Goal: Task Accomplishment & Management: Manage account settings

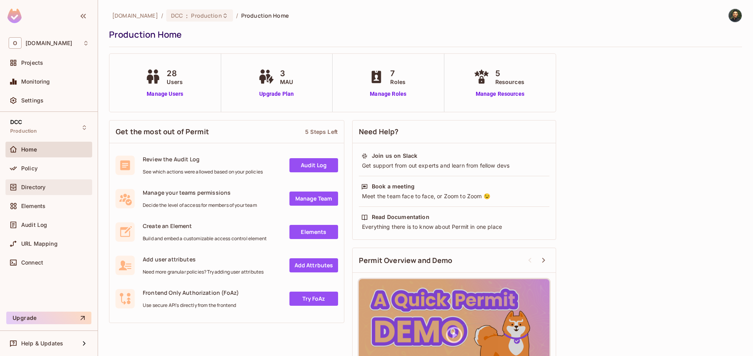
click at [42, 182] on div "Directory" at bounding box center [49, 186] width 80 height 9
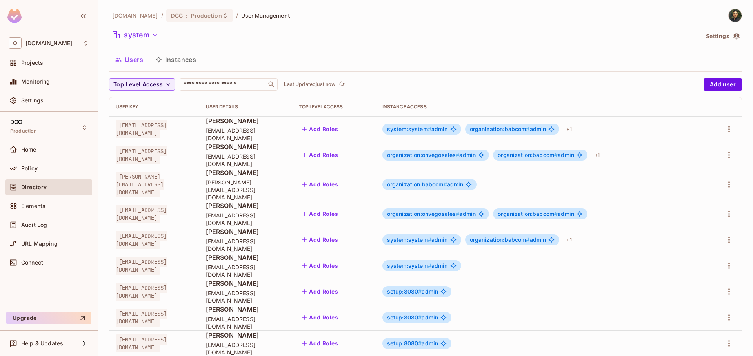
click at [188, 56] on button "Instances" at bounding box center [175, 60] width 53 height 20
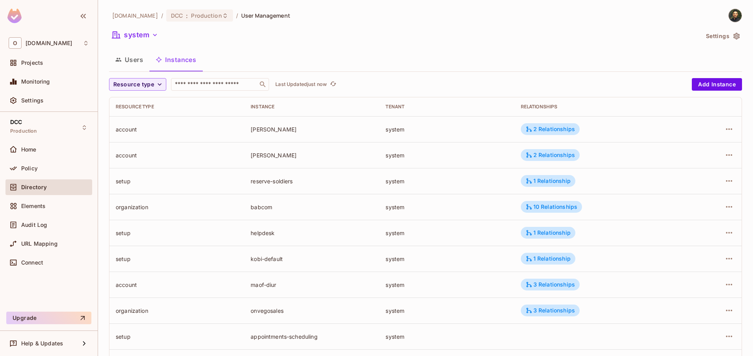
click at [138, 74] on div "onvego.com / DCC : Production / User Management system Settings Users Instances…" at bounding box center [425, 273] width 633 height 529
click at [139, 63] on button "Users" at bounding box center [129, 60] width 40 height 20
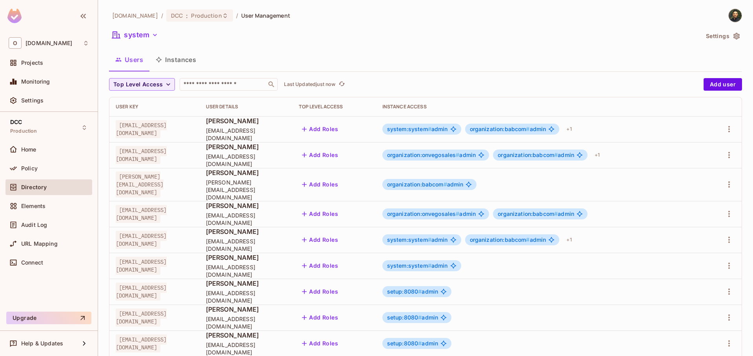
click at [448, 131] on span "system:system # admin" at bounding box center [417, 129] width 61 height 6
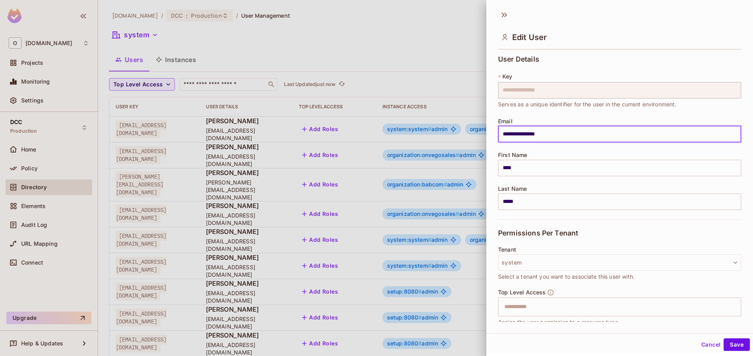
scroll to position [130, 0]
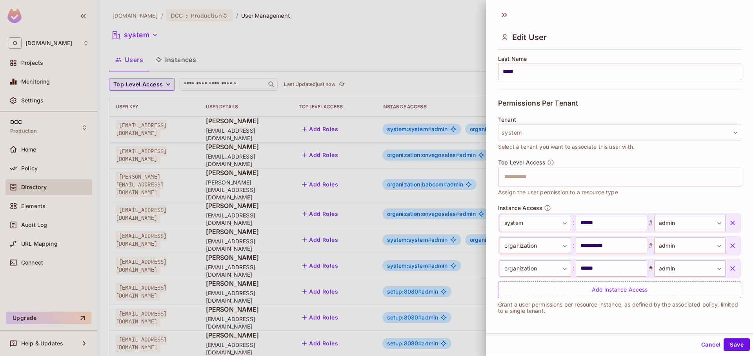
click at [729, 221] on icon "button" at bounding box center [733, 223] width 8 height 8
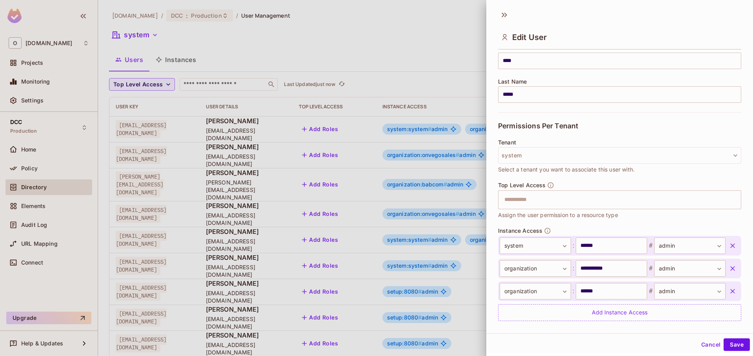
click at [720, 221] on div "Top Level Access ​ Assign the user permission to a resource type" at bounding box center [619, 205] width 243 height 46
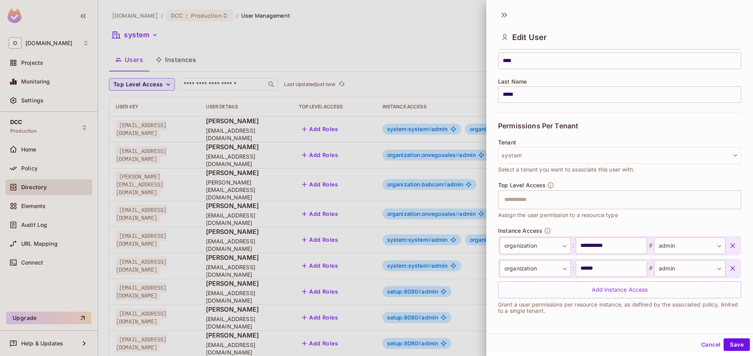
click at [726, 237] on div "**********" at bounding box center [619, 246] width 243 height 20
click at [723, 254] on div "**********" at bounding box center [619, 246] width 243 height 20
click at [729, 247] on icon "button" at bounding box center [733, 246] width 8 height 8
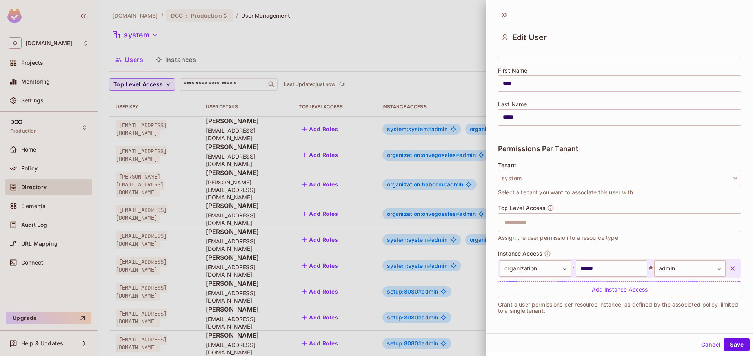
click at [726, 273] on button "button" at bounding box center [733, 268] width 14 height 14
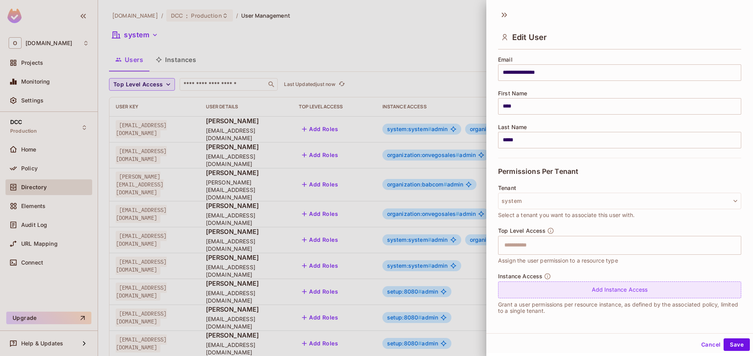
click at [541, 294] on div "Add Instance Access" at bounding box center [619, 289] width 243 height 17
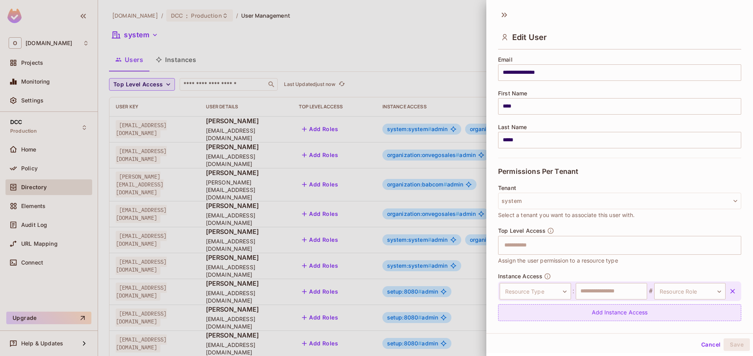
scroll to position [84, 0]
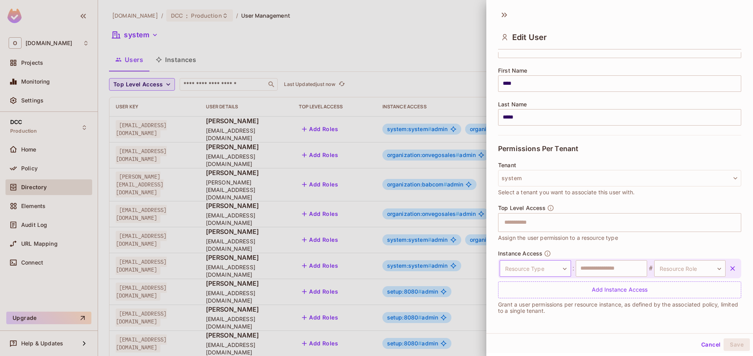
click at [536, 274] on body "O onvego.com Projects Monitoring Settings DCC Production Home Policy Directory …" at bounding box center [376, 178] width 753 height 356
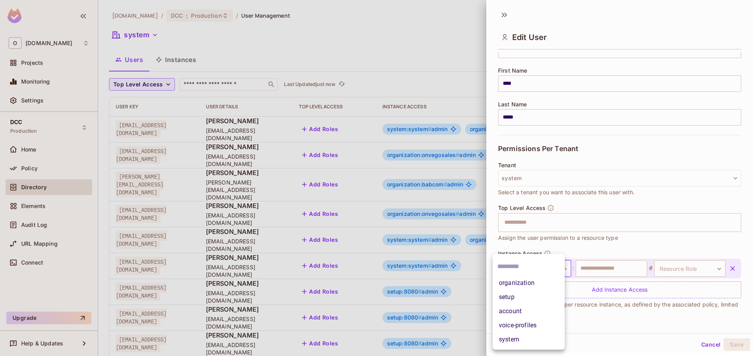
click at [521, 308] on li "account" at bounding box center [529, 311] width 72 height 14
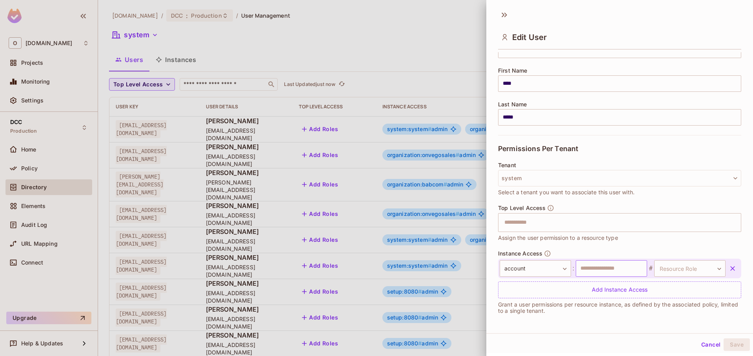
click at [589, 272] on input "text" at bounding box center [611, 268] width 71 height 16
type input "**********"
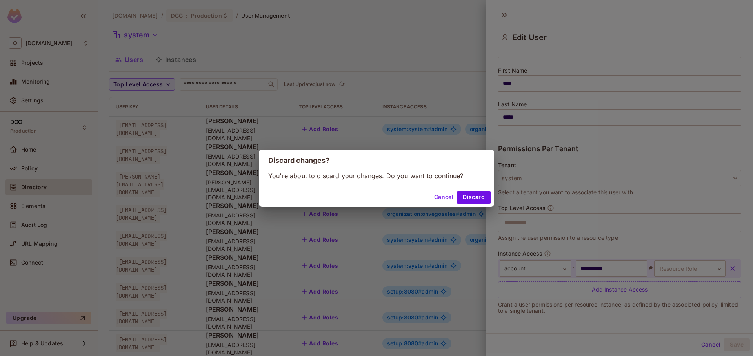
click at [481, 199] on button "Discard" at bounding box center [474, 197] width 35 height 13
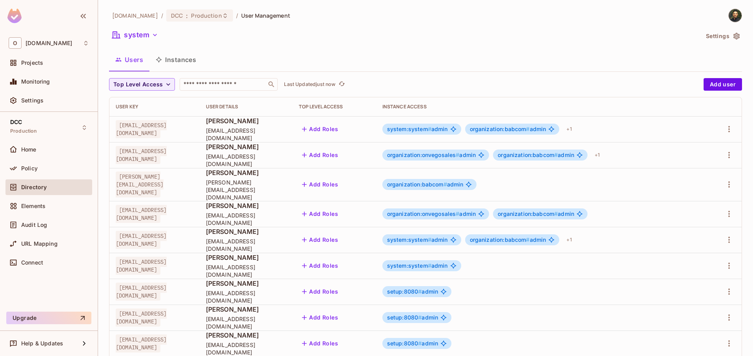
click at [185, 64] on button "Instances" at bounding box center [175, 60] width 53 height 20
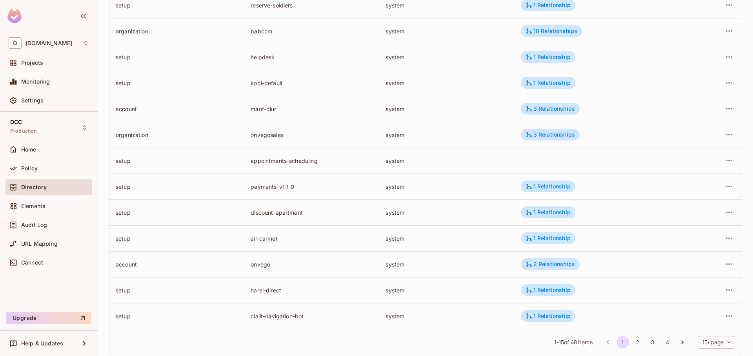
scroll to position [192, 0]
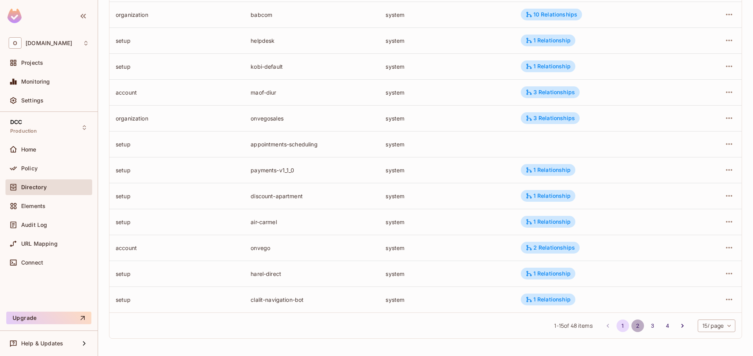
click at [636, 324] on button "2" at bounding box center [638, 325] width 13 height 13
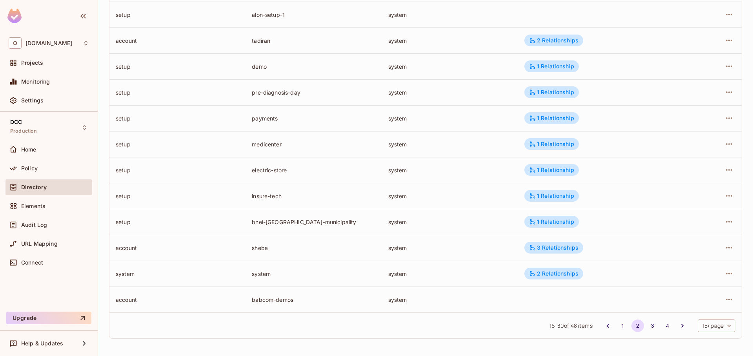
drag, startPoint x: 266, startPoint y: 192, endPoint x: 299, endPoint y: 193, distance: 33.4
click at [297, 193] on td "insure-tech" at bounding box center [314, 196] width 136 height 26
click at [301, 193] on div "insure-tech" at bounding box center [314, 195] width 124 height 7
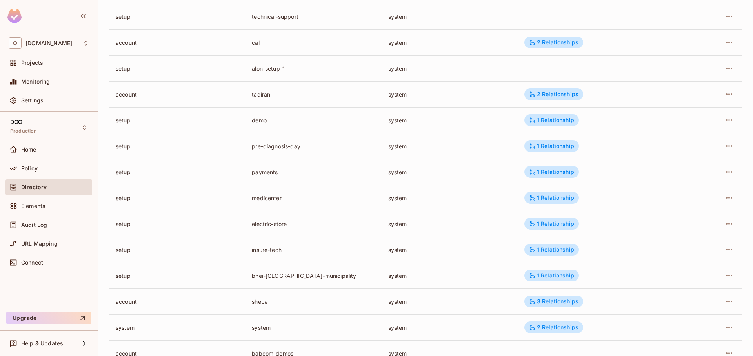
scroll to position [98, 0]
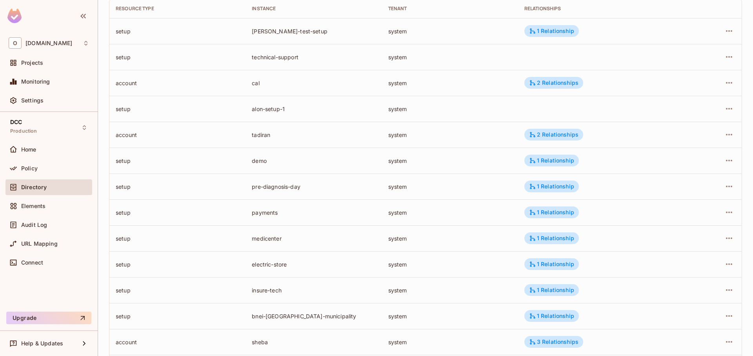
drag, startPoint x: 252, startPoint y: 191, endPoint x: 327, endPoint y: 192, distance: 75.0
click at [327, 192] on td "pre-diagnosis-day" at bounding box center [314, 186] width 136 height 26
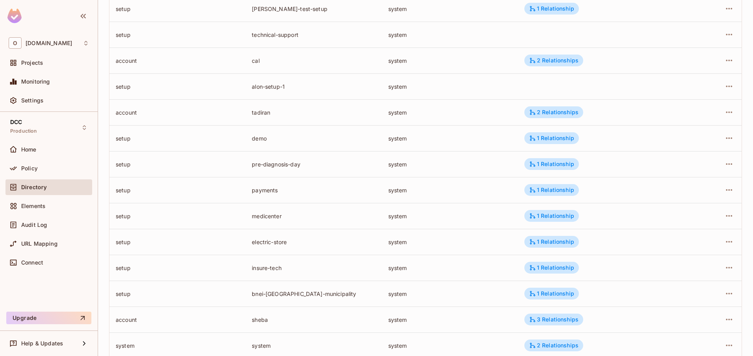
scroll to position [192, 0]
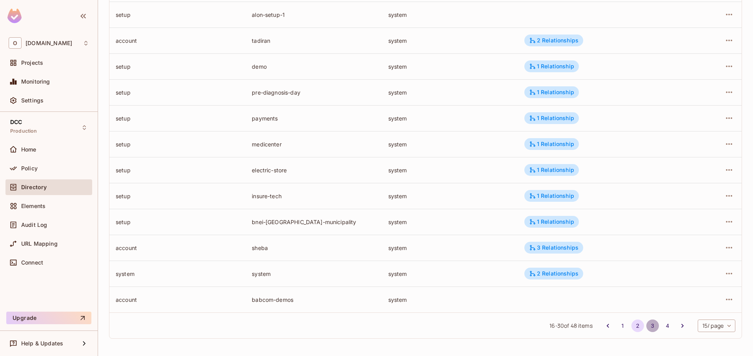
click at [649, 326] on button "3" at bounding box center [653, 325] width 13 height 13
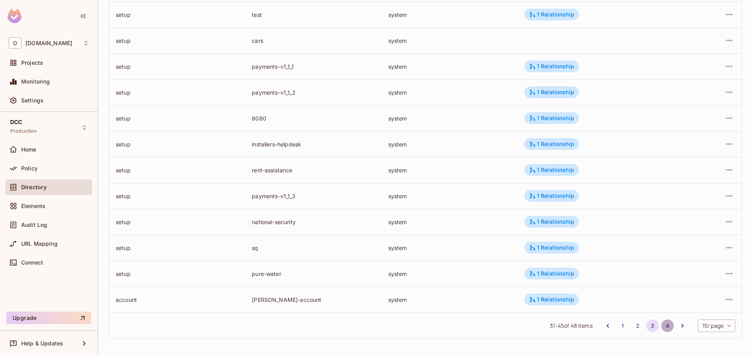
click at [663, 328] on button "4" at bounding box center [668, 325] width 13 height 13
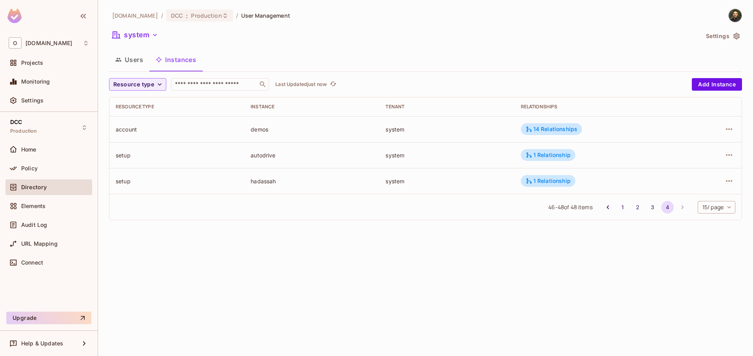
click at [710, 213] on div "46 - 48 of 48 items 1 2 3 4 15 / page ** ​" at bounding box center [425, 207] width 633 height 26
click at [712, 208] on body "O onvego.com Projects Monitoring Settings DCC Production Home Policy Directory …" at bounding box center [376, 178] width 753 height 356
click at [199, 21] on div at bounding box center [376, 178] width 753 height 356
click at [195, 16] on div "15 / page 20 / page 50 / page 100 / page" at bounding box center [376, 178] width 753 height 356
click at [195, 16] on span "Production" at bounding box center [206, 15] width 31 height 7
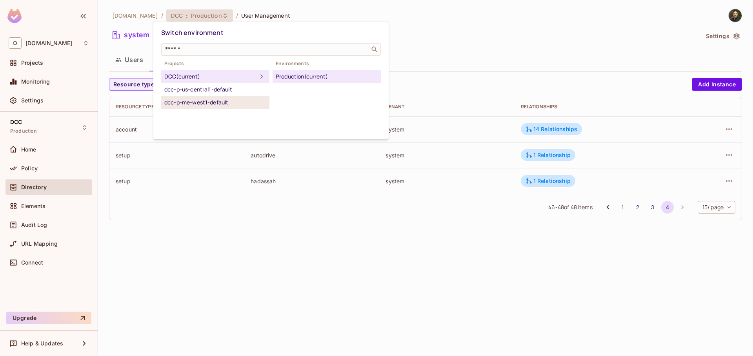
click at [210, 102] on div "dcc-p-me-west1-default" at bounding box center [215, 102] width 102 height 9
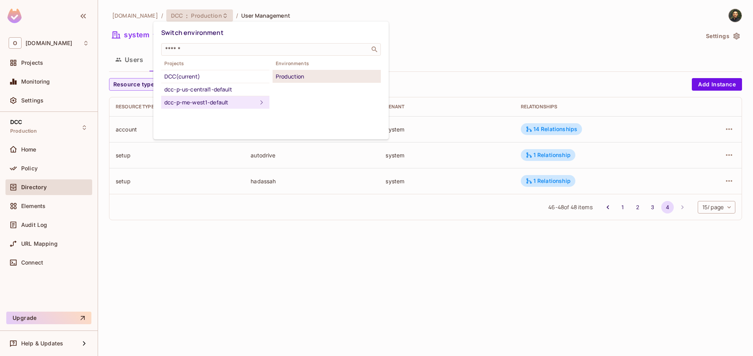
click at [313, 82] on li "Production" at bounding box center [327, 76] width 108 height 13
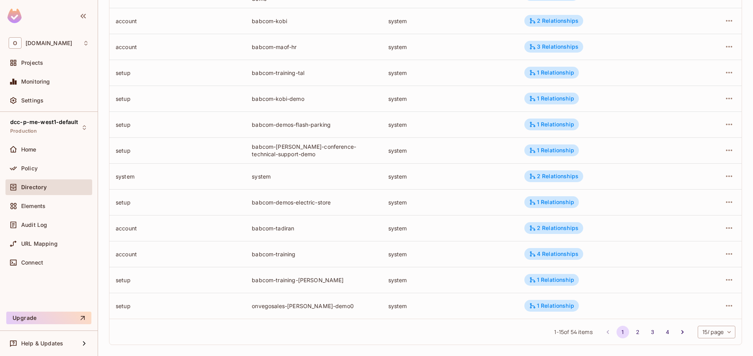
scroll to position [192, 0]
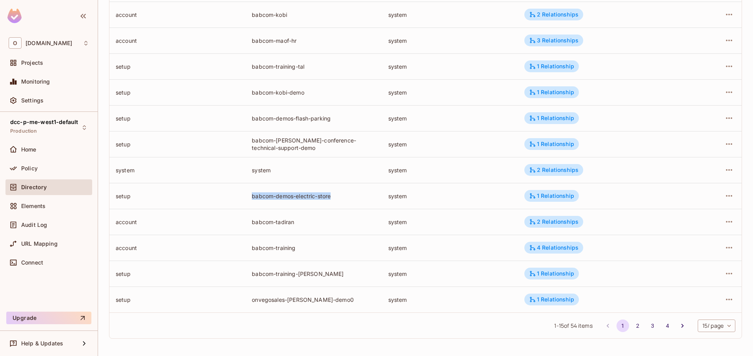
drag, startPoint x: 246, startPoint y: 195, endPoint x: 367, endPoint y: 194, distance: 121.3
click at [367, 194] on td "babcom-demos-electric-store" at bounding box center [314, 196] width 136 height 26
copy div "babcom-demos-electric-store"
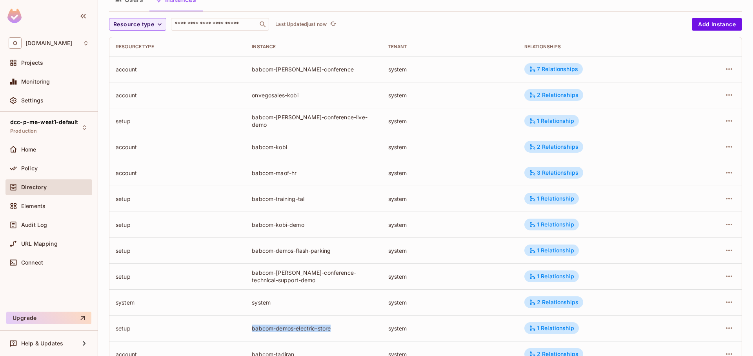
scroll to position [0, 0]
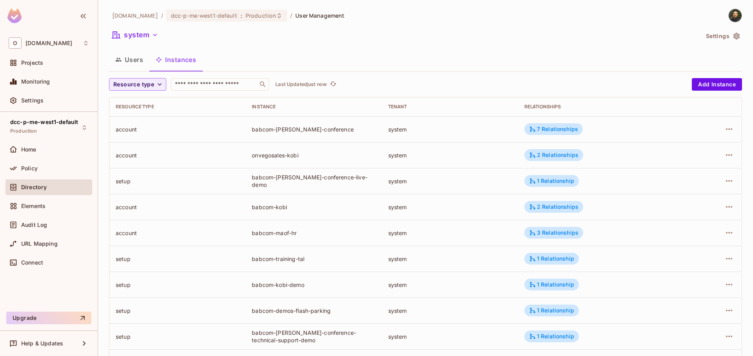
click at [137, 69] on button "Users" at bounding box center [129, 60] width 40 height 20
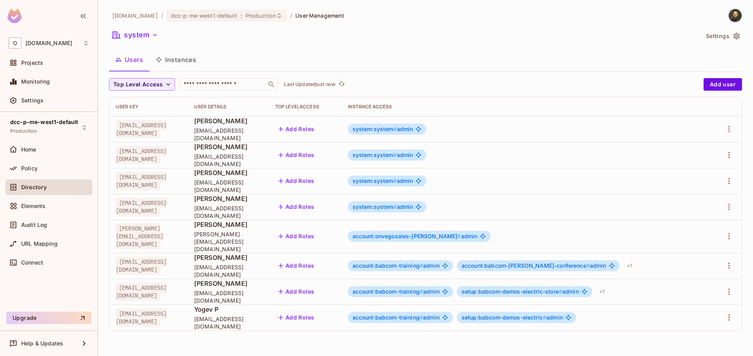
click at [397, 130] on span "#" at bounding box center [395, 129] width 4 height 7
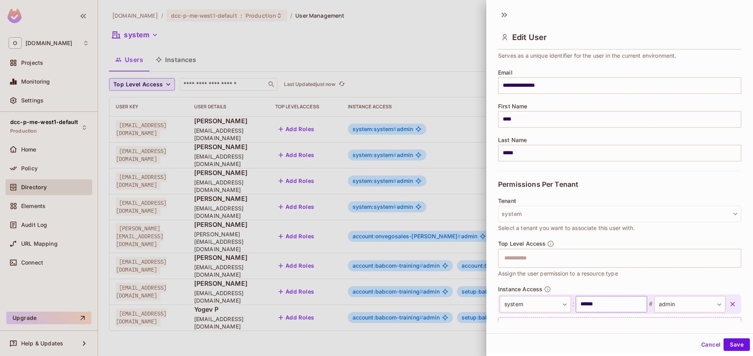
scroll to position [84, 0]
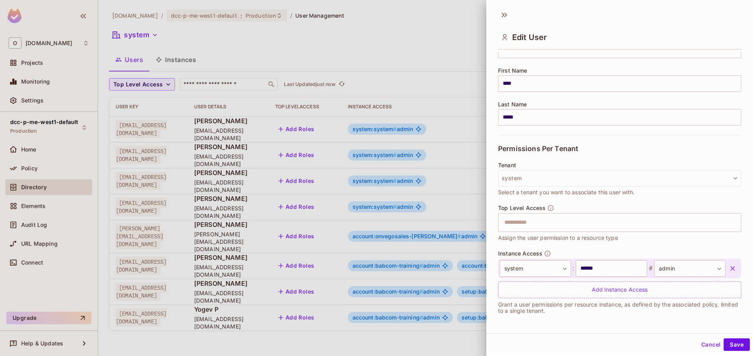
click at [726, 272] on button "button" at bounding box center [733, 268] width 14 height 14
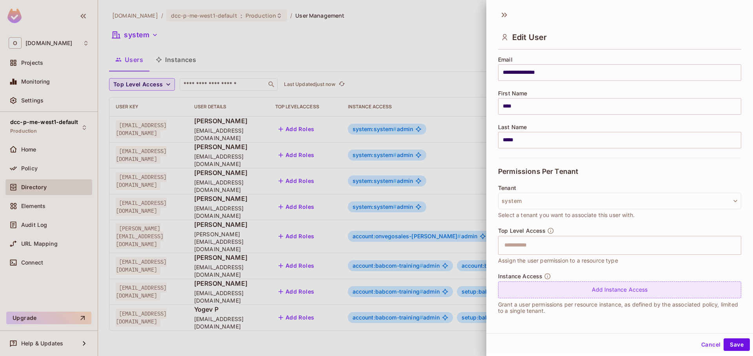
click at [629, 290] on div "Add Instance Access" at bounding box center [619, 289] width 243 height 17
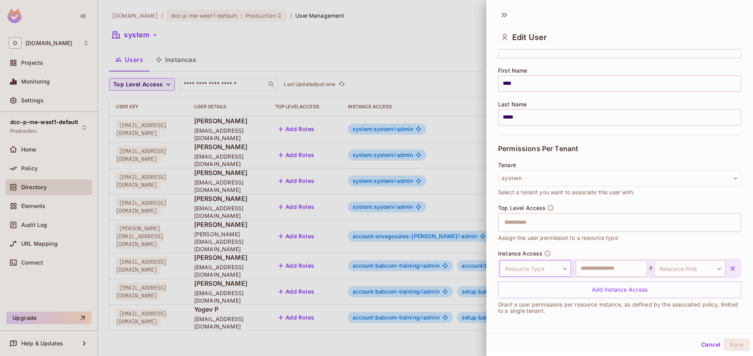
click at [534, 274] on body "O onvego.com Projects Monitoring Settings dcc-p-me-west1-default Production Hom…" at bounding box center [376, 178] width 753 height 356
click at [521, 323] on li "setup" at bounding box center [529, 325] width 72 height 14
click at [583, 278] on div "setup ***** ​ : ​ # Resource Role ​ Resource Role" at bounding box center [619, 269] width 243 height 20
click at [587, 274] on input "text" at bounding box center [611, 268] width 71 height 16
paste input "**********"
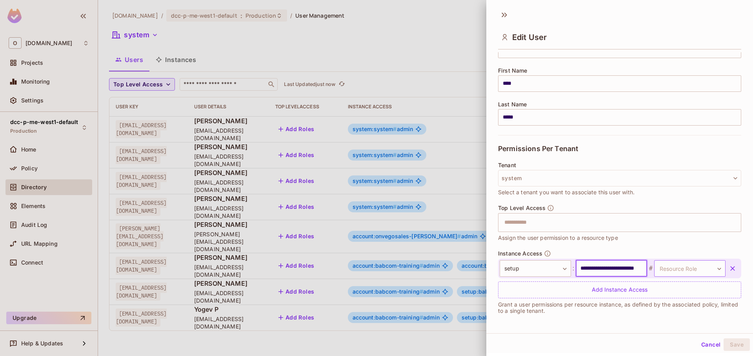
scroll to position [0, 22]
type input "**********"
click at [669, 268] on body "O onvego.com Projects Monitoring Settings dcc-p-me-west1-default Production Hom…" at bounding box center [376, 178] width 753 height 356
click at [663, 303] on li "admin" at bounding box center [676, 306] width 72 height 14
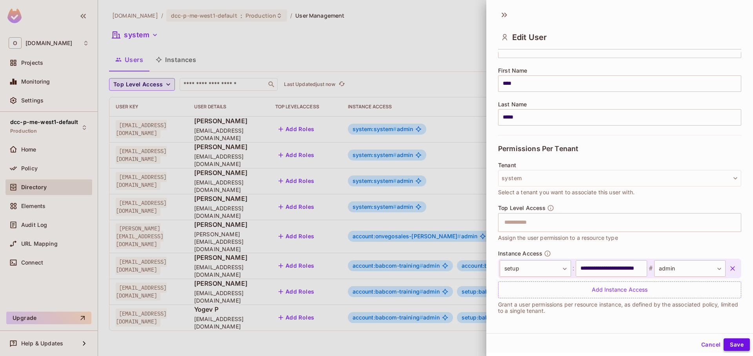
click at [731, 342] on button "Save" at bounding box center [737, 344] width 26 height 13
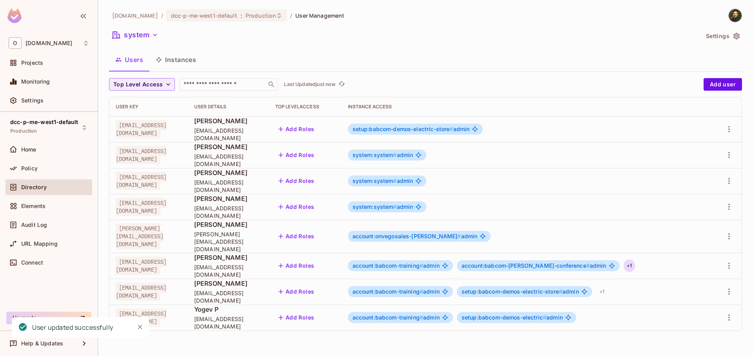
click at [635, 259] on div "+ 1" at bounding box center [629, 265] width 11 height 13
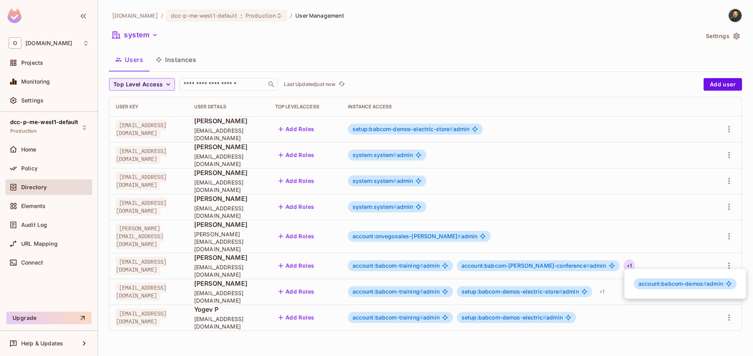
click at [544, 245] on div at bounding box center [376, 178] width 753 height 356
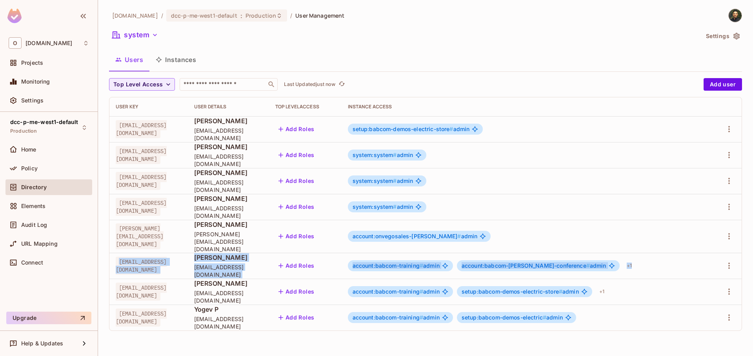
drag, startPoint x: 143, startPoint y: 258, endPoint x: 675, endPoint y: 260, distance: 532.1
click at [674, 261] on tr "tala@babcomcenters.com Tal Aharon tala@babcomcenters.com Add Roles account:babc…" at bounding box center [425, 266] width 633 height 26
click at [683, 259] on div "account:babcom-training # admin account:babcom-hamil-conference # admin + 1" at bounding box center [526, 265] width 357 height 13
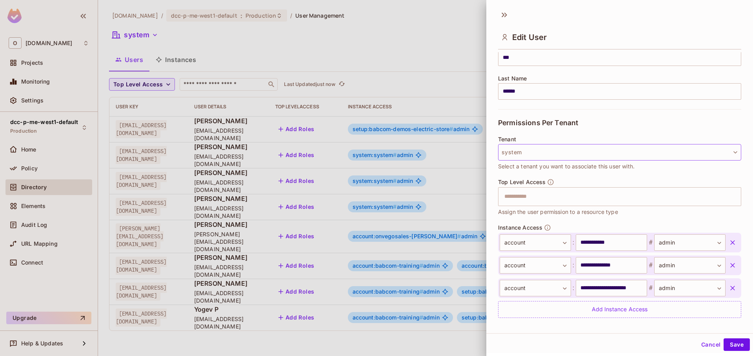
scroll to position [130, 0]
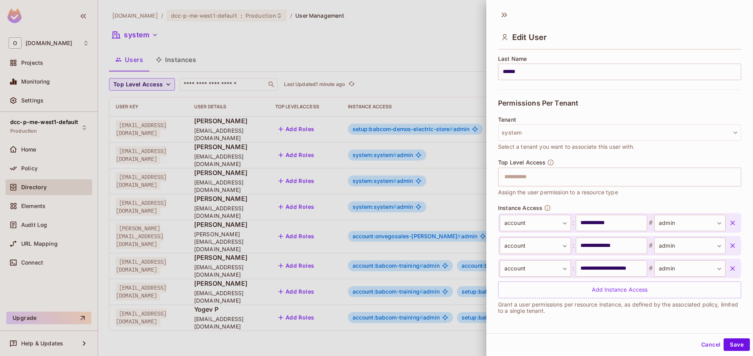
click at [341, 234] on div at bounding box center [376, 178] width 753 height 356
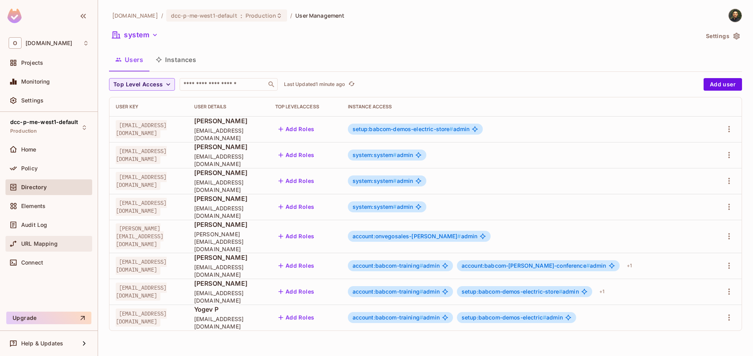
click at [46, 246] on span "URL Mapping" at bounding box center [39, 244] width 36 height 6
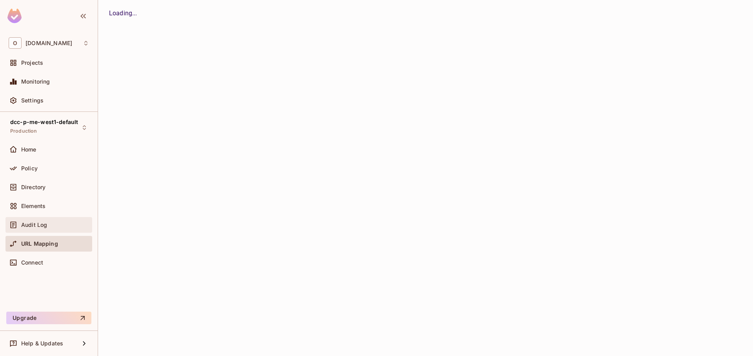
click at [45, 228] on div "Audit Log" at bounding box center [49, 224] width 80 height 9
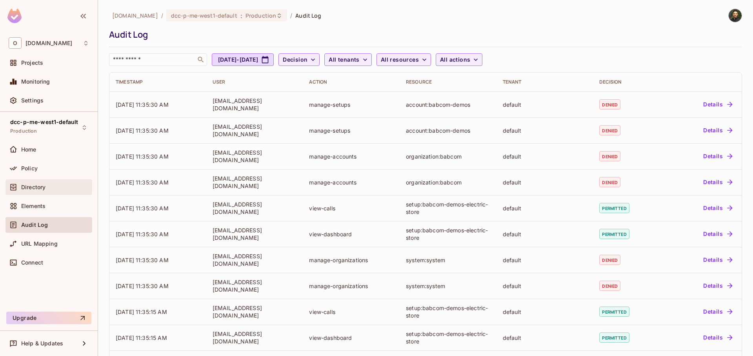
click at [51, 180] on div "Directory" at bounding box center [48, 187] width 87 height 16
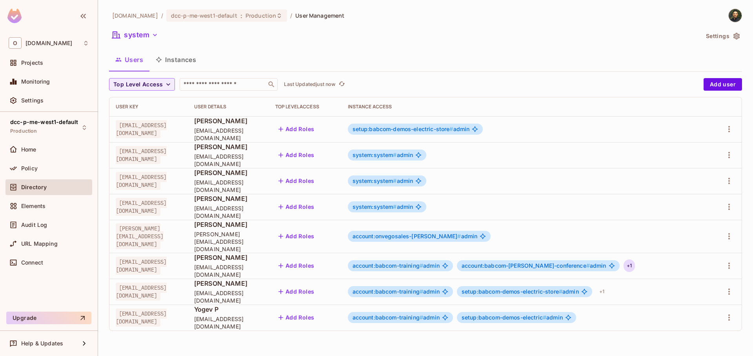
click at [635, 259] on div "+ 1" at bounding box center [629, 265] width 11 height 13
click at [509, 131] on div at bounding box center [376, 178] width 753 height 356
click at [470, 132] on span "setup:babcom-demos-electric-store # admin" at bounding box center [411, 129] width 117 height 6
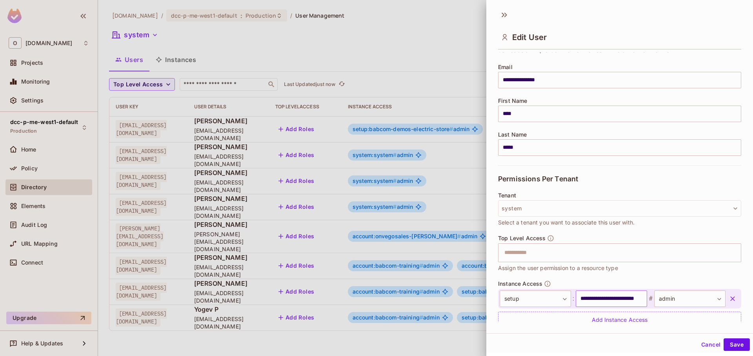
scroll to position [84, 0]
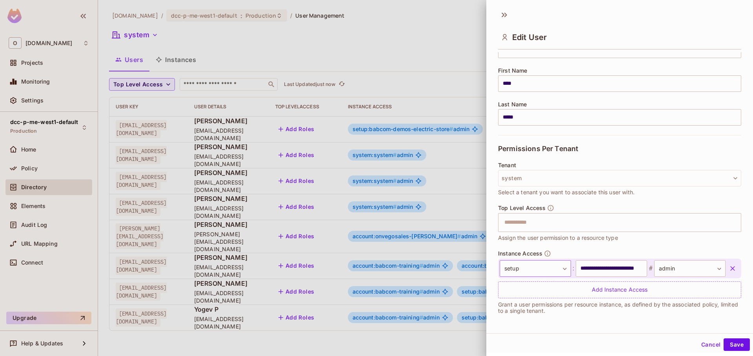
click at [541, 267] on body "O onvego.com Projects Monitoring Settings dcc-p-me-west1-default Production Hom…" at bounding box center [376, 178] width 753 height 356
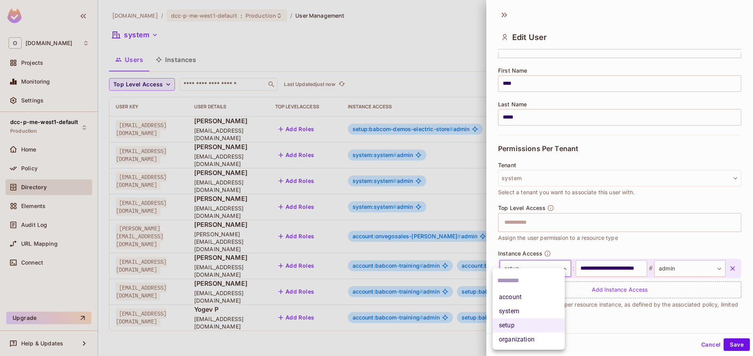
click at [541, 267] on div at bounding box center [376, 178] width 753 height 356
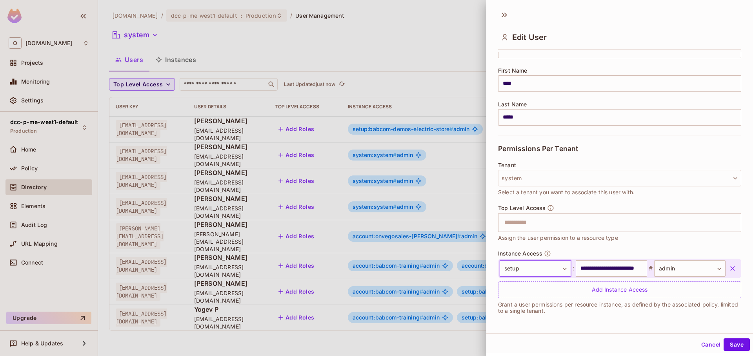
click at [592, 246] on div "Top Level Access ​ Assign the user permission to a resource type" at bounding box center [619, 227] width 243 height 46
click at [531, 268] on body "O onvego.com Projects Monitoring Settings dcc-p-me-west1-default Production Hom…" at bounding box center [376, 178] width 753 height 356
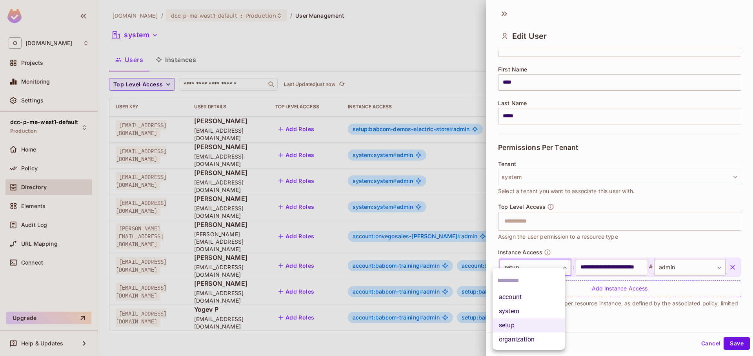
click at [457, 253] on div at bounding box center [376, 178] width 753 height 356
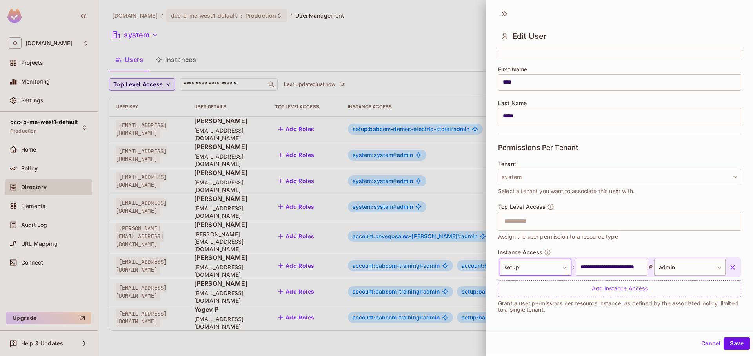
click at [467, 275] on div at bounding box center [376, 178] width 753 height 356
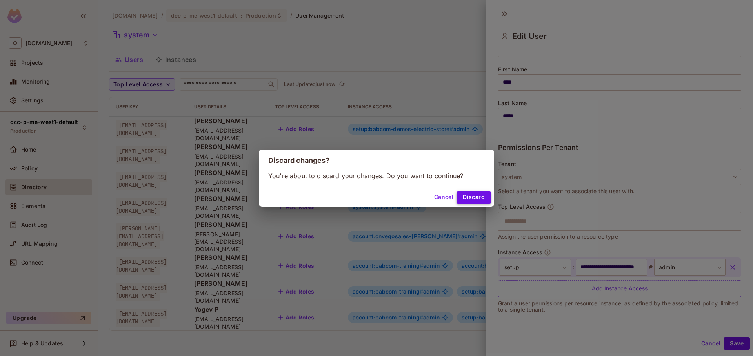
click at [478, 193] on button "Discard" at bounding box center [474, 197] width 35 height 13
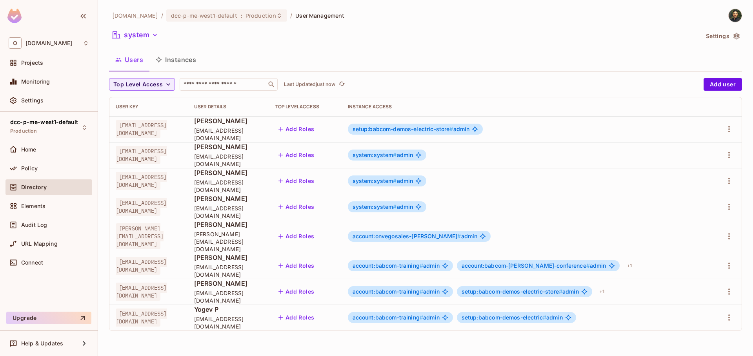
click at [607, 263] on span "account:babcom-hamil-conference # admin" at bounding box center [534, 266] width 145 height 6
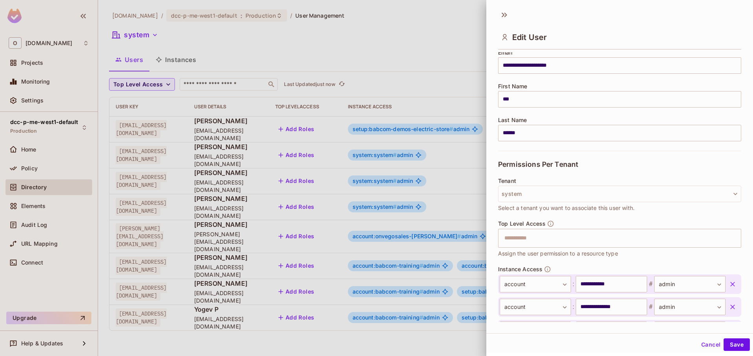
scroll to position [130, 0]
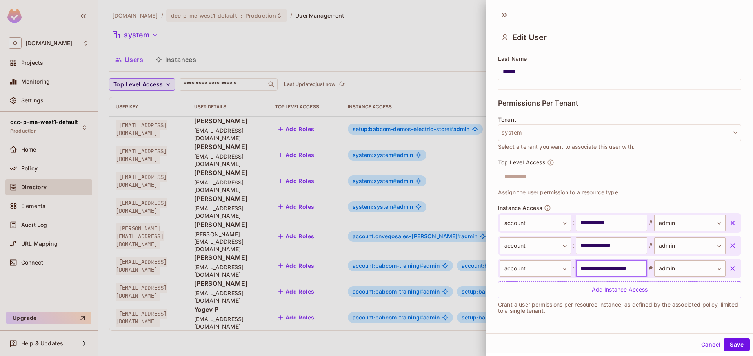
click at [603, 270] on input "**********" at bounding box center [611, 268] width 71 height 16
click at [391, 246] on div at bounding box center [376, 178] width 753 height 356
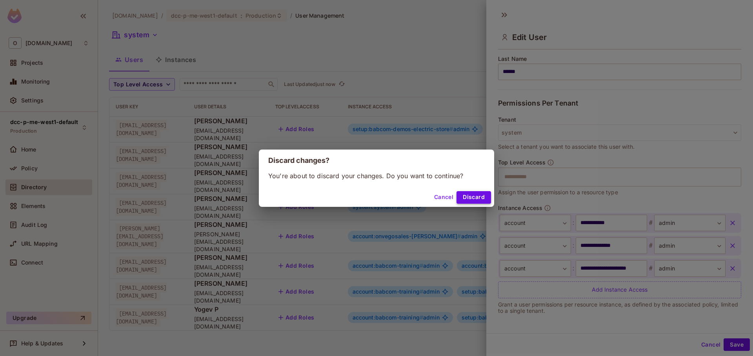
click at [480, 200] on button "Discard" at bounding box center [474, 197] width 35 height 13
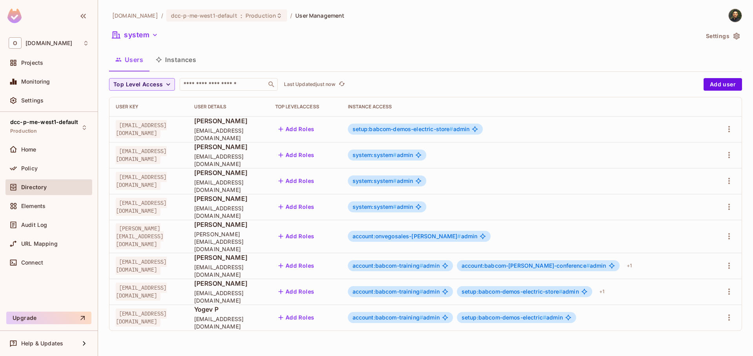
click at [483, 125] on div "setup:babcom-demos-electric-store # admin" at bounding box center [415, 129] width 135 height 11
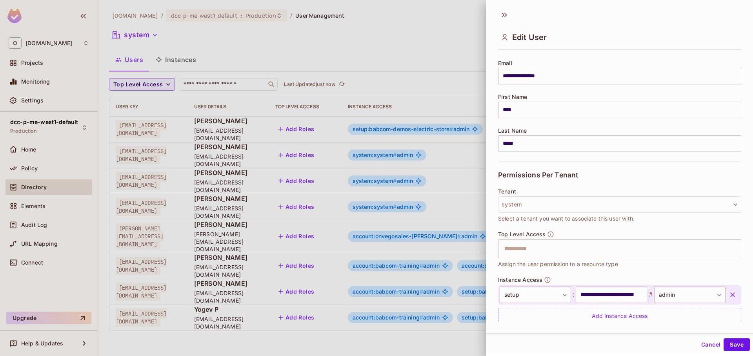
scroll to position [84, 0]
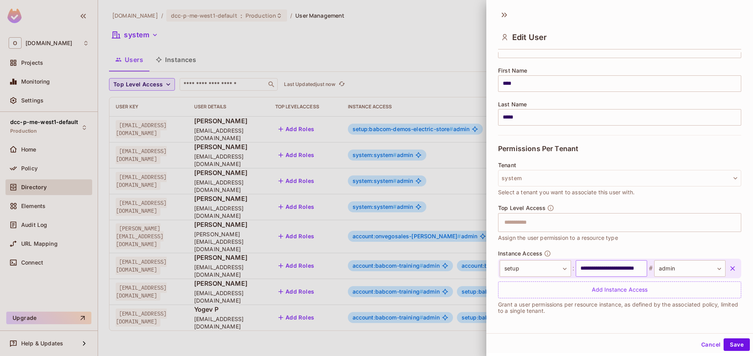
click at [591, 270] on input "**********" at bounding box center [611, 268] width 71 height 16
paste input "text"
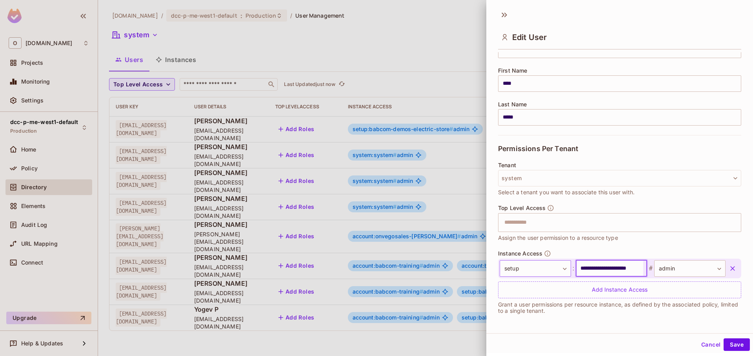
type input "**********"
click at [542, 266] on body "O onvego.com Projects Monitoring Settings dcc-p-me-west1-default Production Hom…" at bounding box center [376, 178] width 753 height 356
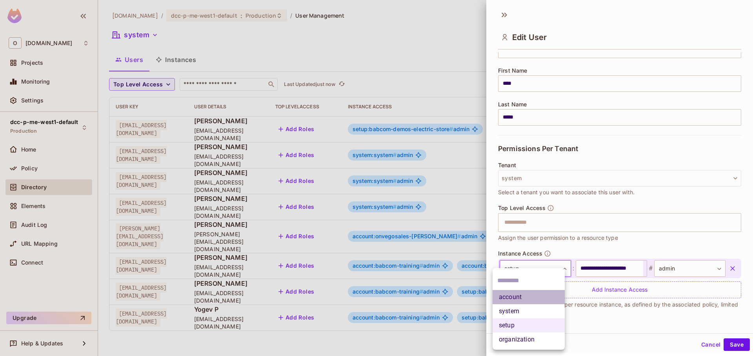
click at [536, 299] on li "account" at bounding box center [529, 297] width 72 height 14
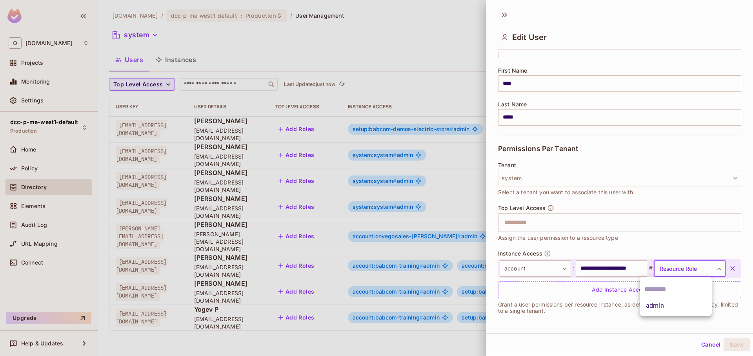
drag, startPoint x: 696, startPoint y: 265, endPoint x: 686, endPoint y: 273, distance: 13.2
click at [697, 265] on body "O onvego.com Projects Monitoring Settings dcc-p-me-west1-default Production Hom…" at bounding box center [376, 178] width 753 height 356
click at [669, 304] on li "admin" at bounding box center [676, 306] width 72 height 14
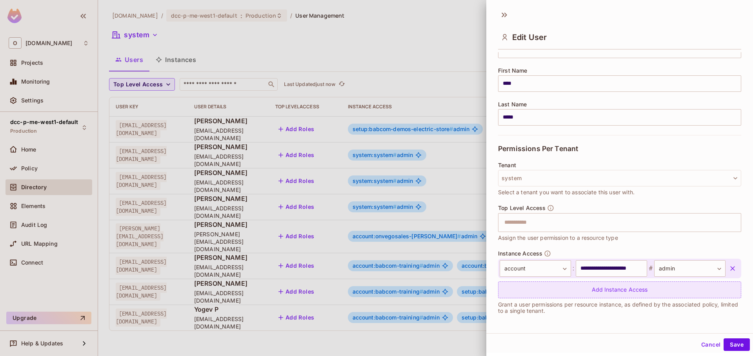
click at [587, 291] on div "Add Instance Access" at bounding box center [619, 289] width 243 height 17
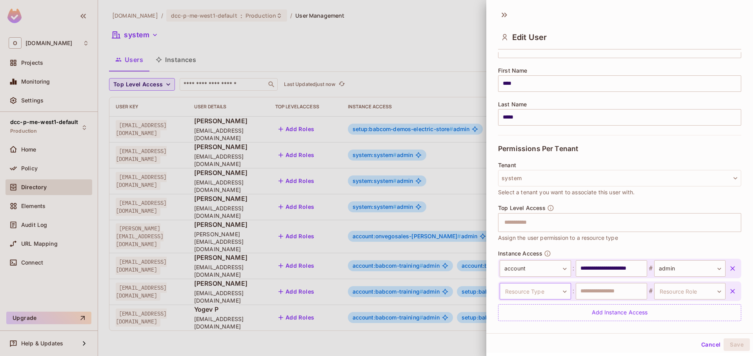
click at [540, 291] on body "O onvego.com Projects Monitoring Settings dcc-p-me-west1-default Production Hom…" at bounding box center [376, 178] width 753 height 356
click at [540, 302] on li "account" at bounding box center [529, 297] width 72 height 14
click at [593, 294] on input "text" at bounding box center [611, 291] width 71 height 16
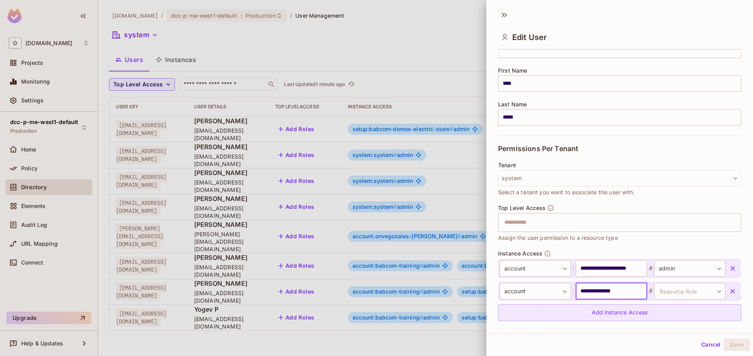
type input "**********"
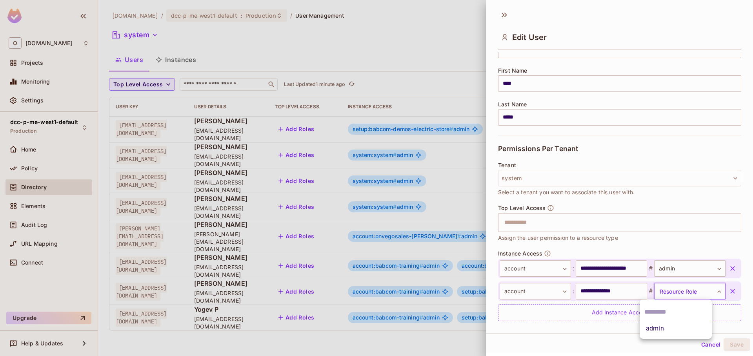
click at [659, 289] on body "O onvego.com Projects Monitoring Settings dcc-p-me-west1-default Production Hom…" at bounding box center [376, 178] width 753 height 356
click at [660, 328] on li "admin" at bounding box center [676, 328] width 72 height 14
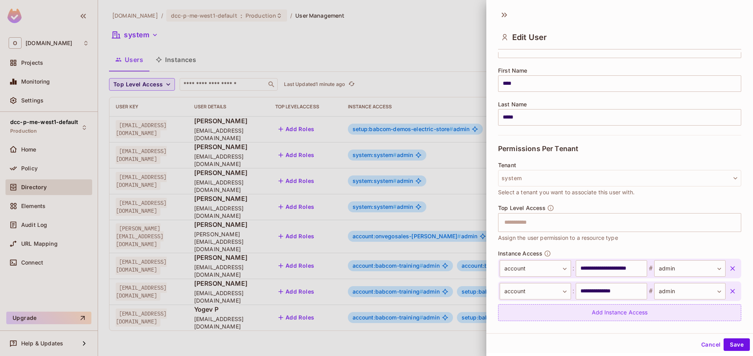
click at [635, 319] on div "Add Instance Access" at bounding box center [619, 312] width 243 height 17
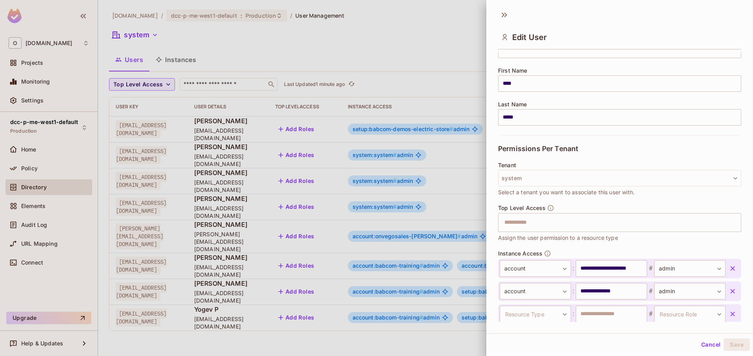
scroll to position [85, 0]
click at [726, 316] on button "button" at bounding box center [733, 313] width 14 height 14
click at [728, 341] on button "Save" at bounding box center [737, 344] width 26 height 13
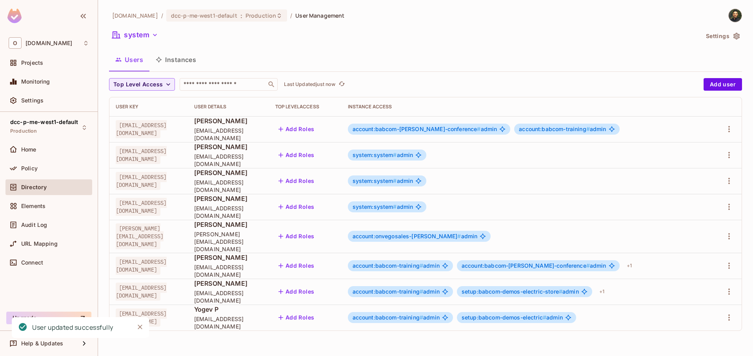
click at [575, 133] on div "account:babcom-training # admin" at bounding box center [566, 129] width 105 height 11
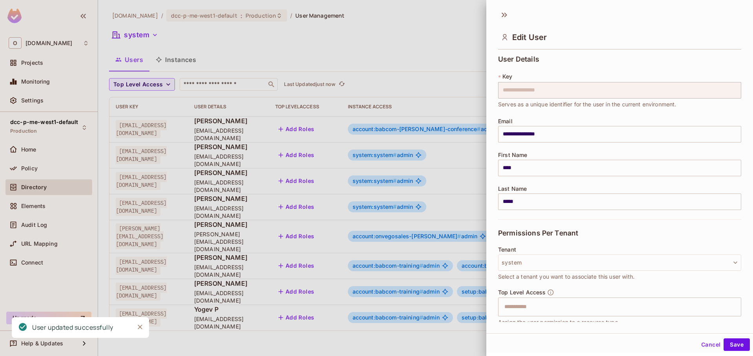
click at [440, 91] on div at bounding box center [376, 178] width 753 height 356
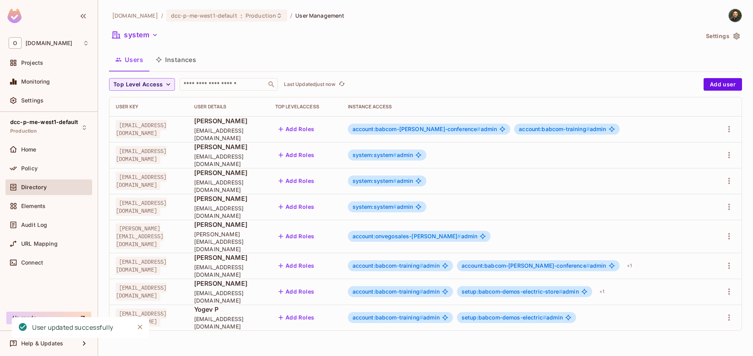
click at [179, 62] on button "Instances" at bounding box center [175, 60] width 53 height 20
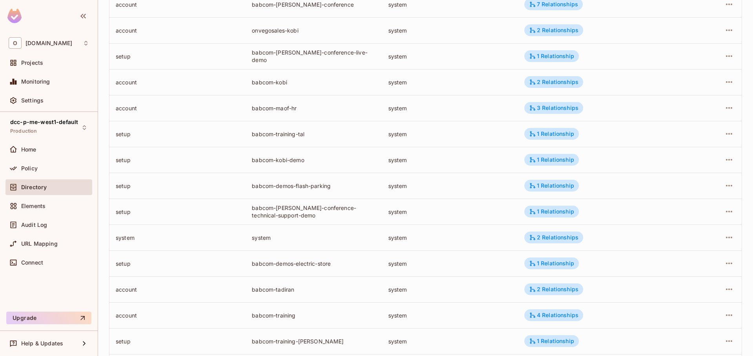
scroll to position [192, 0]
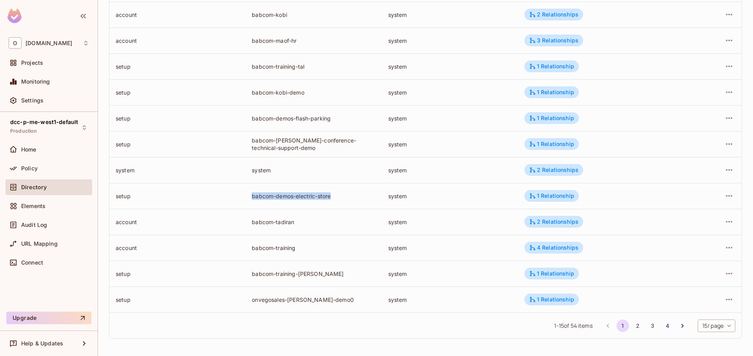
drag, startPoint x: 244, startPoint y: 197, endPoint x: 337, endPoint y: 199, distance: 93.0
click at [337, 199] on tr "setup babcom-demos-electric-store system 1 Relationship" at bounding box center [425, 196] width 633 height 26
copy tr "babcom-demos-electric-store"
click at [303, 197] on div "babcom-demos-electric-store" at bounding box center [314, 195] width 124 height 7
drag, startPoint x: 293, startPoint y: 198, endPoint x: 336, endPoint y: 199, distance: 42.4
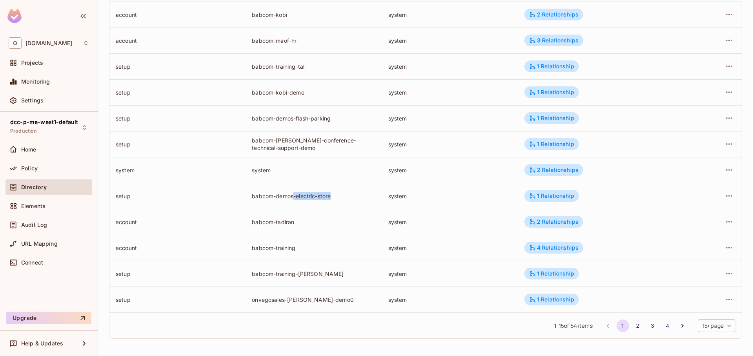
click at [336, 199] on div "babcom-demos-electric-store" at bounding box center [314, 195] width 124 height 7
copy div "babcom-demos-electric-store"
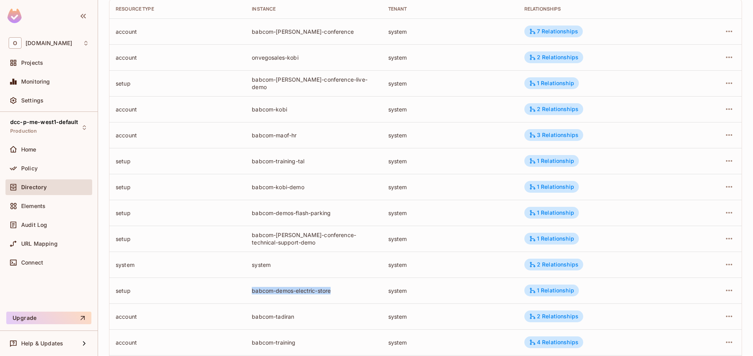
scroll to position [0, 0]
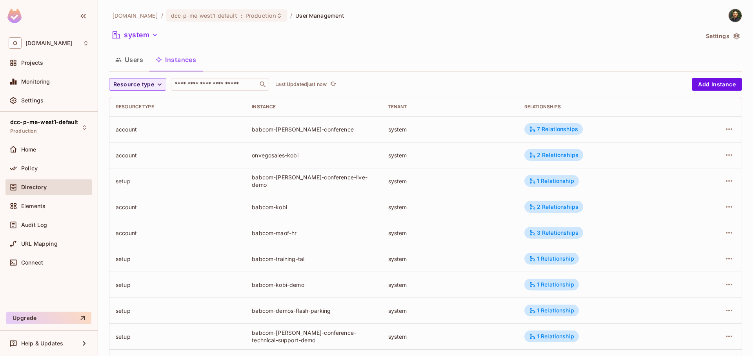
click at [139, 63] on button "Users" at bounding box center [129, 60] width 40 height 20
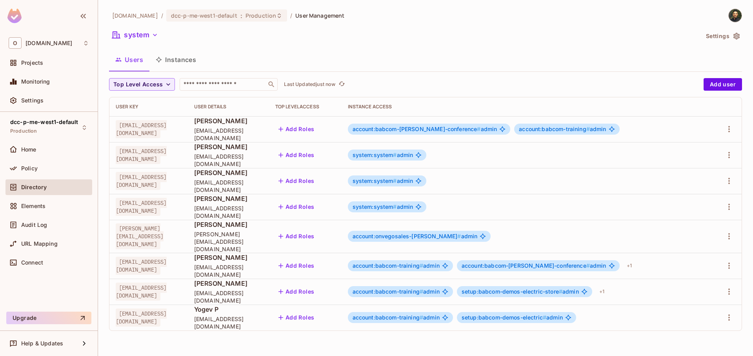
click at [578, 126] on span "account:babcom-training #" at bounding box center [554, 129] width 71 height 7
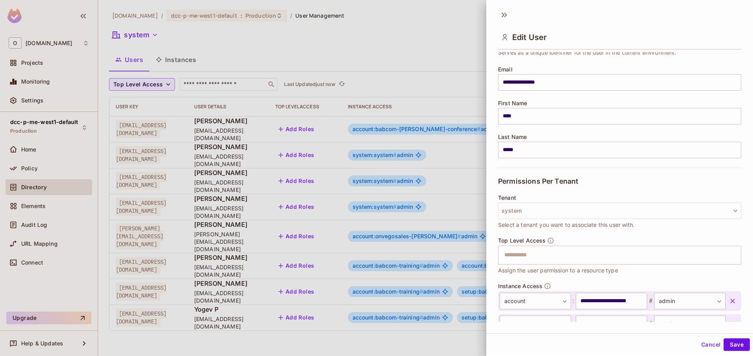
scroll to position [107, 0]
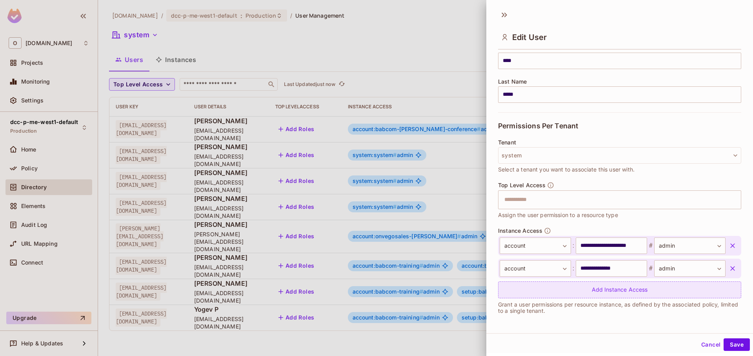
click at [620, 295] on div "Add Instance Access" at bounding box center [619, 289] width 243 height 17
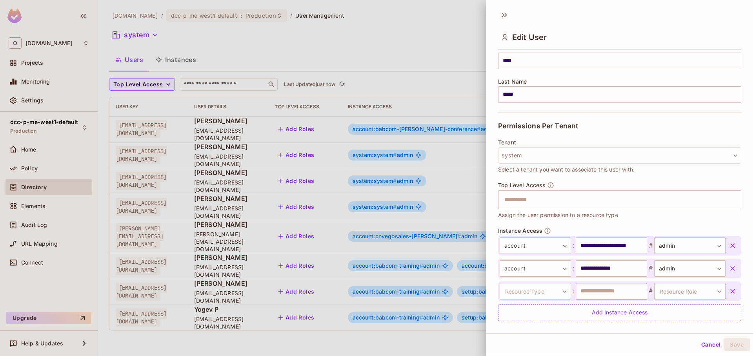
click at [600, 293] on input "text" at bounding box center [611, 291] width 71 height 16
paste input "**********"
type input "**********"
click at [549, 293] on body "O onvego.com Projects Monitoring Settings dcc-p-me-west1-default Production Hom…" at bounding box center [376, 178] width 753 height 356
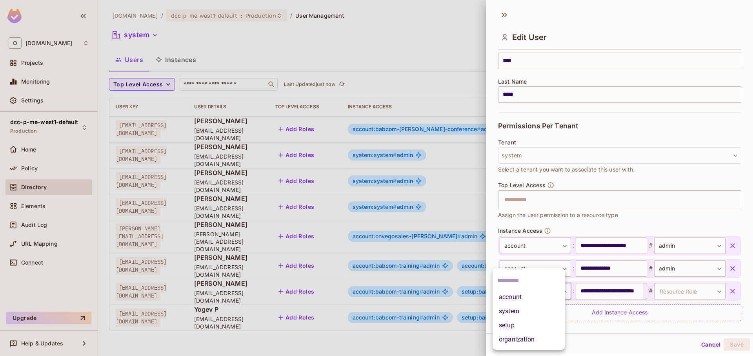
scroll to position [0, 0]
click at [533, 323] on li "setup" at bounding box center [529, 325] width 72 height 14
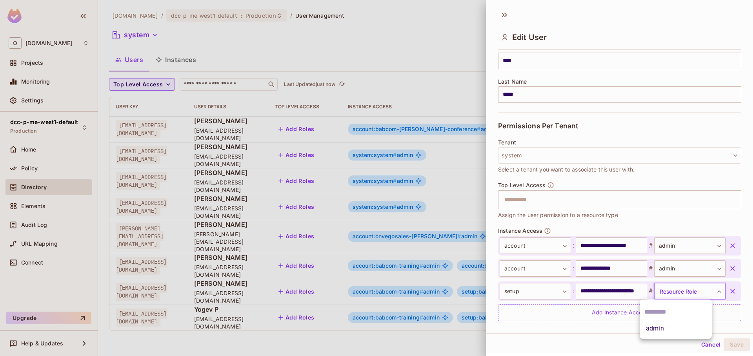
click at [672, 296] on body "O onvego.com Projects Monitoring Settings dcc-p-me-west1-default Production Hom…" at bounding box center [376, 178] width 753 height 356
click at [664, 326] on li "admin" at bounding box center [676, 328] width 72 height 14
click at [735, 347] on button "Save" at bounding box center [737, 344] width 26 height 13
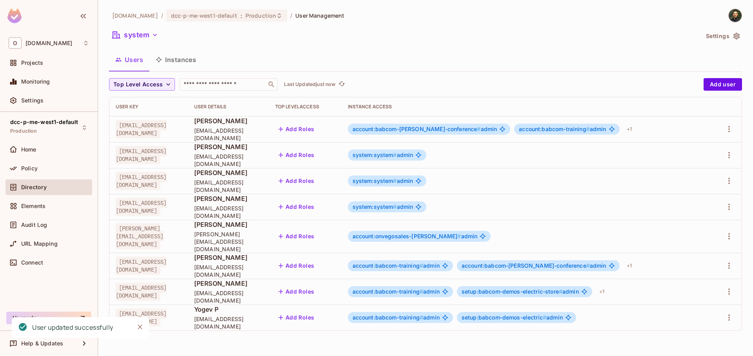
click at [195, 62] on button "Instances" at bounding box center [175, 60] width 53 height 20
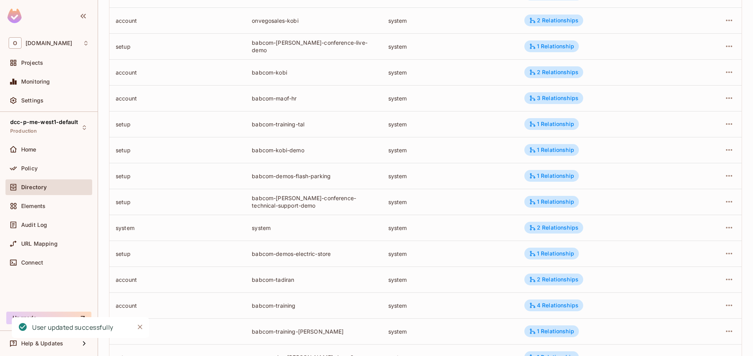
scroll to position [192, 0]
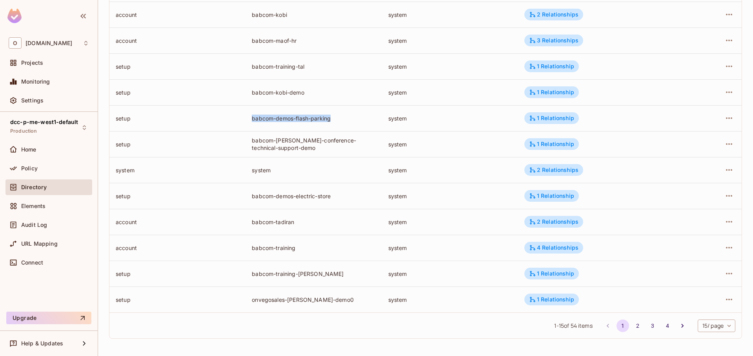
drag, startPoint x: 246, startPoint y: 119, endPoint x: 354, endPoint y: 120, distance: 108.3
click at [354, 120] on td "babcom-demos-flash-parking" at bounding box center [314, 118] width 136 height 26
copy div "babcom-demos-flash-parking"
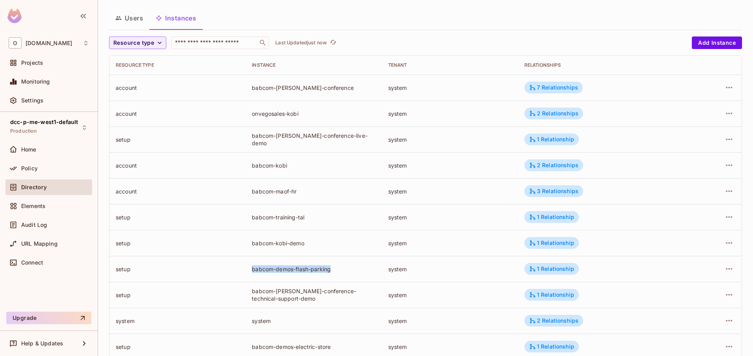
scroll to position [0, 0]
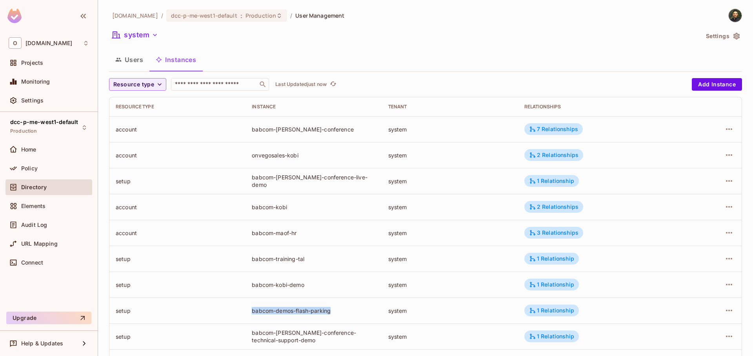
click at [122, 57] on button "Users" at bounding box center [129, 60] width 40 height 20
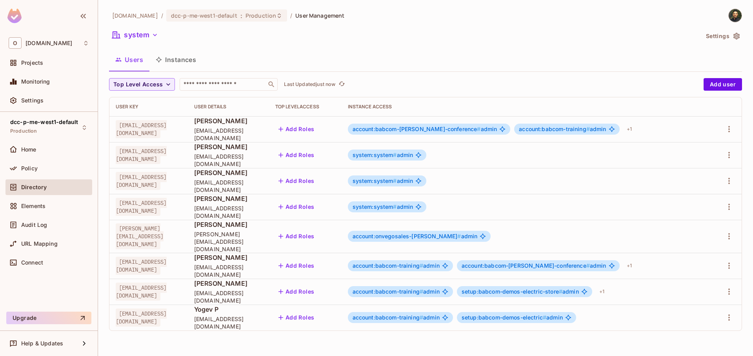
click at [565, 128] on span "account:babcom-training #" at bounding box center [554, 129] width 71 height 7
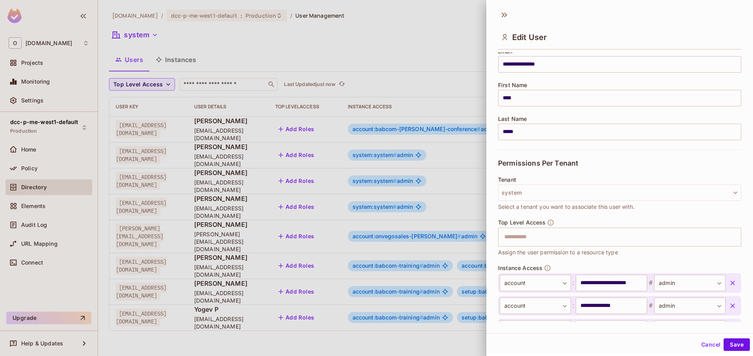
scroll to position [130, 0]
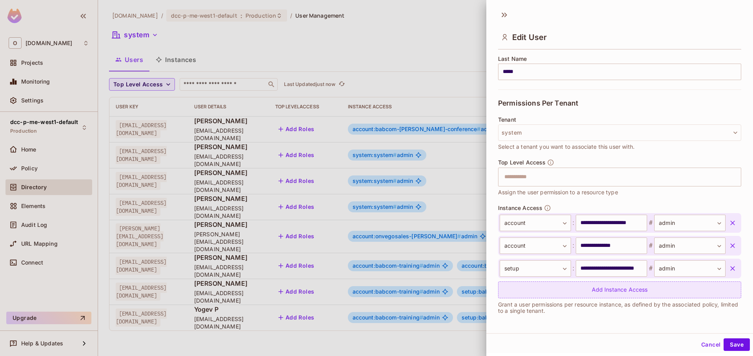
click at [605, 298] on div "Add Instance Access" at bounding box center [619, 289] width 243 height 17
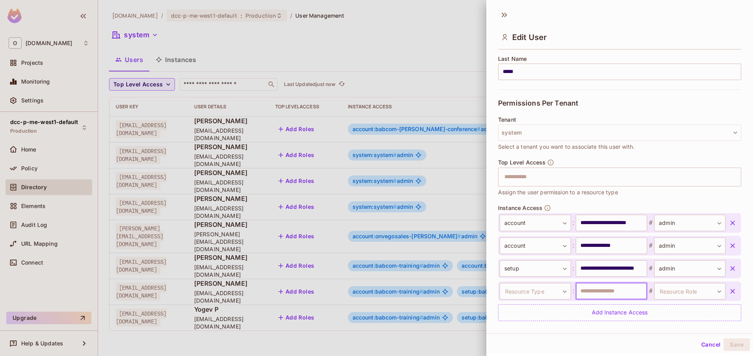
click at [596, 293] on input "text" at bounding box center [611, 291] width 71 height 16
paste input "**********"
type input "**********"
click at [517, 292] on body "O onvego.com Projects Monitoring Settings dcc-p-me-west1-default Production Hom…" at bounding box center [376, 178] width 753 height 356
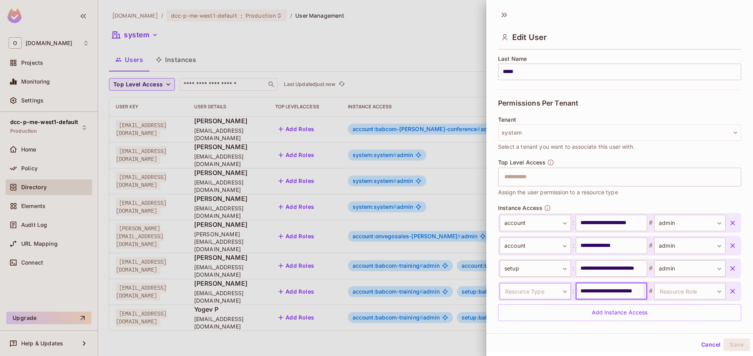
scroll to position [0, 0]
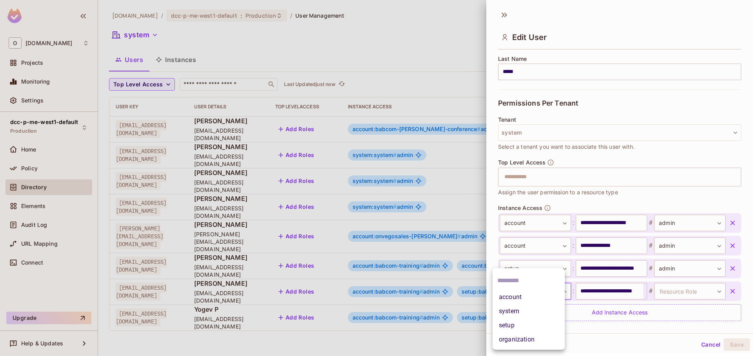
click at [527, 310] on li "system" at bounding box center [529, 311] width 72 height 14
click at [545, 293] on body "O onvego.com Projects Monitoring Settings dcc-p-me-west1-default Production Hom…" at bounding box center [376, 178] width 753 height 356
click at [536, 327] on li "setup" at bounding box center [529, 325] width 72 height 14
click at [681, 293] on body "O onvego.com Projects Monitoring Settings dcc-p-me-west1-default Production Hom…" at bounding box center [376, 178] width 753 height 356
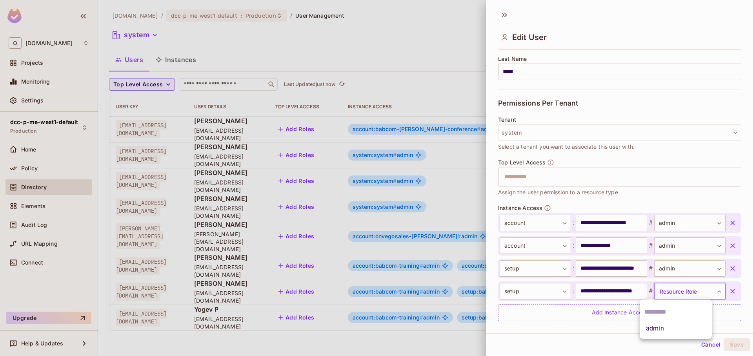
click at [669, 332] on li "admin" at bounding box center [676, 328] width 72 height 14
click at [733, 346] on button "Save" at bounding box center [737, 344] width 26 height 13
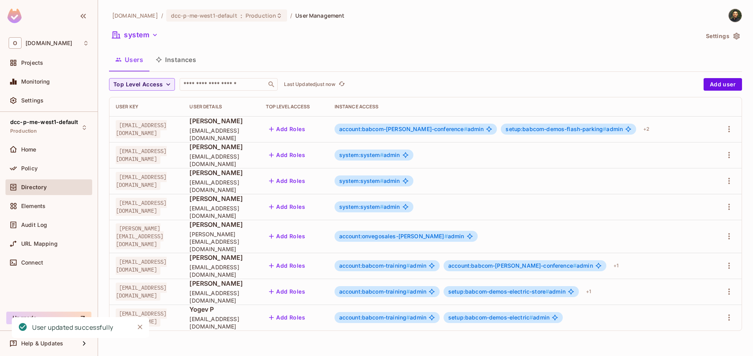
click at [577, 262] on span "account:babcom-hamil-conference #" at bounding box center [512, 265] width 128 height 7
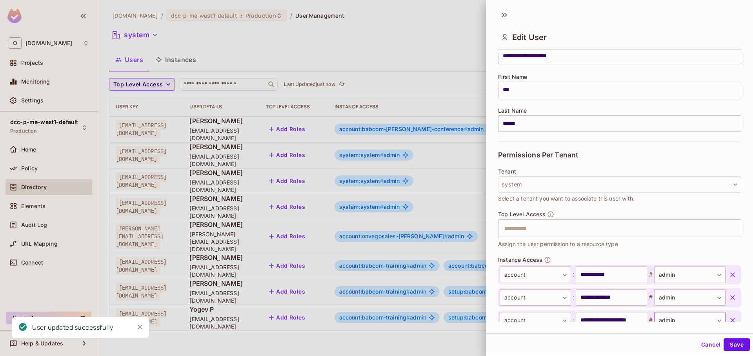
scroll to position [130, 0]
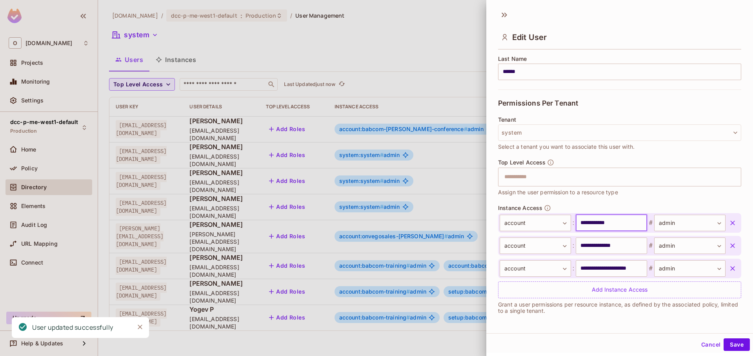
click at [626, 227] on input "**********" at bounding box center [611, 223] width 71 height 16
click at [423, 61] on div at bounding box center [376, 178] width 753 height 356
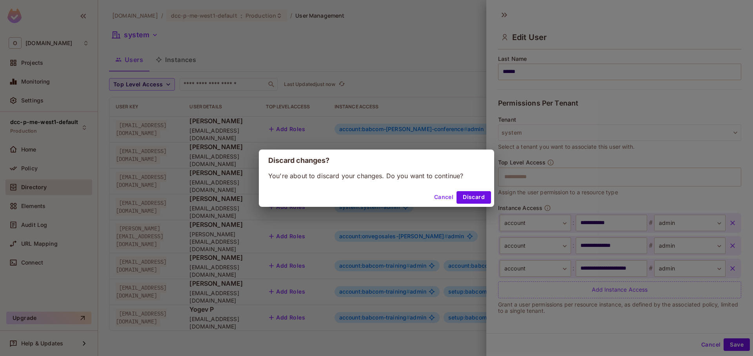
click at [479, 204] on div "Cancel Discard" at bounding box center [376, 197] width 235 height 19
click at [479, 202] on button "Discard" at bounding box center [474, 197] width 35 height 13
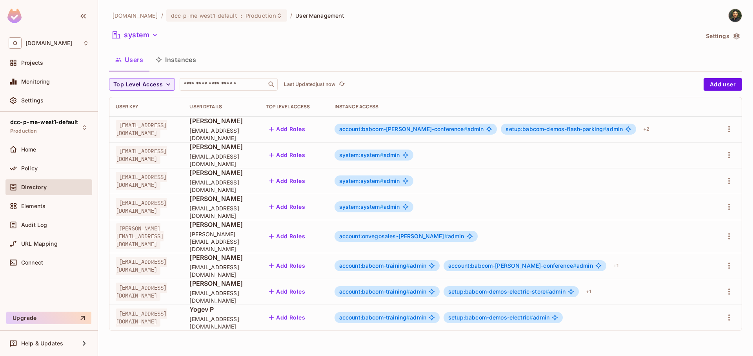
click at [411, 89] on div "Top Level Access ​ Last Updated just now" at bounding box center [404, 84] width 591 height 13
click at [40, 220] on div "Audit Log" at bounding box center [49, 224] width 80 height 9
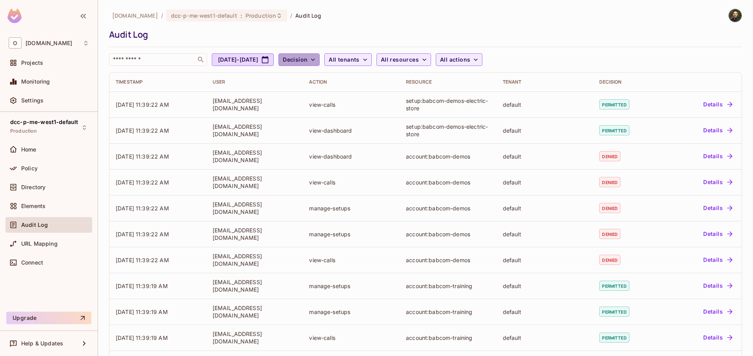
click at [308, 64] on span "Decision" at bounding box center [295, 60] width 25 height 10
click at [387, 61] on div at bounding box center [376, 178] width 753 height 356
click at [359, 60] on span "All tenants" at bounding box center [344, 60] width 31 height 10
click at [437, 61] on div at bounding box center [376, 178] width 753 height 356
click at [470, 60] on span "All actions" at bounding box center [455, 60] width 30 height 10
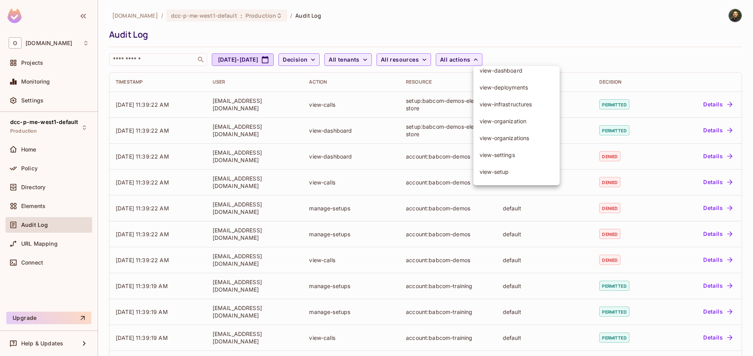
scroll to position [365, 0]
click at [446, 58] on div at bounding box center [376, 178] width 753 height 356
click at [419, 64] on span "All resources" at bounding box center [400, 60] width 38 height 10
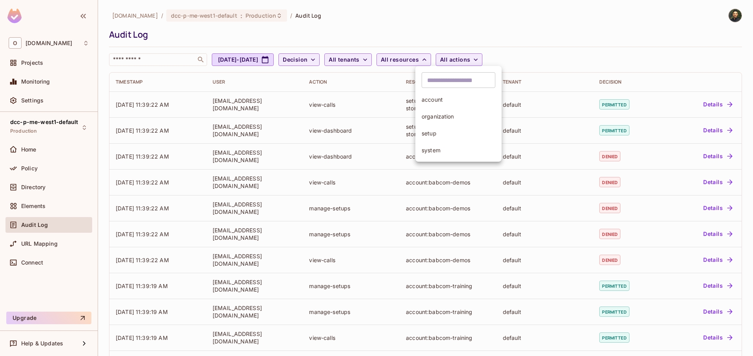
click at [465, 40] on div at bounding box center [376, 178] width 753 height 356
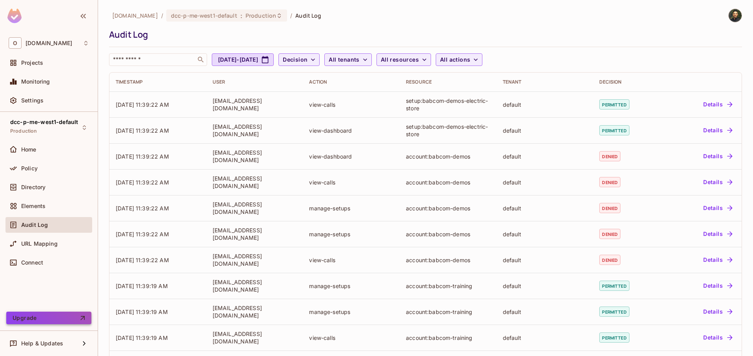
click at [57, 322] on button "Upgrade" at bounding box center [48, 318] width 85 height 13
click at [47, 86] on div "Monitoring" at bounding box center [49, 81] width 80 height 9
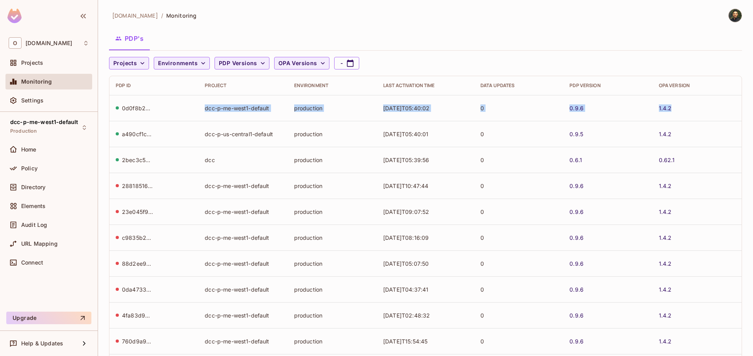
drag, startPoint x: 190, startPoint y: 108, endPoint x: 697, endPoint y: 108, distance: 507.7
click at [697, 108] on tr "0d0f8b23-757d-4113-a869-c8556db9d927 dcc-p-me-west1-default production 2025-10-…" at bounding box center [425, 108] width 633 height 26
click at [697, 108] on div "1.4.2" at bounding box center [697, 107] width 77 height 7
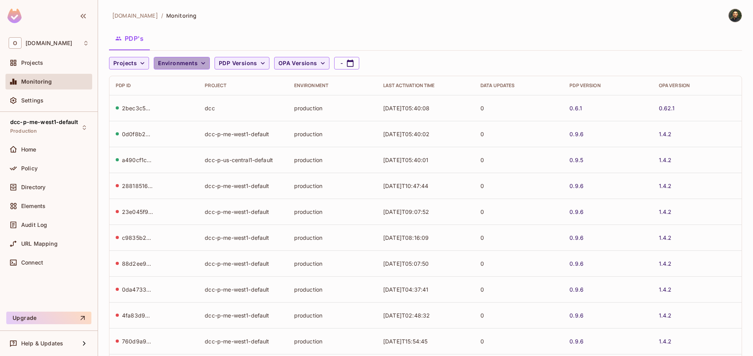
click at [193, 69] on button "Environments" at bounding box center [182, 63] width 56 height 13
click at [132, 64] on div at bounding box center [376, 178] width 753 height 356
click at [133, 64] on span "Projects" at bounding box center [125, 63] width 24 height 10
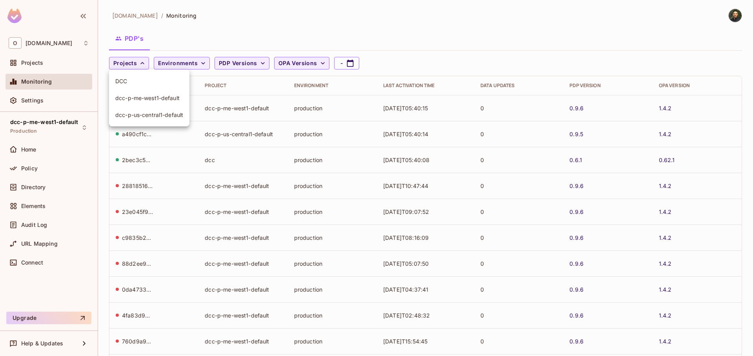
click at [135, 104] on li "dcc-p-me-west1-default" at bounding box center [149, 97] width 80 height 17
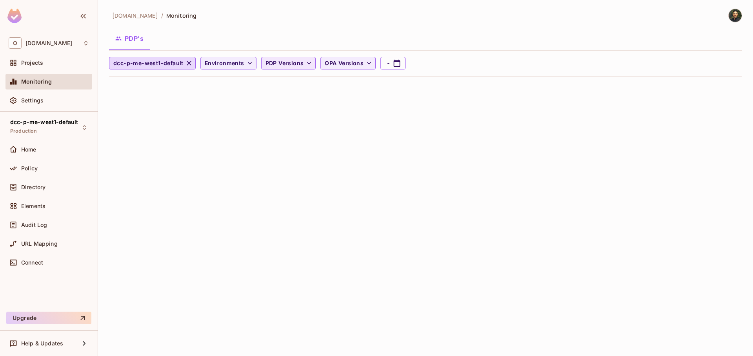
click at [283, 67] on span "PDP Versions" at bounding box center [285, 63] width 38 height 10
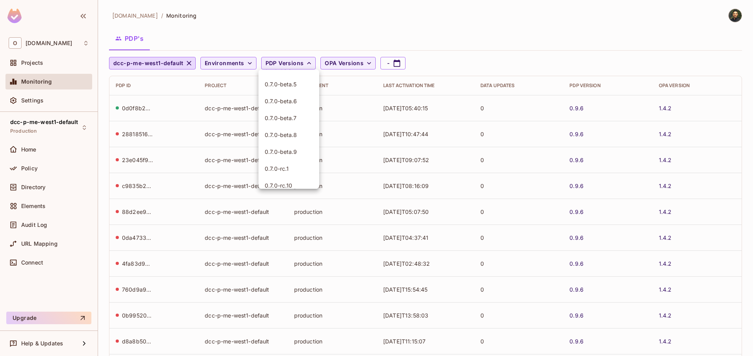
scroll to position [256, 0]
click at [484, 58] on div at bounding box center [376, 178] width 753 height 356
click at [354, 62] on span "OPA Versions" at bounding box center [344, 63] width 39 height 10
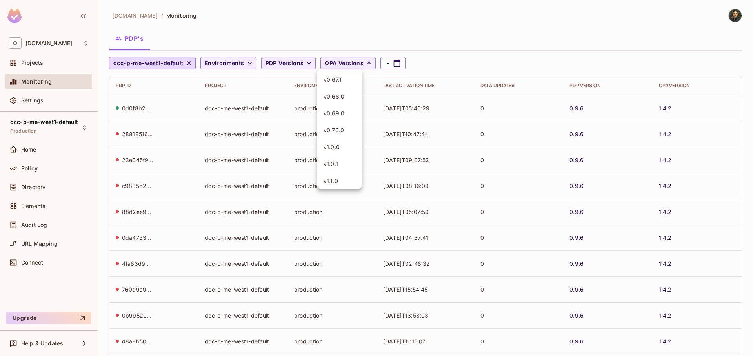
scroll to position [1574, 0]
drag, startPoint x: 470, startPoint y: 57, endPoint x: 406, endPoint y: 64, distance: 64.7
click at [470, 58] on div at bounding box center [376, 178] width 753 height 356
click at [393, 62] on icon "button" at bounding box center [397, 63] width 8 height 8
select select "*"
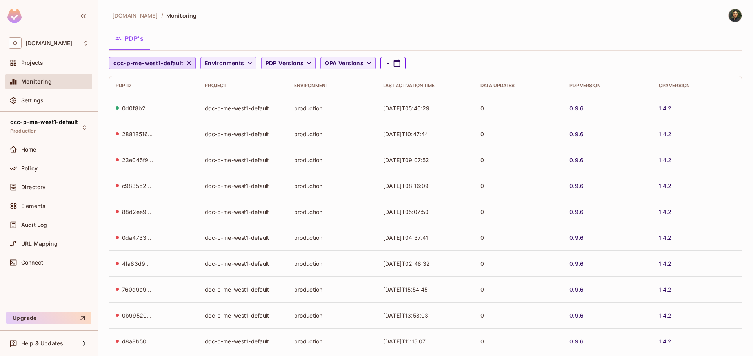
select select "****"
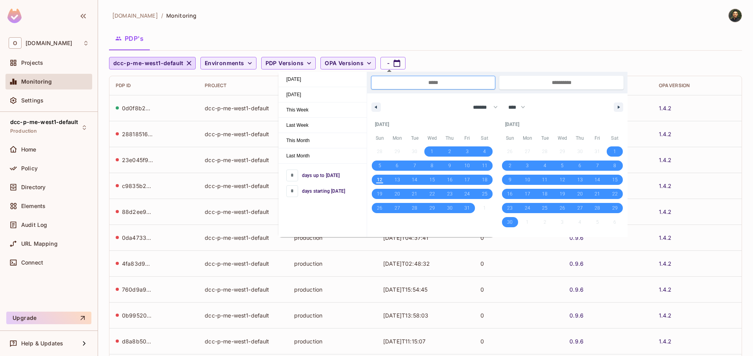
click at [459, 60] on div "dcc-p-me-west1-default Environments PDP Versions OPA Versions -" at bounding box center [423, 63] width 629 height 13
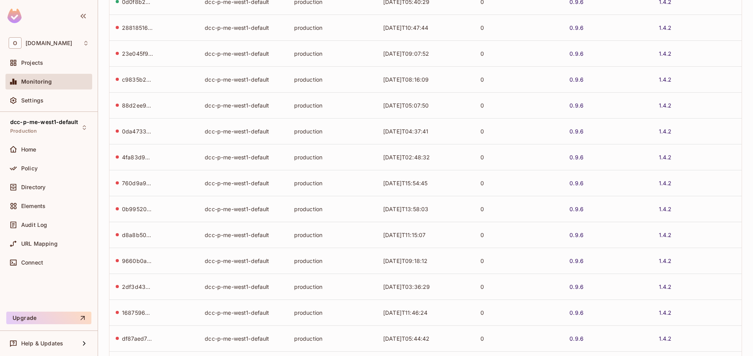
scroll to position [0, 0]
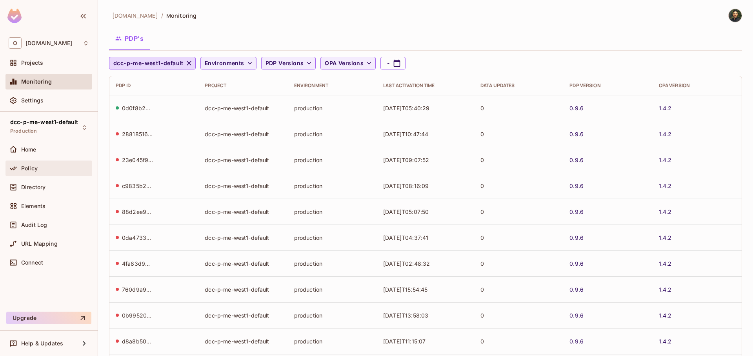
click at [45, 165] on div "Policy" at bounding box center [55, 168] width 68 height 6
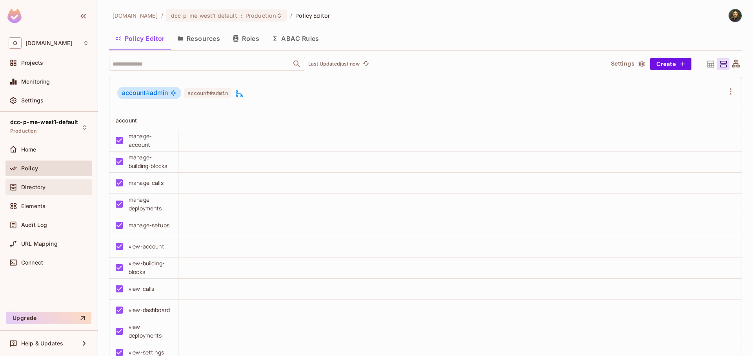
click at [44, 188] on span "Directory" at bounding box center [33, 187] width 24 height 6
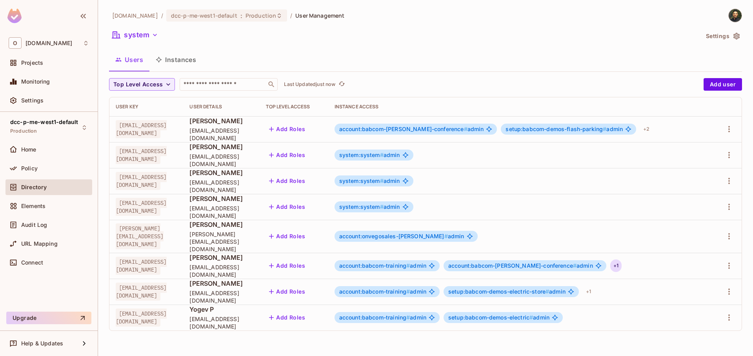
click at [622, 261] on div "+ 1" at bounding box center [616, 265] width 11 height 13
click at [318, 109] on div at bounding box center [376, 178] width 753 height 356
click at [177, 58] on button "Instances" at bounding box center [175, 60] width 53 height 20
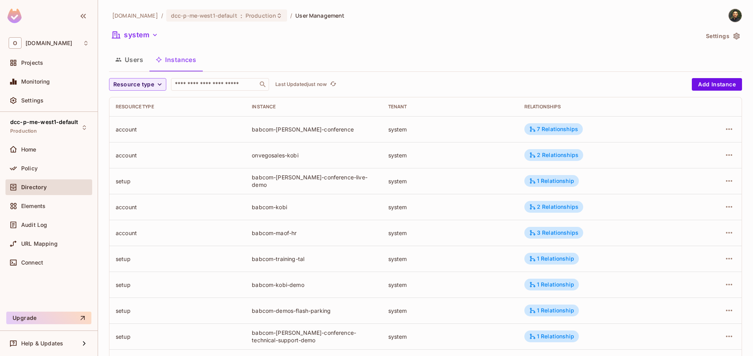
click at [133, 54] on button "Users" at bounding box center [129, 60] width 40 height 20
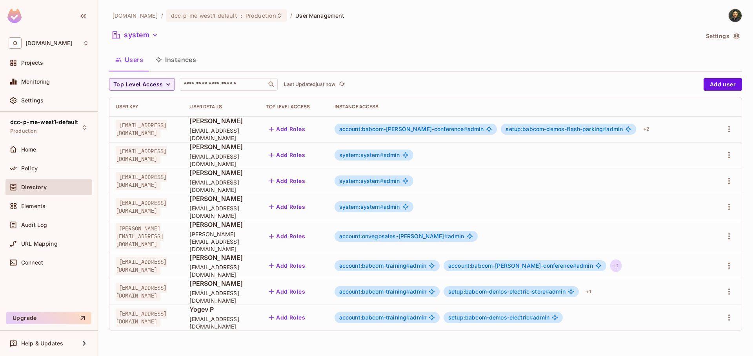
click at [622, 259] on div "+ 1" at bounding box center [616, 265] width 11 height 13
click at [456, 89] on div at bounding box center [376, 178] width 753 height 356
click at [357, 80] on div "Top Level Access ​ Last Updated just now" at bounding box center [404, 84] width 591 height 13
click at [343, 85] on icon "refresh" at bounding box center [342, 83] width 7 height 7
click at [653, 133] on div "+ 2" at bounding box center [646, 129] width 13 height 13
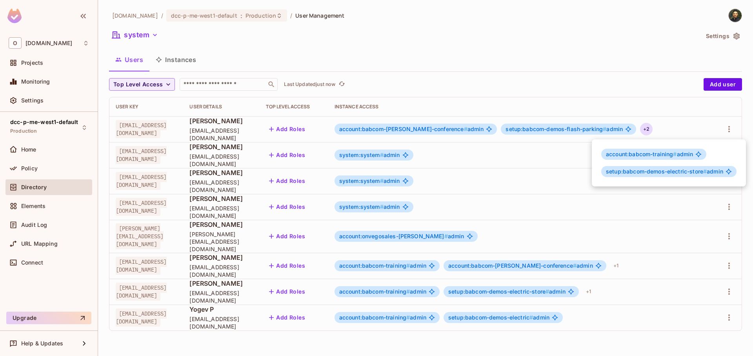
click at [323, 217] on div at bounding box center [376, 178] width 753 height 356
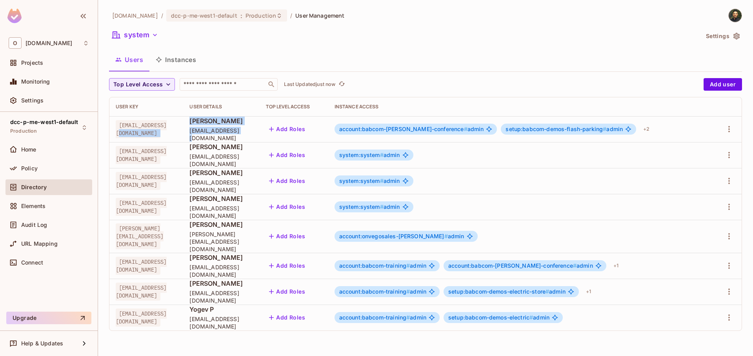
drag, startPoint x: 233, startPoint y: 129, endPoint x: 292, endPoint y: 135, distance: 58.4
click at [292, 135] on tr "kobim@onvego.com Kobi Malka kobim@onvego.com Add Roles account:babcom-hamil-con…" at bounding box center [425, 129] width 633 height 26
click at [253, 135] on span "[EMAIL_ADDRESS][DOMAIN_NAME]" at bounding box center [222, 134] width 64 height 15
click at [253, 136] on span "[EMAIL_ADDRESS][DOMAIN_NAME]" at bounding box center [222, 134] width 64 height 15
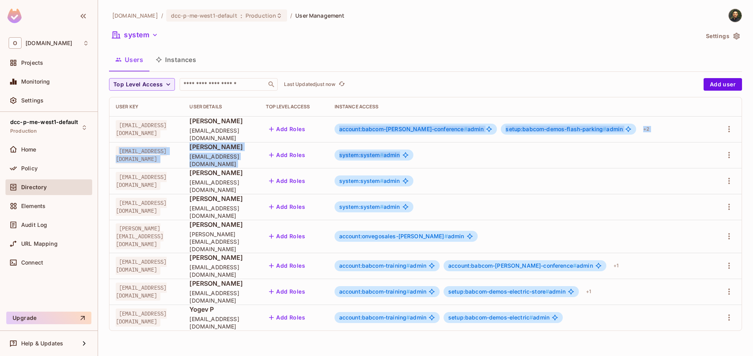
drag, startPoint x: 394, startPoint y: 131, endPoint x: 700, endPoint y: 161, distance: 307.9
click at [700, 161] on tbody "kobim@onvego.com Kobi Malka kobim@onvego.com Add Roles account:babcom-hamil-con…" at bounding box center [425, 223] width 633 height 214
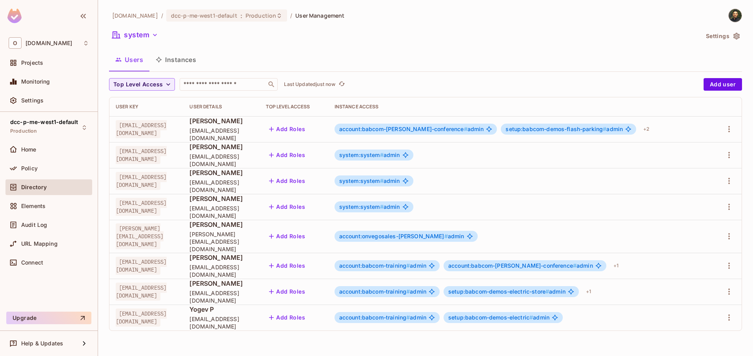
click at [678, 180] on div "system:system # admin" at bounding box center [521, 180] width 372 height 11
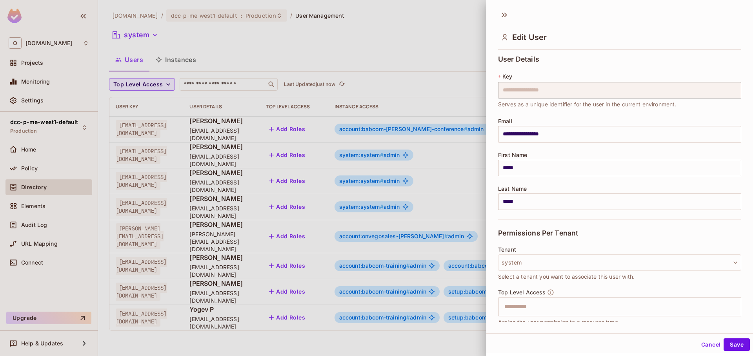
click at [421, 87] on div at bounding box center [376, 178] width 753 height 356
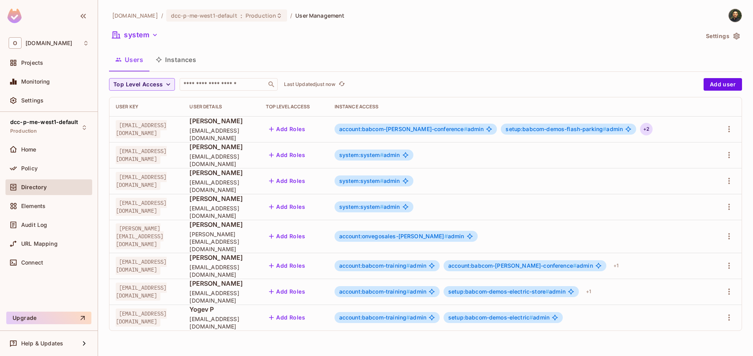
click at [653, 131] on div "+ 2" at bounding box center [646, 129] width 13 height 13
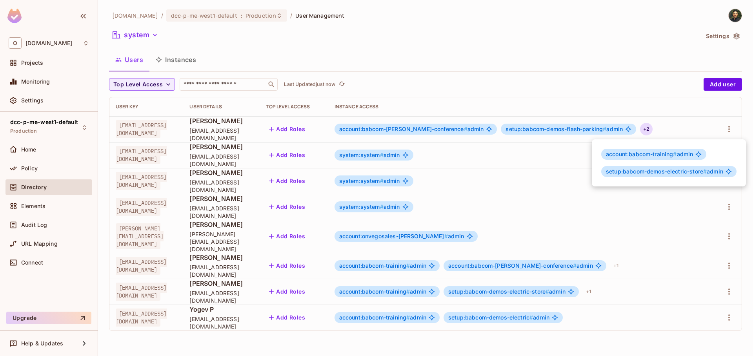
click at [59, 224] on div at bounding box center [376, 178] width 753 height 356
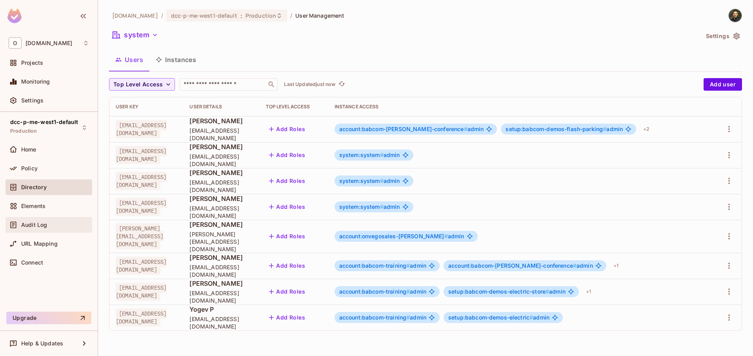
click at [46, 226] on span "Audit Log" at bounding box center [34, 225] width 26 height 6
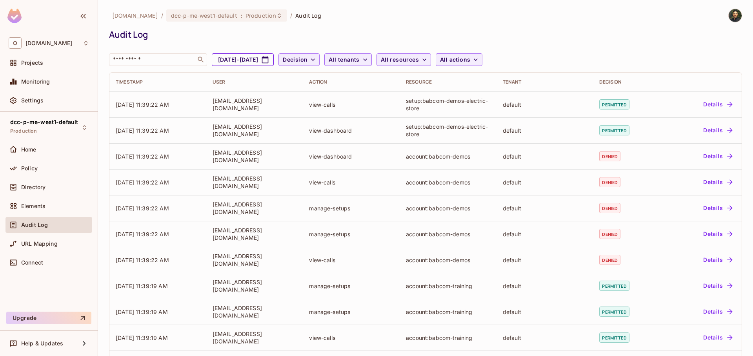
click at [274, 62] on button "Sep 12, 2025 - Oct 12, 2025" at bounding box center [243, 59] width 62 height 13
select select "*"
select select "****"
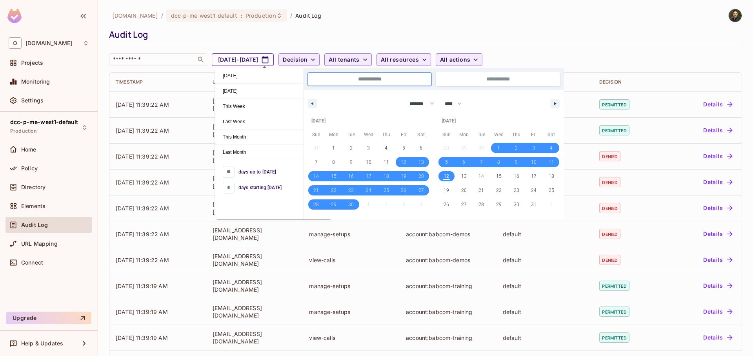
click at [274, 60] on button "Sep 12, 2025 - Oct 12, 2025" at bounding box center [243, 59] width 62 height 13
click at [303, 42] on div "onvego.com / dcc-p-me-west1-default : Production / Audit Log Audit Log ​ Sep 12…" at bounding box center [425, 37] width 633 height 57
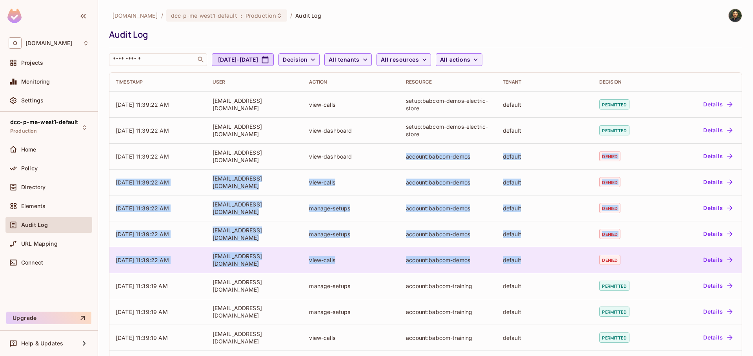
drag, startPoint x: 386, startPoint y: 159, endPoint x: 558, endPoint y: 263, distance: 201.1
click at [558, 263] on tbody "10/12/2025 11:39:22 AM kobim@onvego.com view-calls setup:babcom-demos-electric-…" at bounding box center [425, 285] width 633 height 388
click at [552, 261] on div "default" at bounding box center [545, 259] width 84 height 7
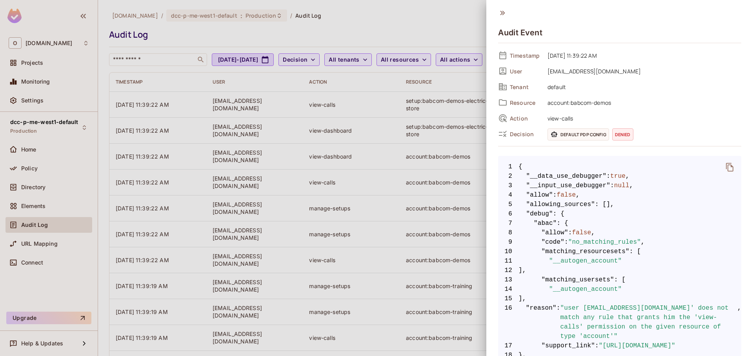
click at [436, 206] on div at bounding box center [376, 178] width 753 height 356
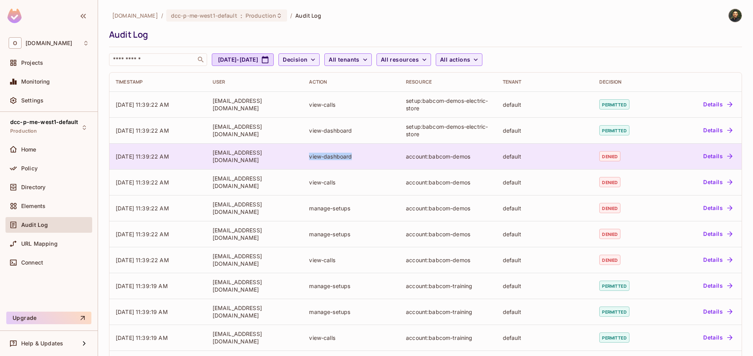
drag, startPoint x: 302, startPoint y: 157, endPoint x: 362, endPoint y: 155, distance: 60.1
click at [362, 155] on td "view-dashboard" at bounding box center [351, 156] width 97 height 26
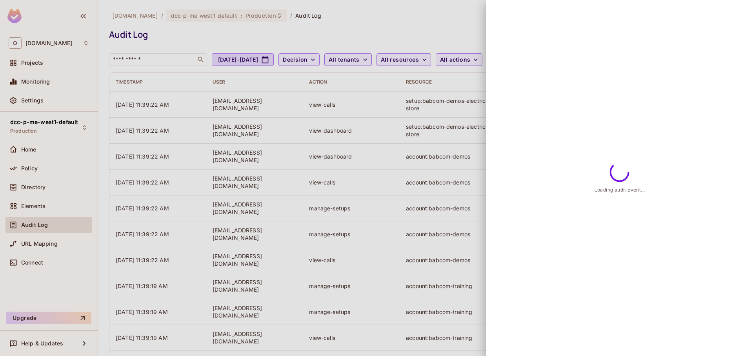
click at [412, 160] on div at bounding box center [376, 178] width 753 height 356
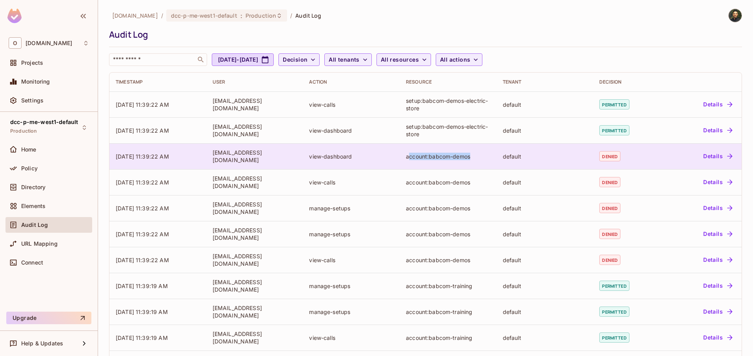
drag, startPoint x: 407, startPoint y: 158, endPoint x: 473, endPoint y: 159, distance: 65.9
click at [473, 159] on div "account:babcom-demos" at bounding box center [448, 156] width 84 height 7
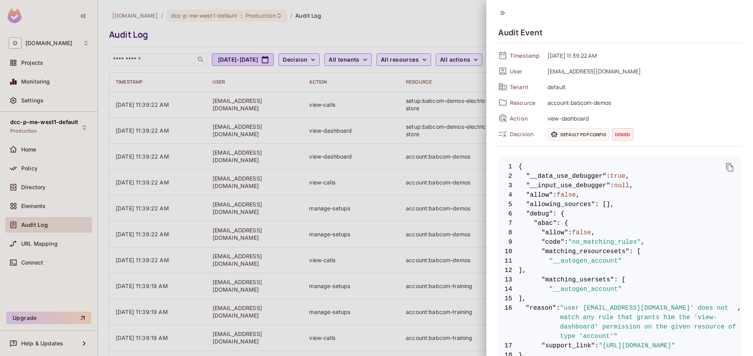
click at [470, 159] on div at bounding box center [376, 178] width 753 height 356
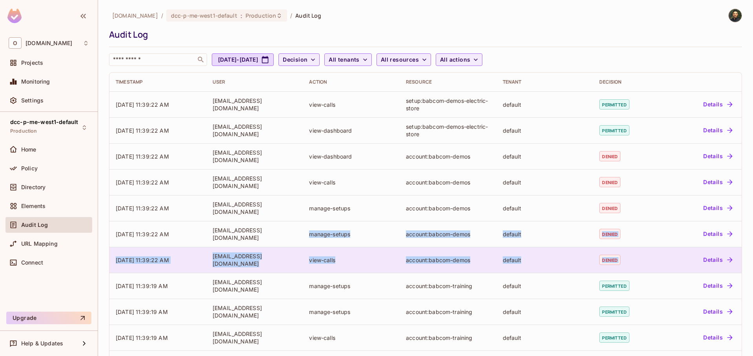
drag, startPoint x: 302, startPoint y: 232, endPoint x: 669, endPoint y: 269, distance: 369.2
click at [669, 269] on tbody "10/12/2025 11:39:22 AM kobim@onvego.com view-calls setup:babcom-demos-electric-…" at bounding box center [425, 285] width 633 height 388
click at [408, 264] on td "account:babcom-demos" at bounding box center [448, 260] width 97 height 26
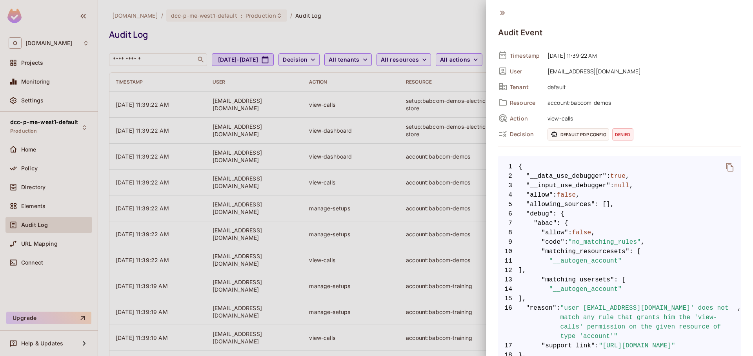
click at [403, 203] on div at bounding box center [376, 178] width 753 height 356
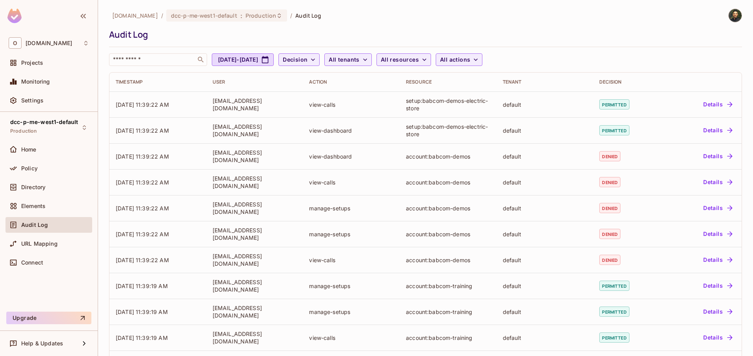
click at [595, 53] on div "​ Sep 12, 2025 - Oct 12, 2025 Decision All tenants All resources All actions" at bounding box center [423, 59] width 629 height 13
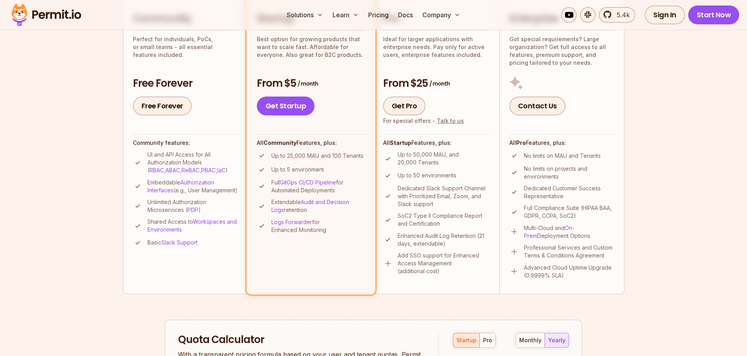
scroll to position [235, 0]
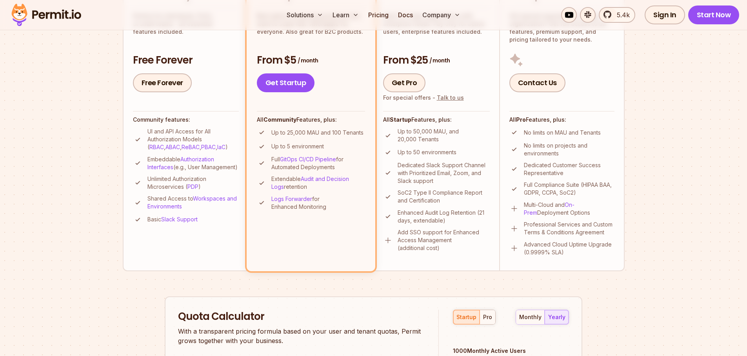
drag, startPoint x: 304, startPoint y: 208, endPoint x: 332, endPoint y: 209, distance: 27.1
click at [332, 209] on p "Logs Forwarder for Enhanced Monitoring" at bounding box center [319, 203] width 94 height 16
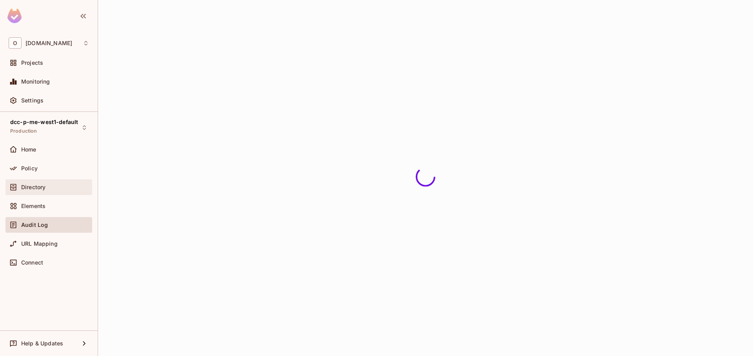
click at [53, 183] on div "Directory" at bounding box center [49, 186] width 80 height 9
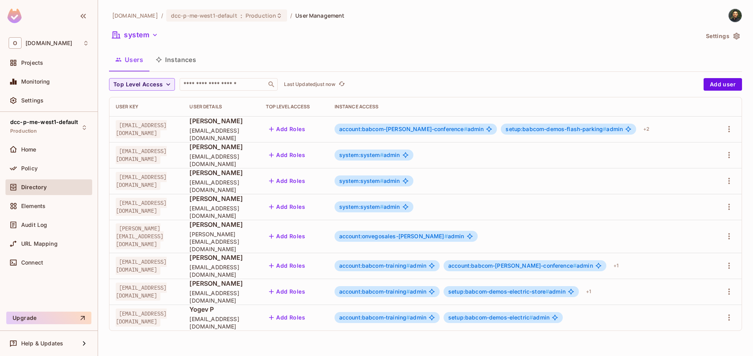
click at [530, 129] on div "setup:babcom-demos-flash-parking # admin" at bounding box center [568, 129] width 135 height 11
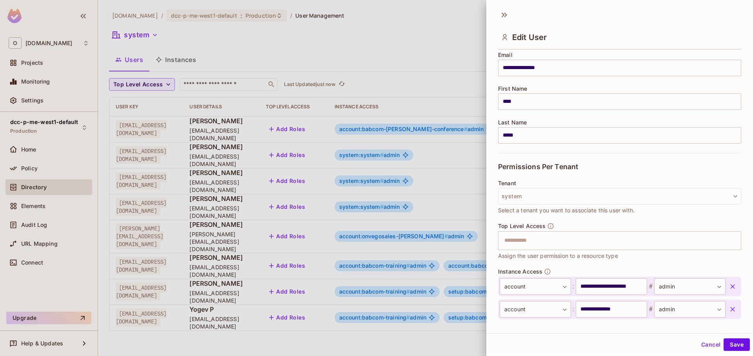
scroll to position [153, 0]
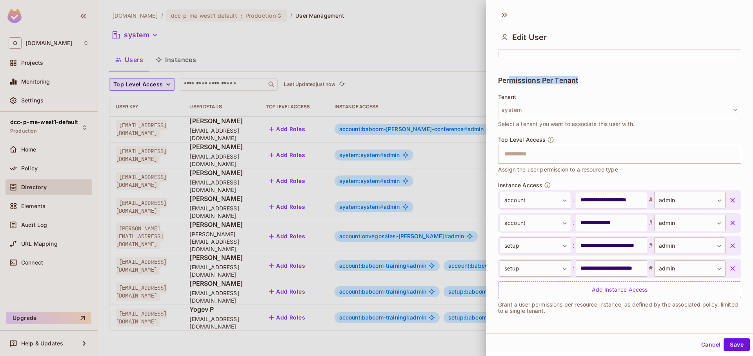
drag, startPoint x: 509, startPoint y: 79, endPoint x: 582, endPoint y: 77, distance: 73.8
click at [582, 77] on div "Permissions Per Tenant" at bounding box center [619, 80] width 243 height 27
drag, startPoint x: 543, startPoint y: 308, endPoint x: 652, endPoint y: 307, distance: 108.7
click at [652, 307] on p "Grant a user permissions per resource instance, as defined by the associated po…" at bounding box center [619, 307] width 243 height 13
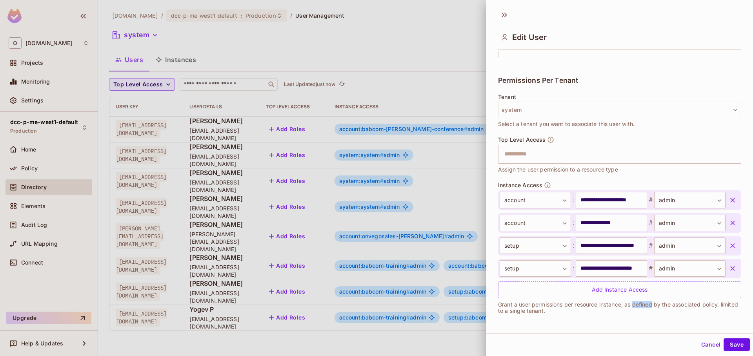
click at [652, 307] on p "Grant a user permissions per resource instance, as defined by the associated po…" at bounding box center [619, 307] width 243 height 13
click at [627, 310] on p "Grant a user permissions per resource instance, as defined by the associated po…" at bounding box center [619, 307] width 243 height 13
click at [367, 63] on div at bounding box center [376, 178] width 753 height 356
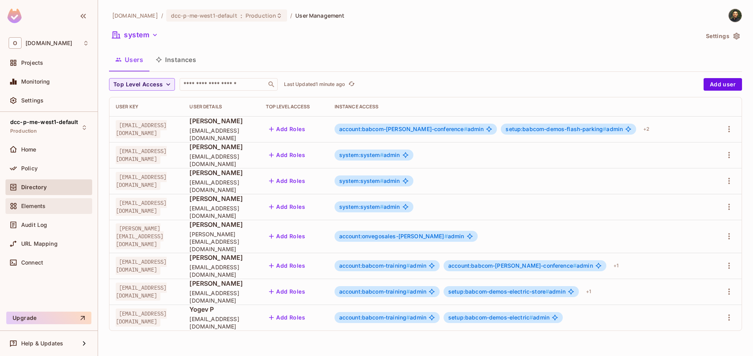
click at [47, 209] on div "Elements" at bounding box center [49, 205] width 80 height 9
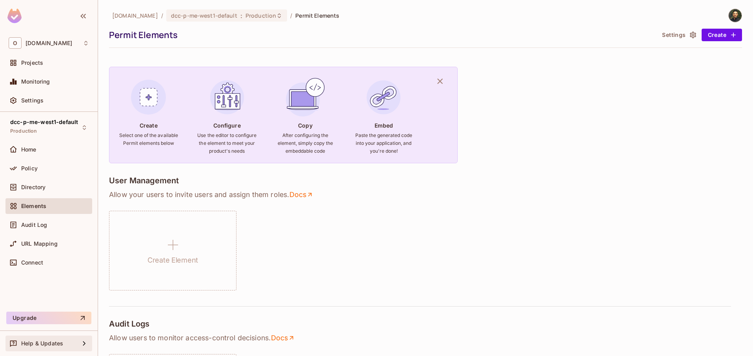
click at [35, 342] on span "Help & Updates" at bounding box center [42, 343] width 42 height 6
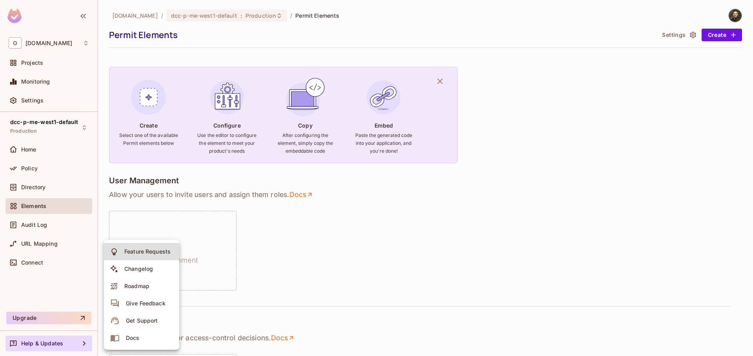
click at [145, 272] on div "Changelog" at bounding box center [138, 269] width 29 height 8
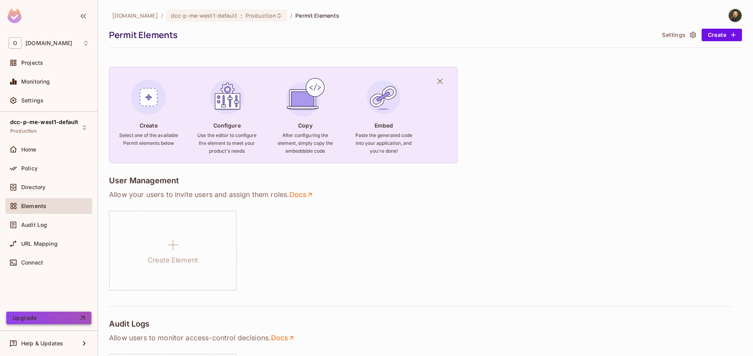
click at [56, 320] on button "Upgrade" at bounding box center [48, 318] width 85 height 13
click at [50, 341] on span "Help & Updates" at bounding box center [42, 343] width 42 height 6
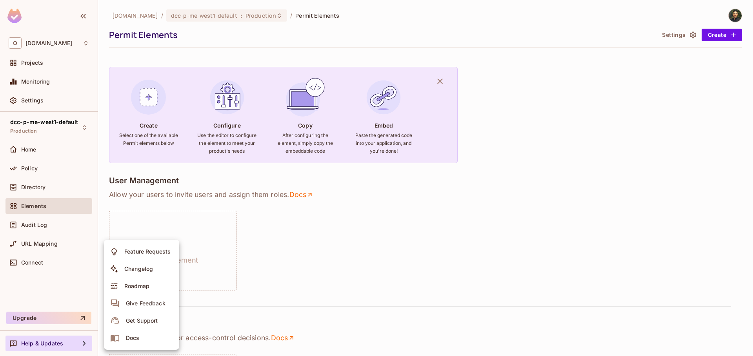
click at [40, 97] on div at bounding box center [376, 178] width 753 height 356
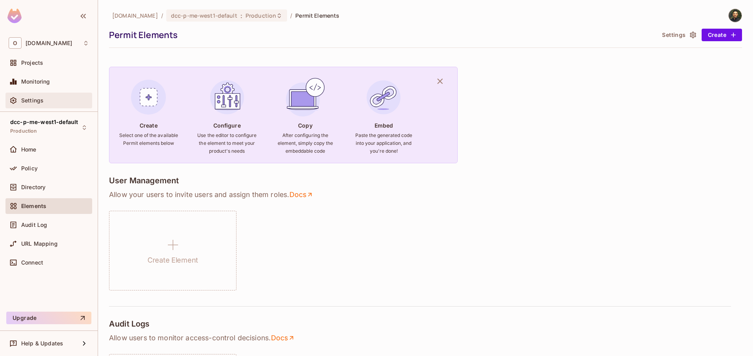
click at [34, 100] on span "Settings" at bounding box center [32, 100] width 22 height 6
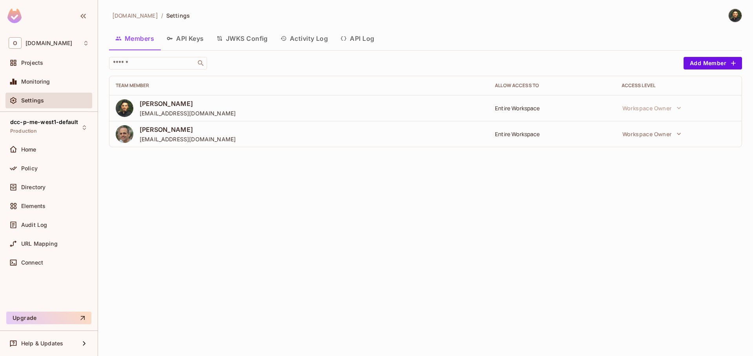
click at [310, 49] on div "Members API Keys JWKS Config Activity Log API Log" at bounding box center [425, 40] width 633 height 22
click at [307, 42] on button "Activity Log" at bounding box center [304, 39] width 60 height 20
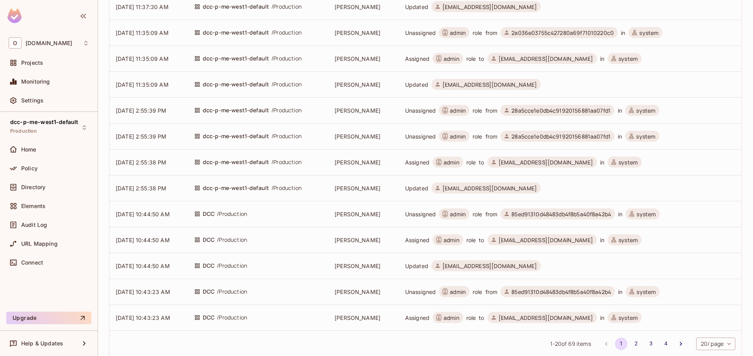
scroll to position [301, 0]
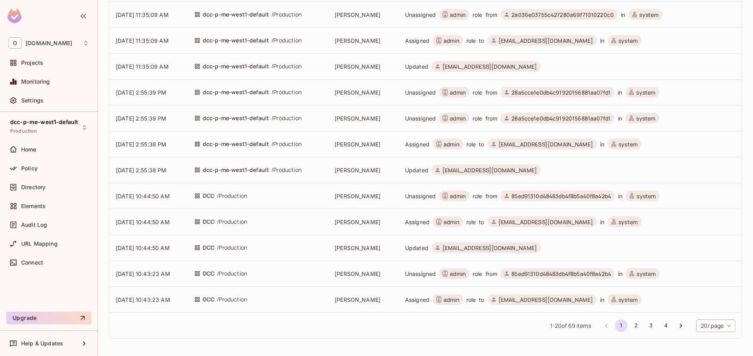
drag, startPoint x: 180, startPoint y: 196, endPoint x: 379, endPoint y: 299, distance: 223.7
click at [374, 297] on tbody "10/12/2025 11:38:27 AM dcc-p-me-west1-default / Production kobi malka Assigned …" at bounding box center [425, 53] width 633 height 518
click at [386, 244] on td "Alon Yair" at bounding box center [362, 248] width 69 height 26
click at [377, 177] on td "Alon Yair" at bounding box center [362, 170] width 69 height 26
drag, startPoint x: 403, startPoint y: 169, endPoint x: 564, endPoint y: 165, distance: 161.7
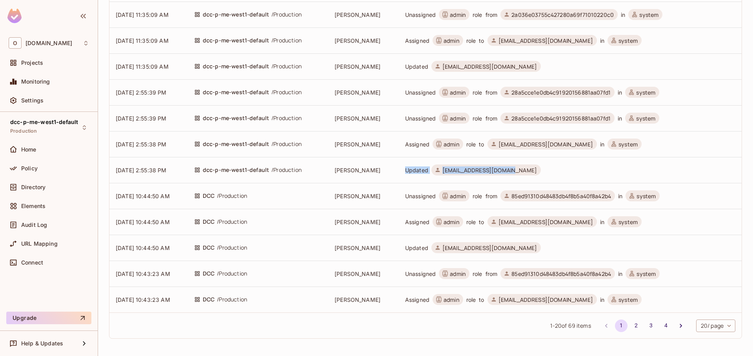
click at [564, 165] on td "Updated tala@babcomcenters.com" at bounding box center [569, 170] width 345 height 26
click at [379, 170] on td "[PERSON_NAME]" at bounding box center [362, 170] width 69 height 26
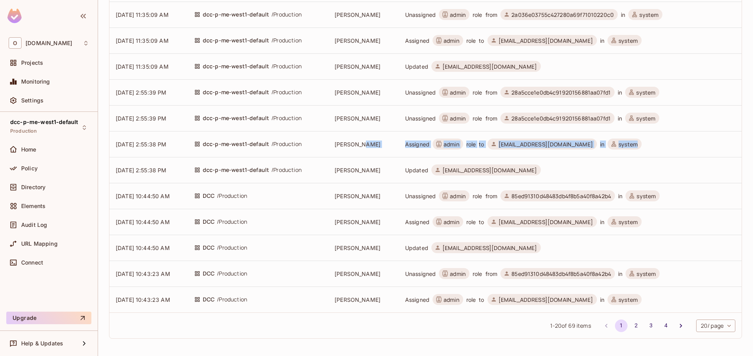
drag, startPoint x: 634, startPoint y: 144, endPoint x: 391, endPoint y: 146, distance: 242.9
click at [392, 146] on tr "10/10/2025 2:55:38 PM dcc-p-me-west1-default / Production Alon Yair Assigned ad…" at bounding box center [425, 144] width 633 height 26
click at [388, 145] on td "[PERSON_NAME]" at bounding box center [362, 144] width 69 height 26
click at [529, 118] on span "28a5cce1e0db4c91920156881aa07fd1" at bounding box center [561, 118] width 99 height 7
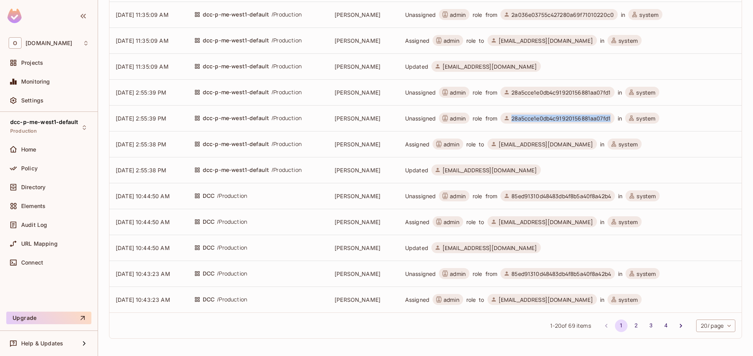
click at [529, 118] on span "28a5cce1e0db4c91920156881aa07fd1" at bounding box center [561, 118] width 99 height 7
click at [529, 93] on span "28a5cce1e0db4c91920156881aa07fd1" at bounding box center [561, 92] width 99 height 7
click at [449, 147] on span "admin" at bounding box center [452, 143] width 16 height 7
click at [418, 146] on span "Assigned" at bounding box center [417, 143] width 24 height 7
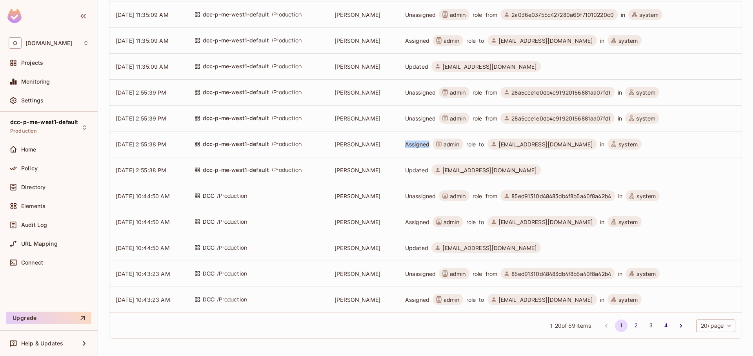
click at [418, 146] on span "Assigned" at bounding box center [417, 143] width 24 height 7
click at [452, 141] on span "admin" at bounding box center [452, 143] width 16 height 7
click at [496, 143] on icon at bounding box center [494, 144] width 4 height 4
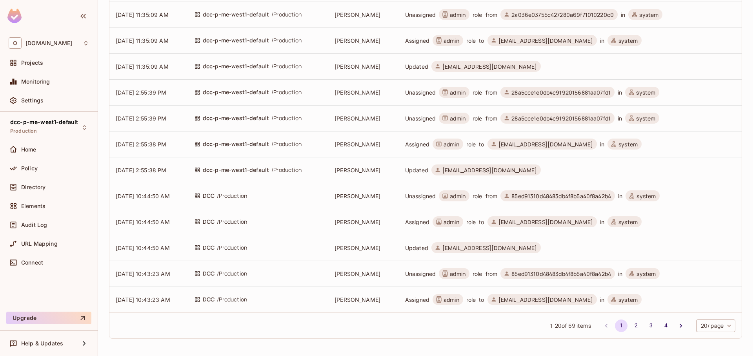
click at [619, 144] on span "system" at bounding box center [628, 143] width 19 height 7
click at [572, 143] on span "[EMAIL_ADDRESS][DOMAIN_NAME]" at bounding box center [546, 143] width 95 height 7
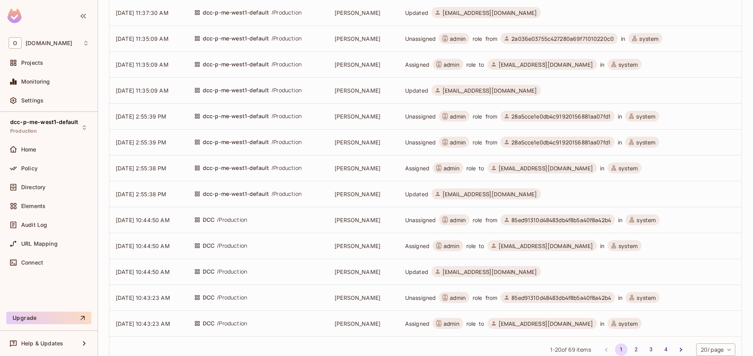
scroll to position [253, 0]
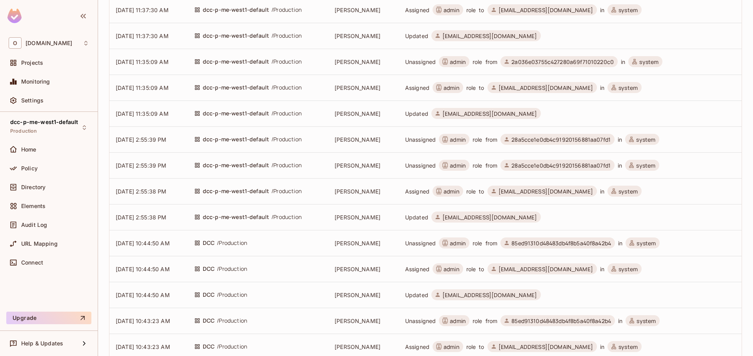
click at [524, 89] on span "[EMAIL_ADDRESS][DOMAIN_NAME]" at bounding box center [546, 87] width 95 height 7
click at [474, 88] on span "role" at bounding box center [472, 87] width 10 height 7
click at [415, 193] on span "Assigned" at bounding box center [417, 191] width 24 height 7
drag, startPoint x: 403, startPoint y: 192, endPoint x: 651, endPoint y: 191, distance: 248.0
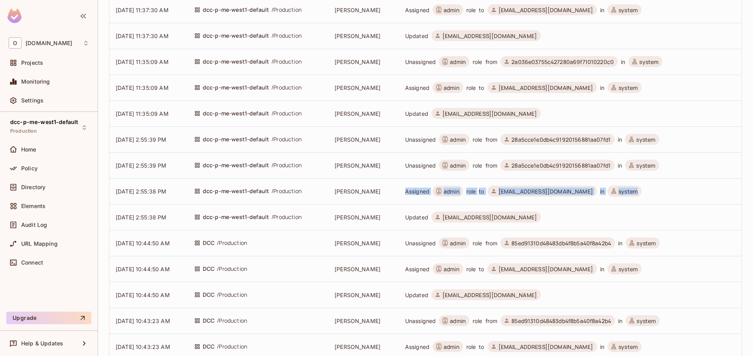
click at [651, 191] on td "Assigned admin role to tala@babcomcenters.com in system" at bounding box center [569, 191] width 345 height 26
click at [441, 190] on icon at bounding box center [438, 191] width 5 height 6
click at [439, 193] on span at bounding box center [438, 190] width 9 height 9
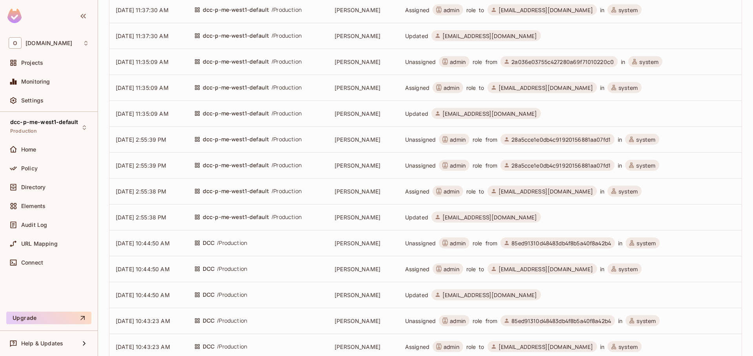
click at [453, 193] on span "admin" at bounding box center [452, 191] width 16 height 7
click at [457, 193] on span "admin" at bounding box center [452, 191] width 16 height 7
click at [463, 191] on span "admin" at bounding box center [448, 191] width 31 height 11
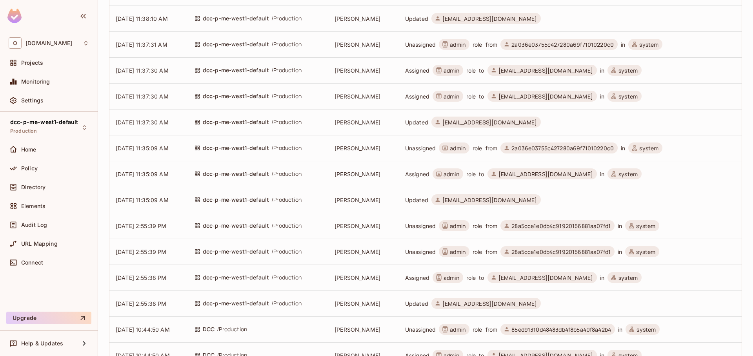
scroll to position [188, 0]
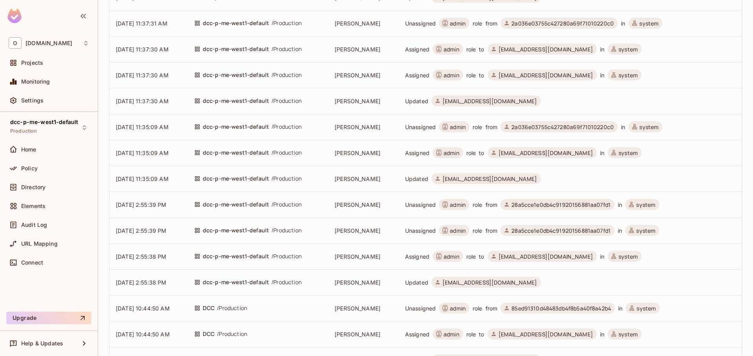
click at [453, 259] on span "admin" at bounding box center [452, 256] width 16 height 7
drag, startPoint x: 515, startPoint y: 203, endPoint x: 604, endPoint y: 203, distance: 88.7
click at [604, 203] on span "28a5cce1e0db4c91920156881aa07fd1" at bounding box center [558, 204] width 114 height 11
click at [553, 206] on span "28a5cce1e0db4c91920156881aa07fd1" at bounding box center [561, 204] width 99 height 7
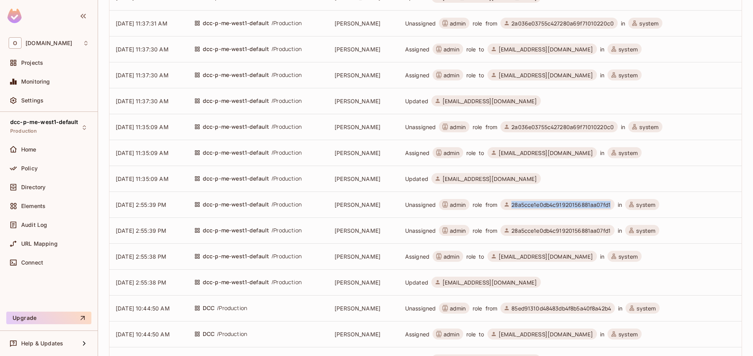
click at [553, 206] on span "28a5cce1e0db4c91920156881aa07fd1" at bounding box center [561, 204] width 99 height 7
click at [545, 224] on td "Unassigned admin role from 28a5cce1e0db4c91920156881aa07fd1 in system" at bounding box center [569, 230] width 345 height 26
click at [546, 230] on span "28a5cce1e0db4c91920156881aa07fd1" at bounding box center [561, 230] width 99 height 7
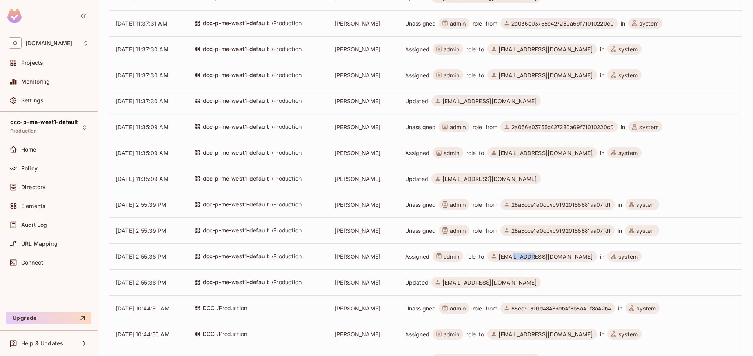
drag, startPoint x: 518, startPoint y: 256, endPoint x: 543, endPoint y: 258, distance: 25.2
click at [541, 258] on span "[EMAIL_ADDRESS][DOMAIN_NAME]" at bounding box center [546, 256] width 95 height 7
click at [543, 258] on span "[EMAIL_ADDRESS][DOMAIN_NAME]" at bounding box center [546, 256] width 95 height 7
click at [545, 230] on span "28a5cce1e0db4c91920156881aa07fd1" at bounding box center [561, 230] width 99 height 7
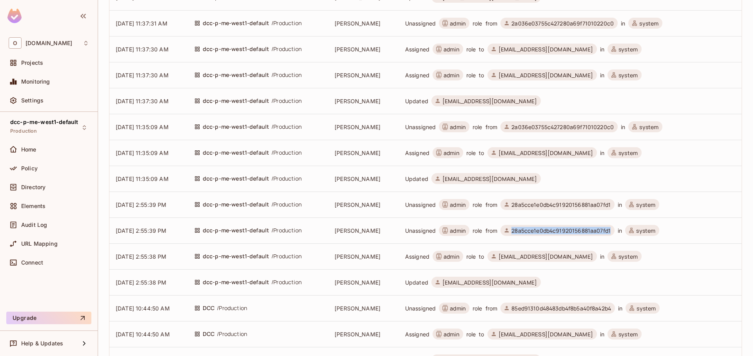
click at [545, 230] on span "28a5cce1e0db4c91920156881aa07fd1" at bounding box center [561, 230] width 99 height 7
click at [525, 241] on td "Unassigned admin role from 28a5cce1e0db4c91920156881aa07fd1 in system" at bounding box center [569, 230] width 345 height 26
drag, startPoint x: 151, startPoint y: 232, endPoint x: 185, endPoint y: 230, distance: 33.8
click at [185, 230] on td "10/10/2025 2:55:39 PM" at bounding box center [148, 230] width 78 height 26
click at [184, 230] on td "10/10/2025 2:55:39 PM" at bounding box center [148, 230] width 78 height 26
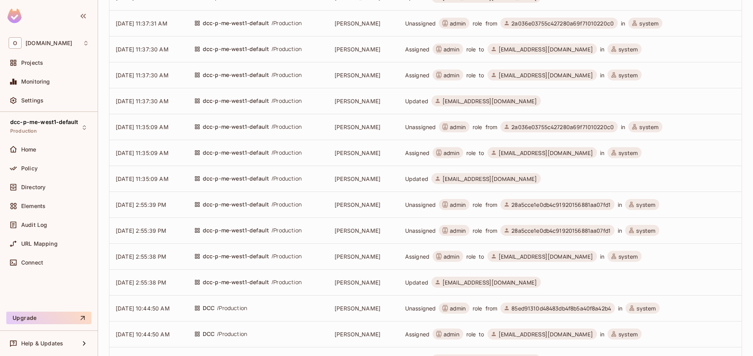
click at [167, 229] on span "10/10/2025 2:55:39 PM" at bounding box center [141, 230] width 51 height 7
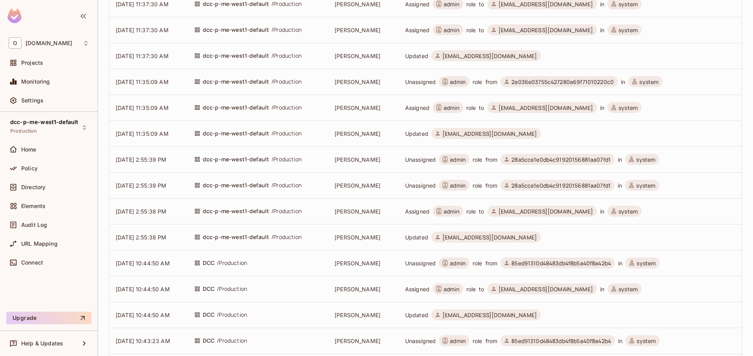
scroll to position [235, 0]
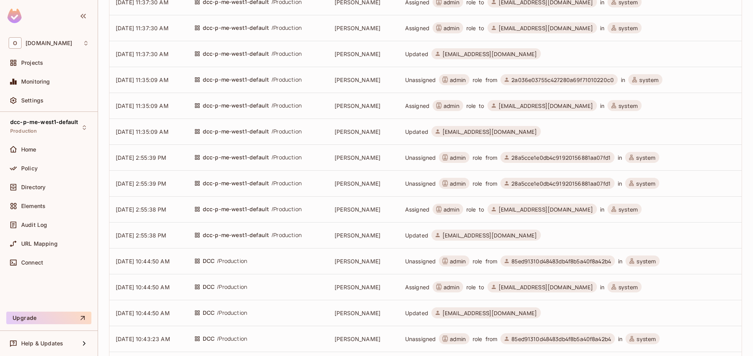
drag, startPoint x: 113, startPoint y: 255, endPoint x: 182, endPoint y: 254, distance: 69.1
click at [174, 256] on td "10/10/2025 10:44:50 AM" at bounding box center [148, 261] width 78 height 26
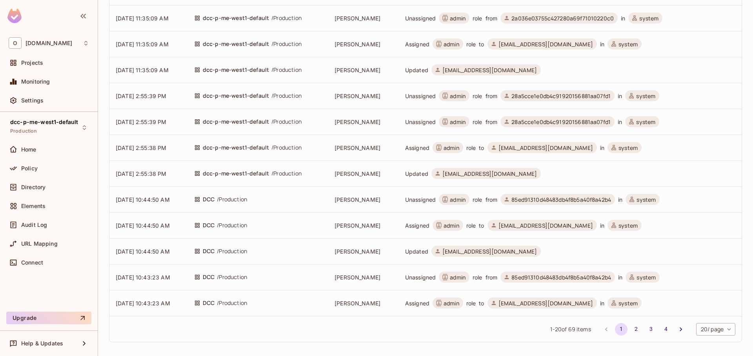
scroll to position [301, 0]
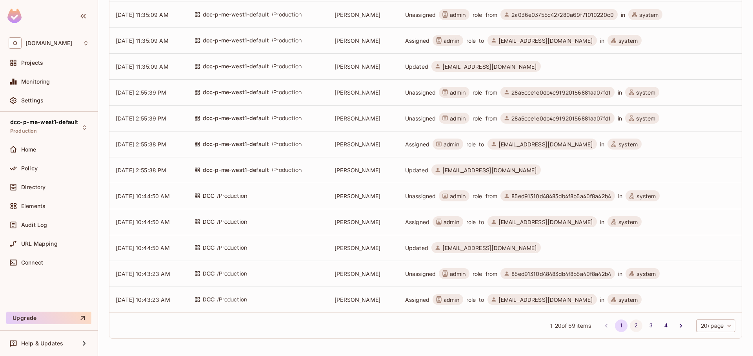
click at [630, 322] on button "2" at bounding box center [636, 325] width 13 height 13
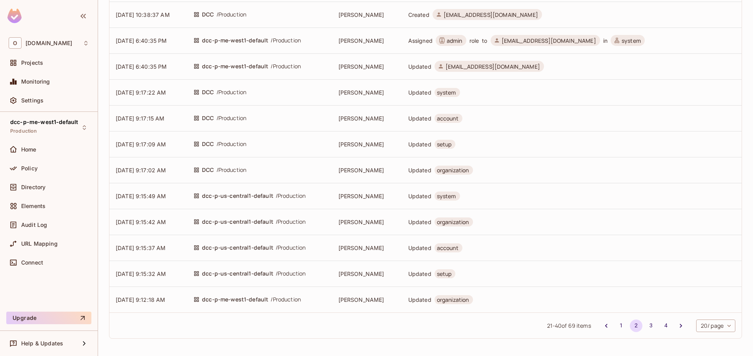
click at [725, 327] on body "O onvego.com Projects Monitoring Settings dcc-p-me-west1-default Production Hom…" at bounding box center [376, 178] width 753 height 356
click at [716, 339] on li "100 / page" at bounding box center [709, 338] width 40 height 16
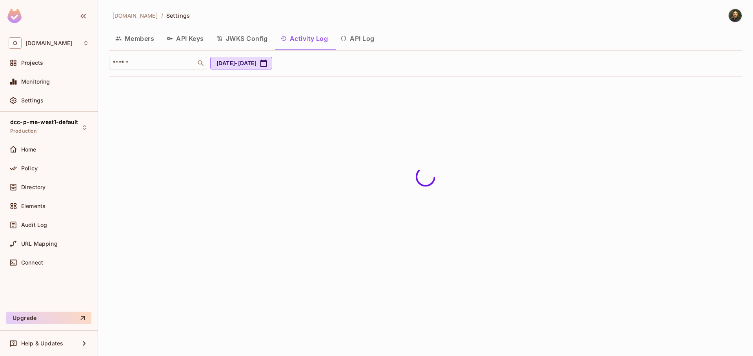
scroll to position [0, 0]
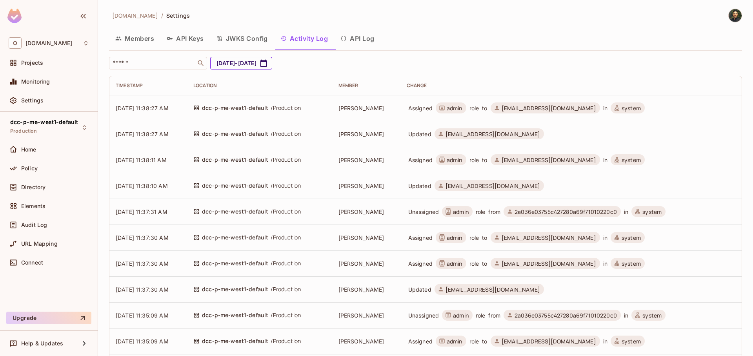
click at [240, 66] on button "Sep 12, 2025 - Oct 12, 2025" at bounding box center [241, 63] width 62 height 13
select select "*"
select select "****"
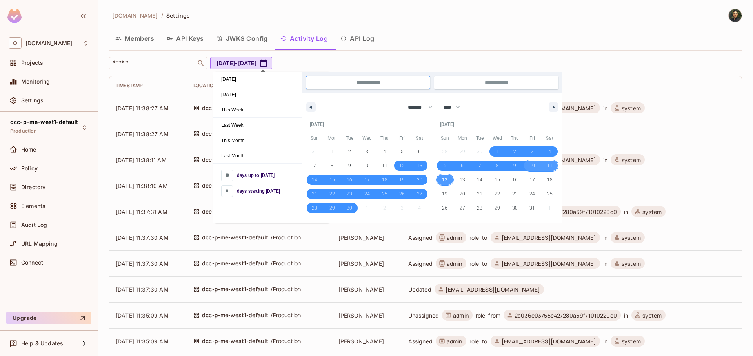
click at [534, 162] on span "10" at bounding box center [532, 166] width 5 height 14
type input "*"
type input "**********"
select select "*"
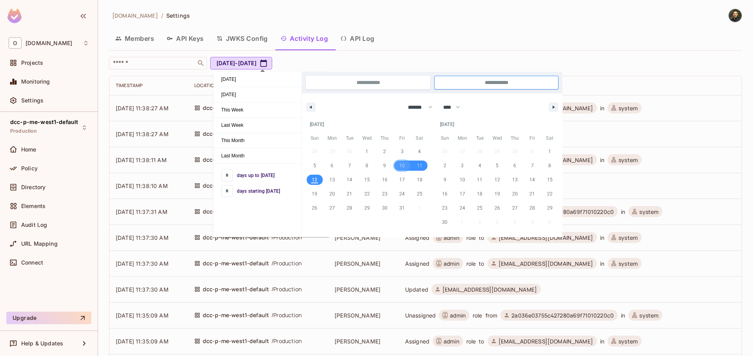
click at [402, 165] on span "10" at bounding box center [401, 166] width 5 height 14
type input "*"
type input "**********"
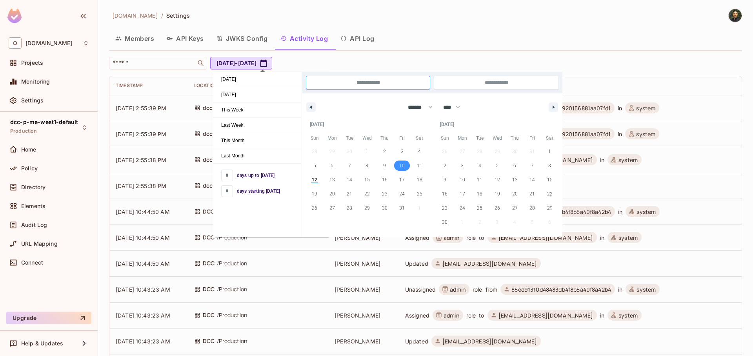
click at [363, 265] on span "[PERSON_NAME]" at bounding box center [358, 263] width 46 height 7
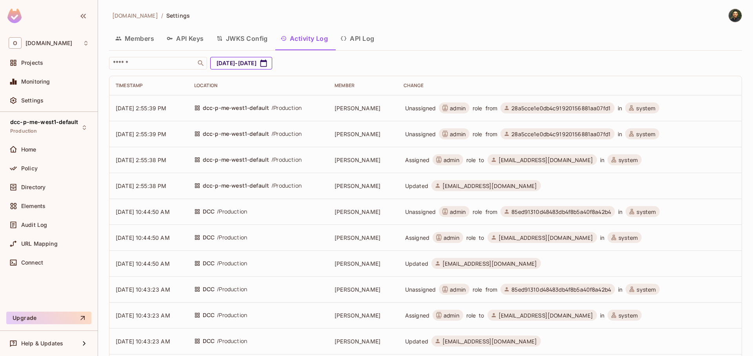
click at [268, 64] on icon "button" at bounding box center [264, 63] width 8 height 8
select select "*"
select select "****"
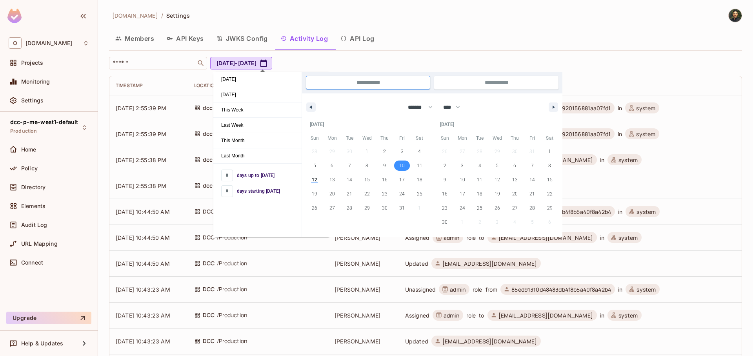
click at [349, 60] on div "​ Oct 10, 2025 - Oct 10, 2025" at bounding box center [423, 63] width 629 height 13
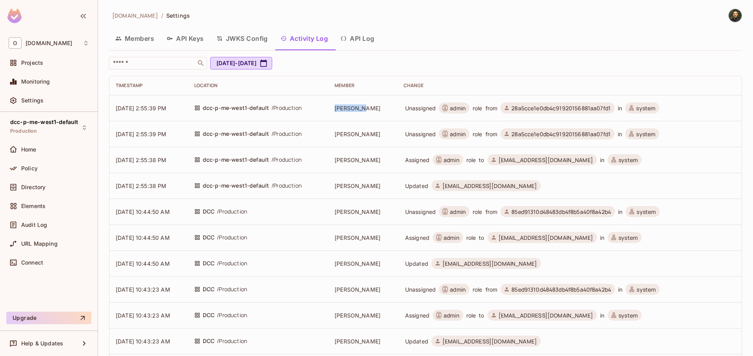
drag, startPoint x: 338, startPoint y: 108, endPoint x: 400, endPoint y: 107, distance: 61.6
click at [397, 107] on td "[PERSON_NAME]" at bounding box center [362, 108] width 69 height 26
copy span "[PERSON_NAME]"
click at [155, 67] on input "text" at bounding box center [152, 63] width 82 height 8
paste input "*********"
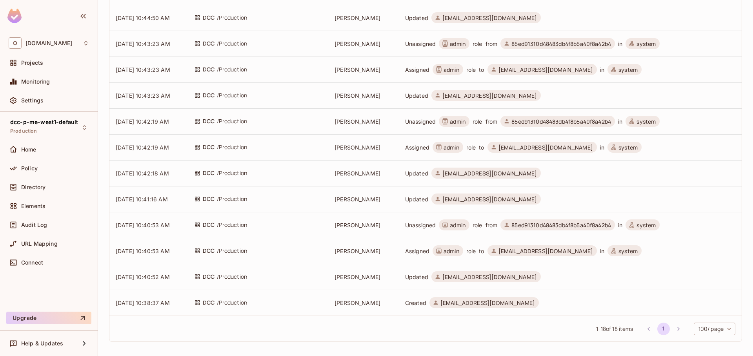
scroll to position [249, 0]
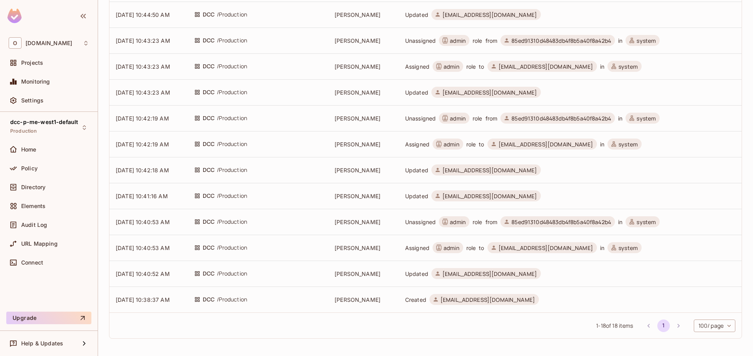
type input "*********"
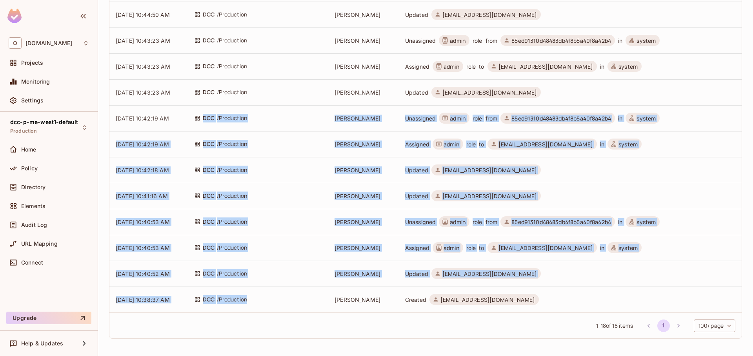
drag, startPoint x: 273, startPoint y: 304, endPoint x: 207, endPoint y: 116, distance: 198.7
click at [207, 117] on tbody "10/10/2025 2:55:39 PM dcc-p-me-west1-default / Production Alon Yair Unassigned …" at bounding box center [425, 79] width 633 height 466
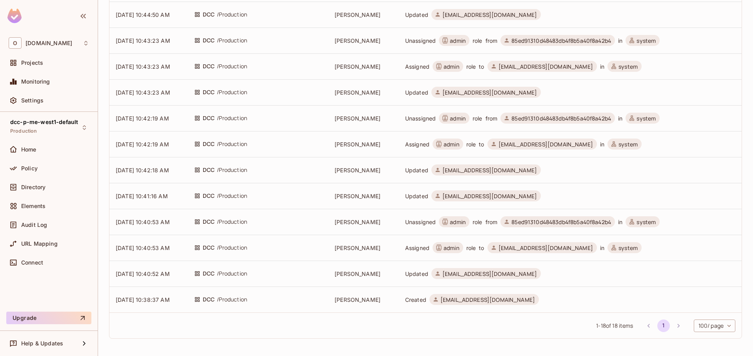
click at [206, 106] on td "DCC / Production" at bounding box center [258, 118] width 140 height 26
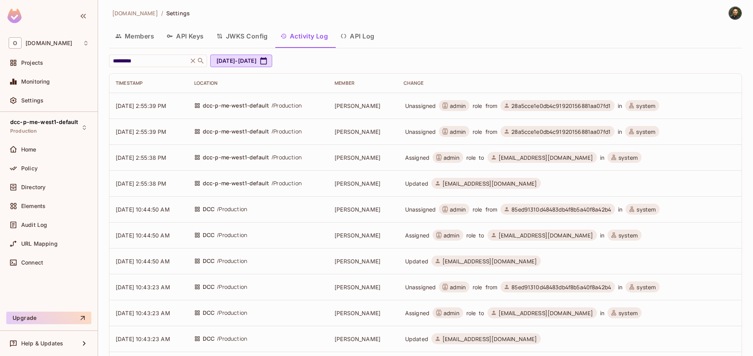
scroll to position [0, 0]
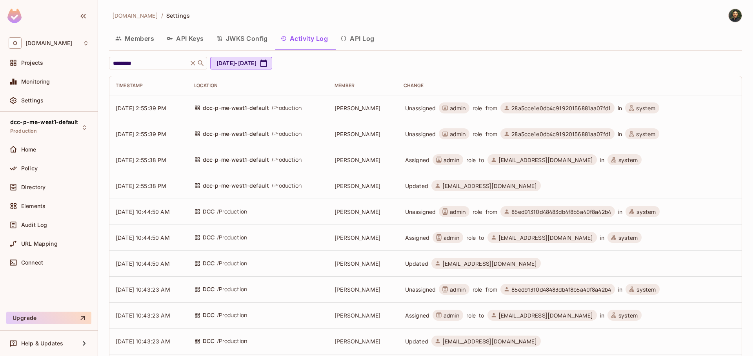
click at [448, 162] on span "admin" at bounding box center [452, 159] width 16 height 7
click at [453, 160] on span "admin" at bounding box center [452, 159] width 16 height 7
click at [466, 131] on span "admin" at bounding box center [458, 133] width 16 height 7
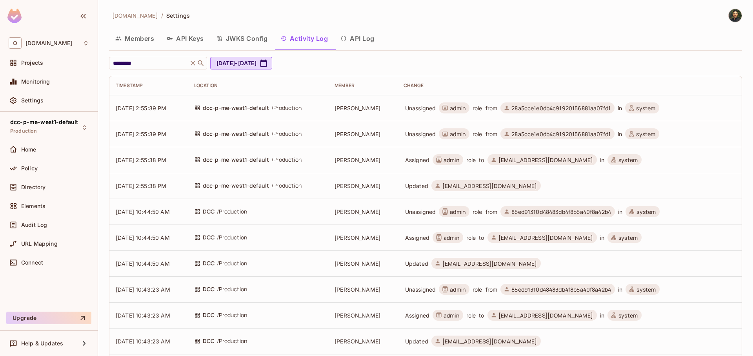
click at [467, 104] on span "admin" at bounding box center [454, 107] width 31 height 11
click at [466, 104] on span "admin" at bounding box center [458, 107] width 16 height 7
click at [466, 111] on span "admin" at bounding box center [458, 107] width 16 height 7
drag, startPoint x: 518, startPoint y: 135, endPoint x: 618, endPoint y: 137, distance: 99.7
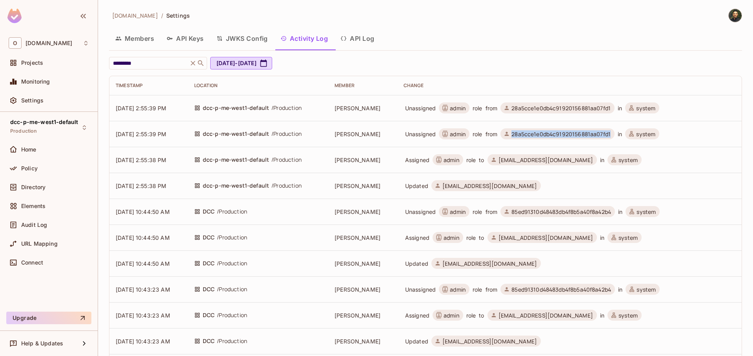
click at [615, 137] on span "28a5cce1e0db4c91920156881aa07fd1" at bounding box center [558, 133] width 114 height 11
click at [562, 135] on span "28a5cce1e0db4c91920156881aa07fd1" at bounding box center [561, 133] width 99 height 7
click at [561, 135] on span "28a5cce1e0db4c91920156881aa07fd1" at bounding box center [561, 133] width 99 height 7
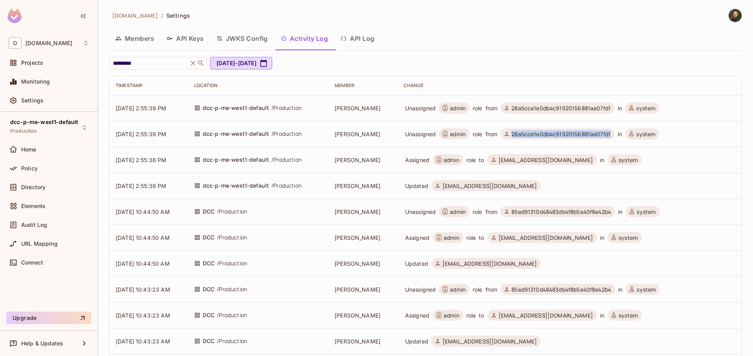
click at [561, 135] on span "28a5cce1e0db4c91920156881aa07fd1" at bounding box center [561, 133] width 99 height 7
click at [558, 135] on span "28a5cce1e0db4c91920156881aa07fd1" at bounding box center [561, 133] width 99 height 7
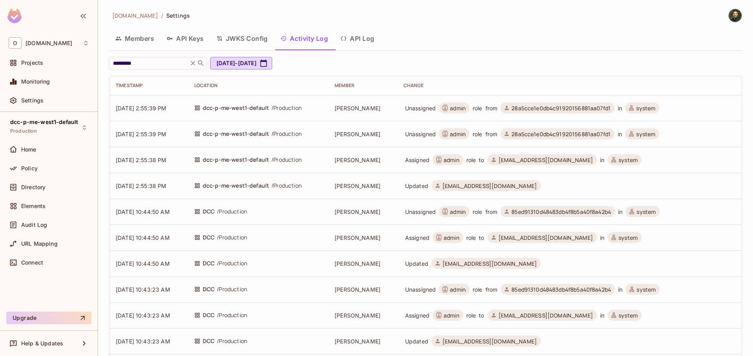
click at [560, 110] on span "28a5cce1e0db4c91920156881aa07fd1" at bounding box center [561, 107] width 99 height 7
click at [505, 160] on span "[EMAIL_ADDRESS][DOMAIN_NAME]" at bounding box center [546, 159] width 95 height 7
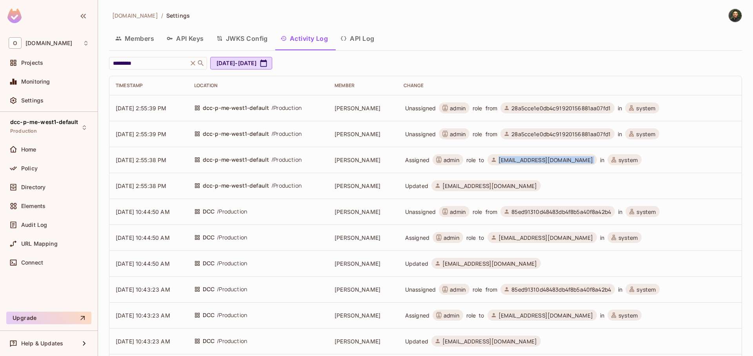
click at [505, 160] on span "[EMAIL_ADDRESS][DOMAIN_NAME]" at bounding box center [546, 159] width 95 height 7
click at [553, 138] on span "28a5cce1e0db4c91920156881aa07fd1" at bounding box center [558, 133] width 114 height 11
click at [554, 133] on span "28a5cce1e0db4c91920156881aa07fd1" at bounding box center [561, 133] width 99 height 7
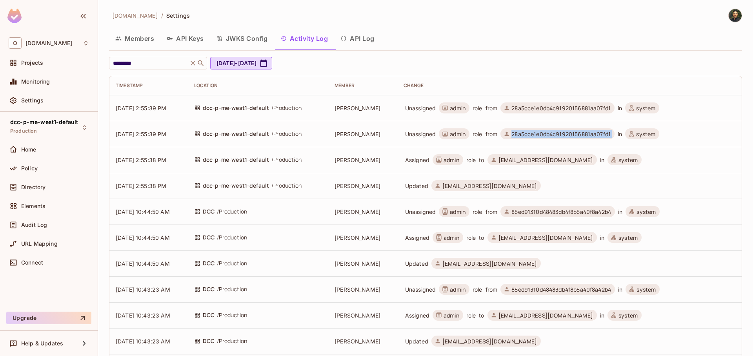
copy span "28a5cce1e0db4c91920156881aa07fd1"
click at [65, 186] on div "Directory" at bounding box center [55, 187] width 68 height 6
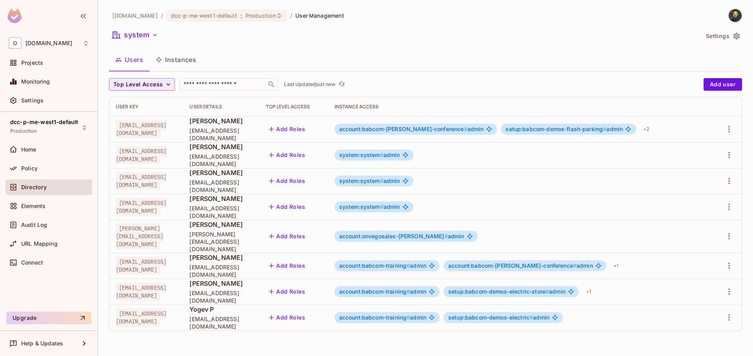
click at [181, 61] on button "Instances" at bounding box center [175, 60] width 53 height 20
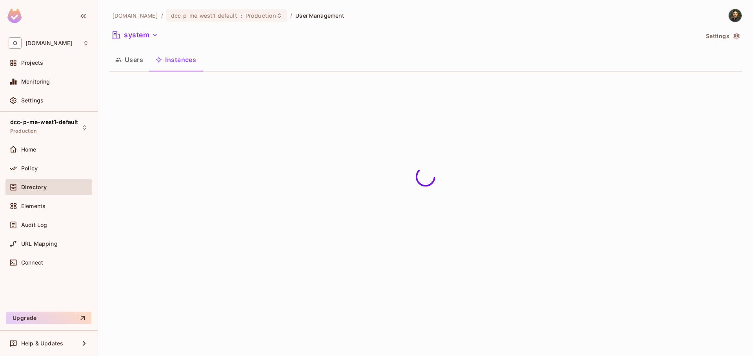
click at [122, 60] on button "Users" at bounding box center [129, 60] width 40 height 20
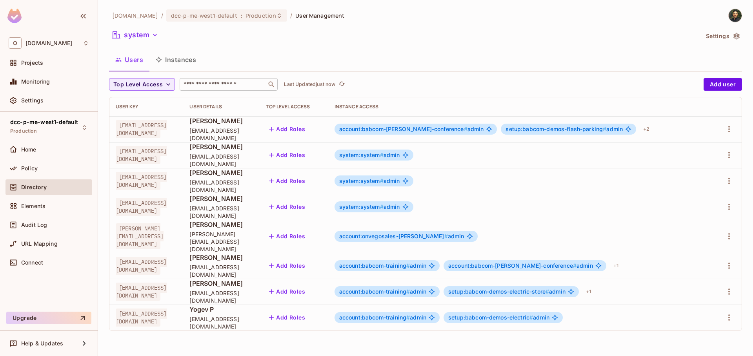
click at [209, 83] on input "text" at bounding box center [223, 84] width 82 height 8
paste input "**********"
type input "**********"
click at [727, 261] on icon "button" at bounding box center [729, 265] width 9 height 9
click at [701, 281] on li "Edit" at bounding box center [695, 276] width 69 height 17
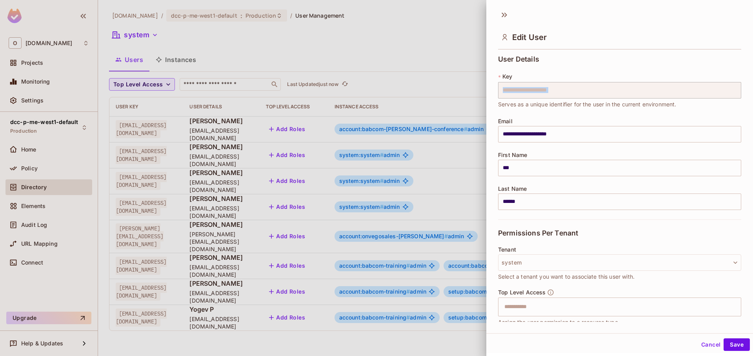
drag, startPoint x: 496, startPoint y: 106, endPoint x: 697, endPoint y: 102, distance: 200.6
click at [697, 102] on div "**********" at bounding box center [620, 187] width 267 height 270
click at [677, 106] on span "Serves as a unique identifier for the user in the current environment." at bounding box center [587, 104] width 179 height 9
click at [480, 26] on div at bounding box center [376, 178] width 753 height 356
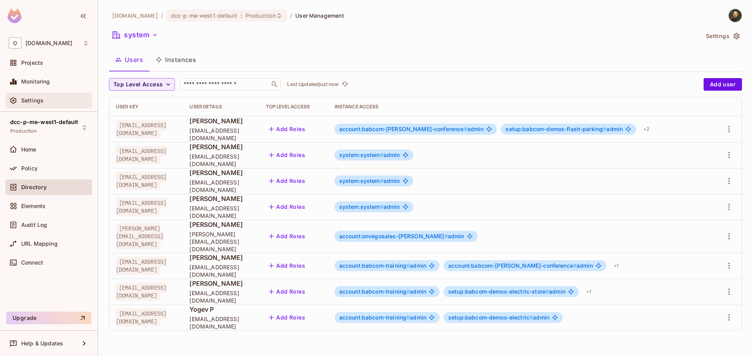
click at [38, 101] on span "Settings" at bounding box center [32, 100] width 22 height 6
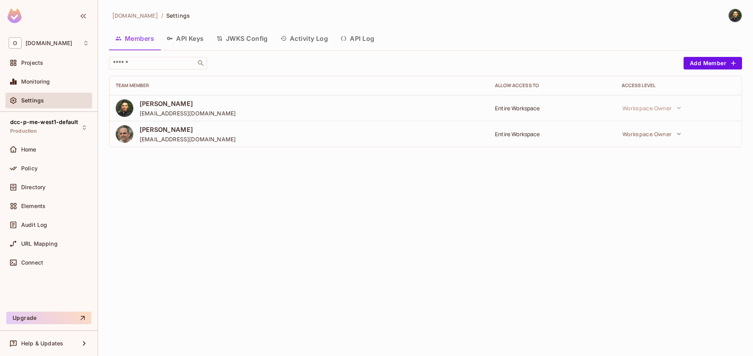
click at [295, 38] on button "Activity Log" at bounding box center [304, 39] width 60 height 20
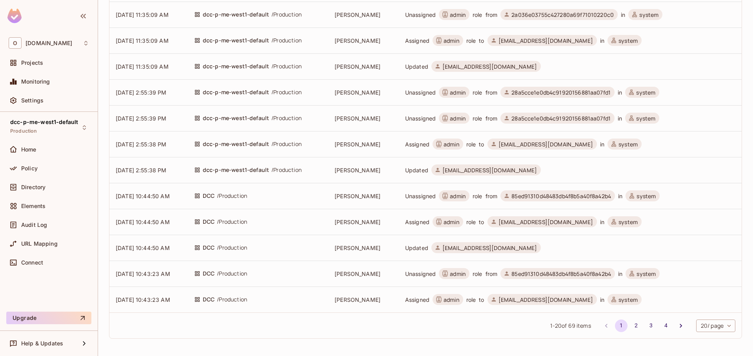
scroll to position [18, 0]
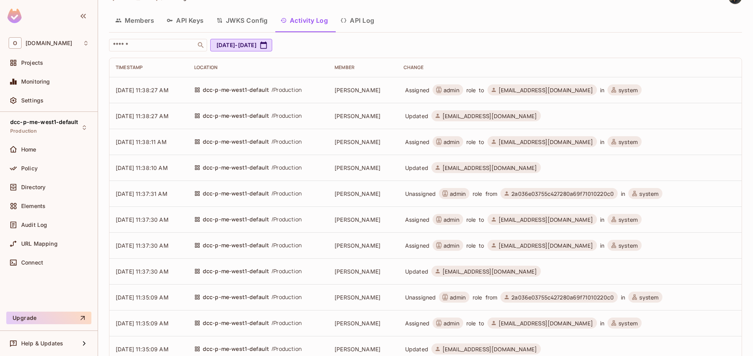
click at [449, 140] on span "admin" at bounding box center [452, 141] width 16 height 7
click at [449, 142] on span "admin" at bounding box center [452, 141] width 16 height 7
click at [259, 27] on button "JWKS Config" at bounding box center [242, 21] width 64 height 20
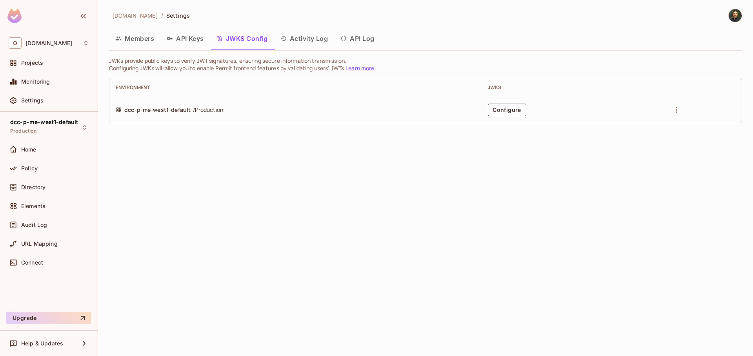
click at [323, 42] on button "Activity Log" at bounding box center [304, 39] width 60 height 20
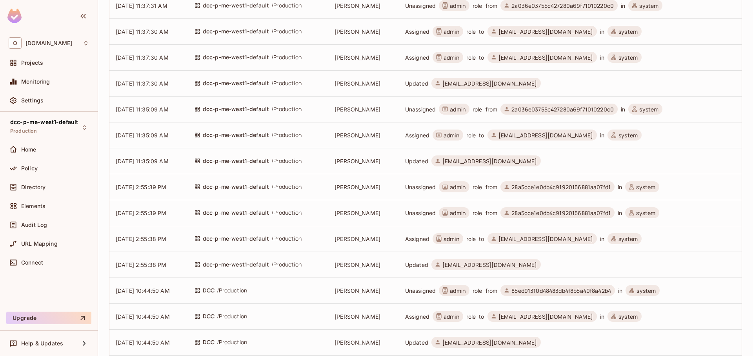
scroll to position [206, 0]
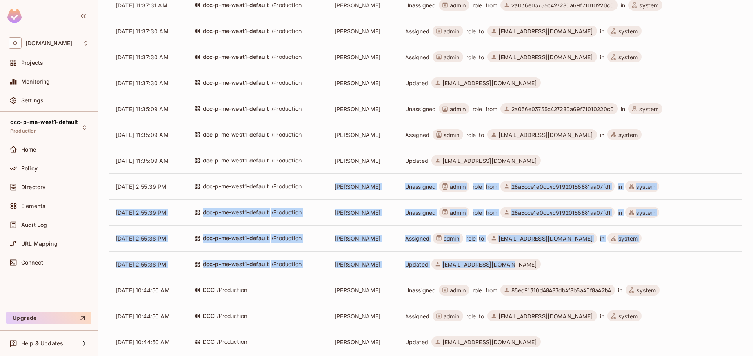
drag, startPoint x: 548, startPoint y: 271, endPoint x: 375, endPoint y: 175, distance: 197.8
click at [375, 175] on tbody "10/12/2025 11:38:27 AM dcc-p-me-west1-default / Production kobi malka Assigned …" at bounding box center [425, 148] width 633 height 518
click at [389, 193] on td "[PERSON_NAME]" at bounding box center [362, 186] width 69 height 26
click at [535, 182] on span "28a5cce1e0db4c91920156881aa07fd1" at bounding box center [558, 186] width 114 height 11
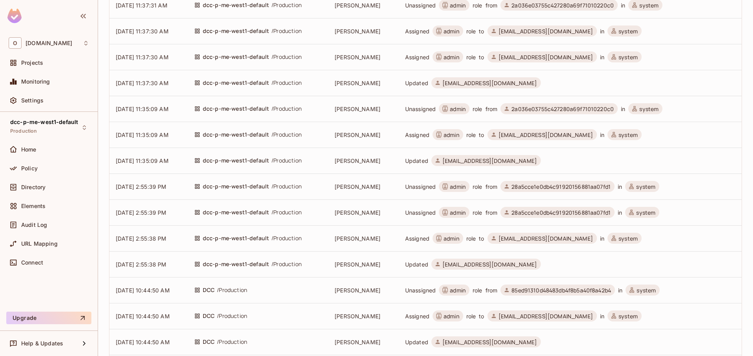
click at [536, 189] on span "28a5cce1e0db4c91920156881aa07fd1" at bounding box center [561, 186] width 99 height 7
click at [529, 213] on span "28a5cce1e0db4c91920156881aa07fd1" at bounding box center [561, 212] width 99 height 7
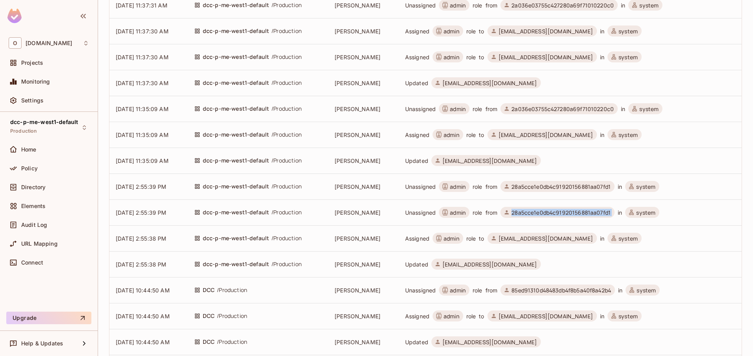
click at [529, 213] on span "28a5cce1e0db4c91920156881aa07fd1" at bounding box center [561, 212] width 99 height 7
click at [519, 229] on td "Assigned admin role to tala@babcomcenters.com in system" at bounding box center [569, 238] width 345 height 26
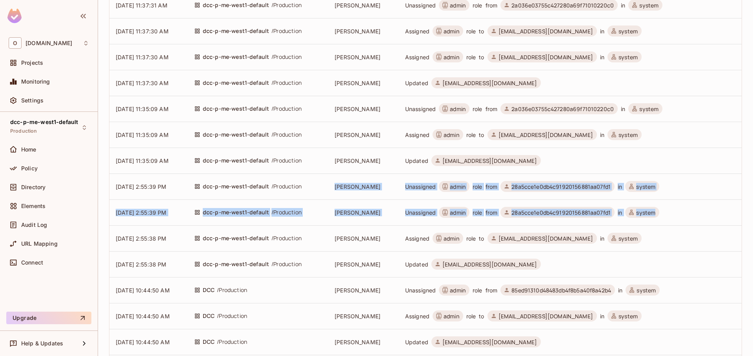
drag, startPoint x: 629, startPoint y: 208, endPoint x: 392, endPoint y: 182, distance: 238.8
click at [392, 182] on tbody "10/12/2025 11:38:27 AM dcc-p-me-west1-default / Production kobi malka Assigned …" at bounding box center [425, 148] width 633 height 518
click at [392, 182] on td "[PERSON_NAME]" at bounding box center [362, 186] width 69 height 26
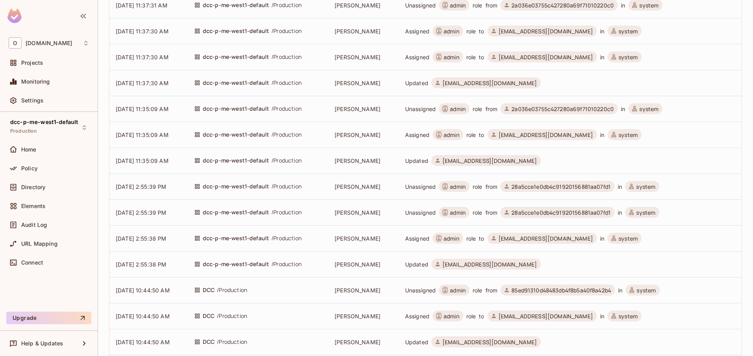
drag, startPoint x: 516, startPoint y: 211, endPoint x: 600, endPoint y: 215, distance: 83.3
click at [600, 215] on span "28a5cce1e0db4c91920156881aa07fd1" at bounding box center [558, 212] width 114 height 11
click at [600, 215] on span "28a5cce1e0db4c91920156881aa07fd1" at bounding box center [561, 212] width 99 height 7
click at [502, 244] on td "Assigned admin role to tala@babcomcenters.com in system" at bounding box center [569, 238] width 345 height 26
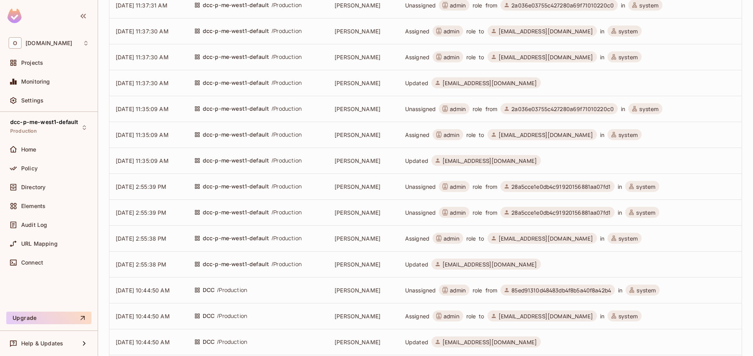
click at [497, 239] on icon at bounding box center [494, 237] width 6 height 9
drag, startPoint x: 408, startPoint y: 213, endPoint x: 444, endPoint y: 219, distance: 36.1
click at [443, 219] on td "Unassigned admin role from 28a5cce1e0db4c91920156881aa07fd1 in system" at bounding box center [569, 212] width 345 height 26
click at [438, 218] on td "Unassigned admin role from 28a5cce1e0db4c91920156881aa07fd1 in system" at bounding box center [569, 212] width 345 height 26
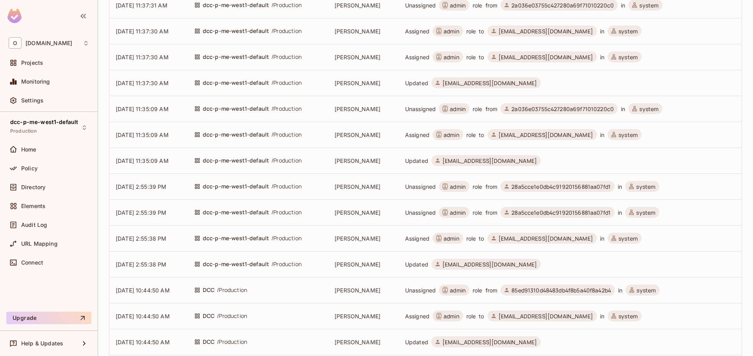
click at [524, 109] on span "2a036e03755c427280a69f71010220c0" at bounding box center [563, 108] width 102 height 7
click at [432, 109] on span "Unassigned" at bounding box center [420, 108] width 31 height 7
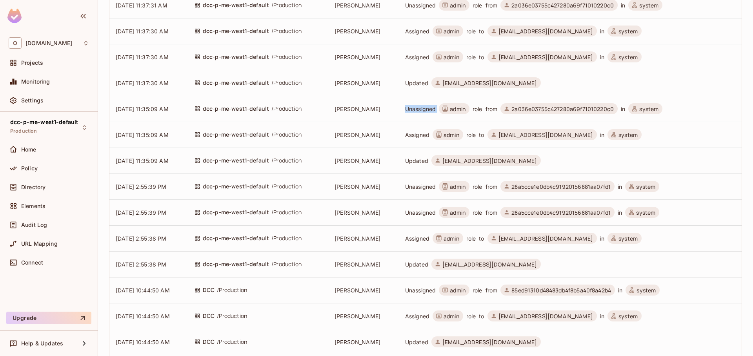
click at [432, 109] on span "Unassigned" at bounding box center [420, 108] width 31 height 7
click at [448, 110] on icon at bounding box center [445, 109] width 5 height 6
click at [462, 110] on span "admin" at bounding box center [458, 108] width 16 height 7
click at [532, 110] on span "2a036e03755c427280a69f71010220c0" at bounding box center [563, 108] width 102 height 7
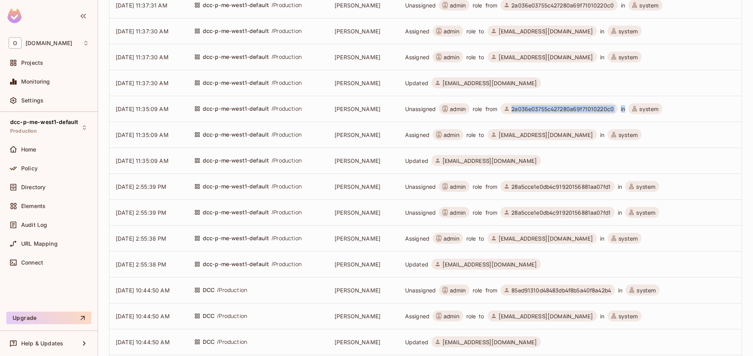
drag, startPoint x: 518, startPoint y: 111, endPoint x: 630, endPoint y: 109, distance: 111.8
click at [630, 109] on span "Unassigned admin role from 2a036e03755c427280a69f71010220c0 in system" at bounding box center [534, 108] width 261 height 11
click at [556, 110] on span "2a036e03755c427280a69f71010220c0" at bounding box center [563, 108] width 102 height 7
click at [523, 131] on span "[EMAIL_ADDRESS][DOMAIN_NAME]" at bounding box center [546, 134] width 95 height 7
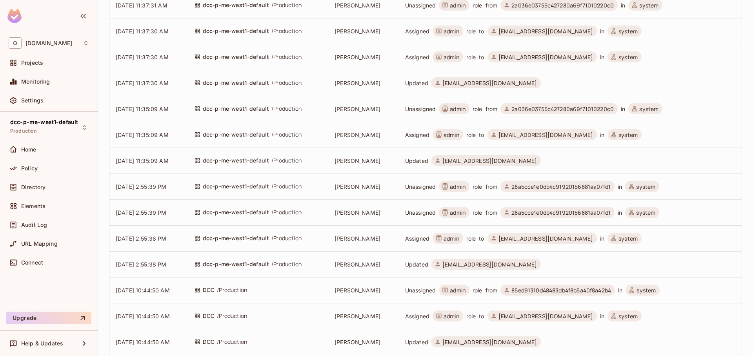
click at [532, 113] on span "2a036e03755c427280a69f71010220c0" at bounding box center [559, 108] width 117 height 11
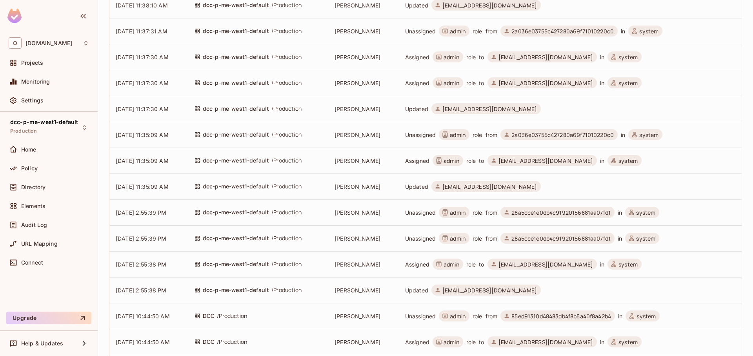
scroll to position [159, 0]
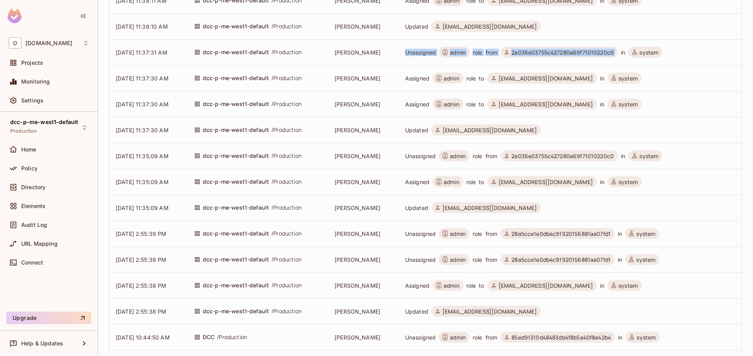
drag, startPoint x: 432, startPoint y: 53, endPoint x: 629, endPoint y: 48, distance: 196.2
click at [629, 48] on td "Unassigned admin role from 2a036e03755c427280a69f71010220c0 in system" at bounding box center [569, 52] width 345 height 26
click at [614, 55] on span "2a036e03755c427280a69f71010220c0" at bounding box center [563, 52] width 102 height 7
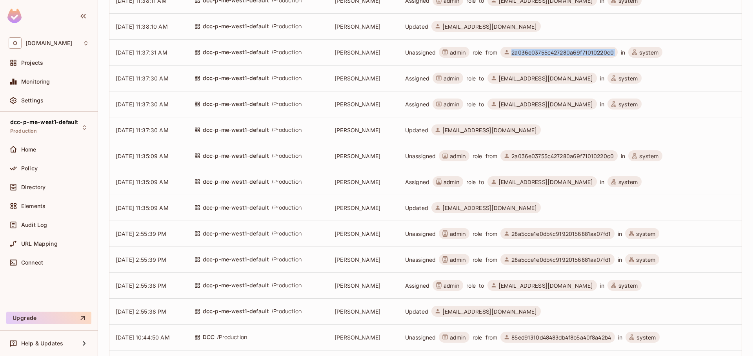
scroll to position [206, 0]
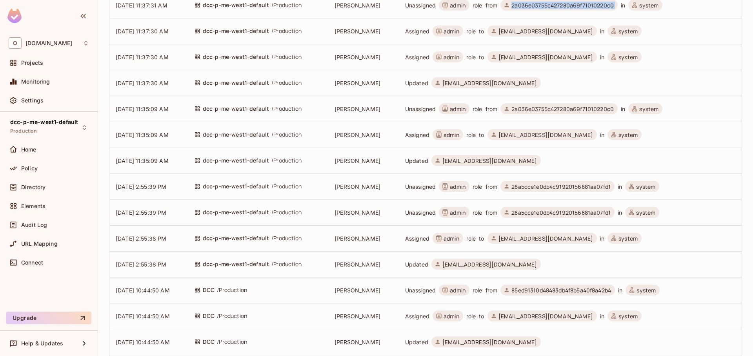
click at [441, 136] on icon at bounding box center [438, 134] width 5 height 6
click at [442, 135] on icon at bounding box center [439, 134] width 6 height 9
click at [451, 133] on span "admin" at bounding box center [452, 134] width 16 height 7
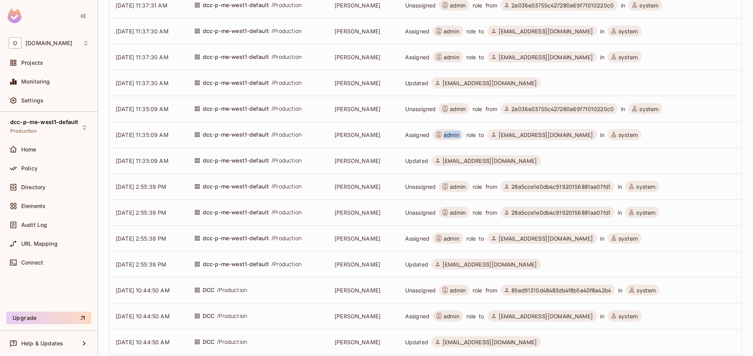
click at [452, 135] on span "admin" at bounding box center [452, 134] width 16 height 7
click at [442, 136] on icon at bounding box center [439, 134] width 6 height 9
drag, startPoint x: 416, startPoint y: 136, endPoint x: 487, endPoint y: 143, distance: 71.3
click at [484, 142] on td "Assigned admin role to kobim@onvego.com in system" at bounding box center [569, 135] width 345 height 26
click at [487, 143] on td "Assigned admin role to kobim@onvego.com in system" at bounding box center [569, 135] width 345 height 26
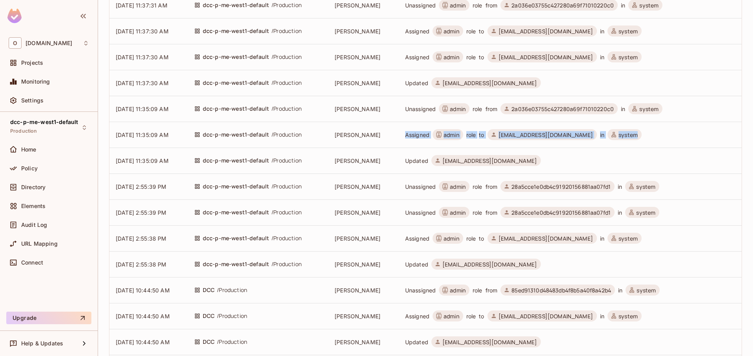
drag, startPoint x: 410, startPoint y: 135, endPoint x: 618, endPoint y: 132, distance: 208.4
click at [619, 132] on td "Assigned admin role to kobim@onvego.com in system" at bounding box center [569, 135] width 345 height 26
click at [618, 132] on td "Assigned admin role to kobim@onvego.com in system" at bounding box center [569, 135] width 345 height 26
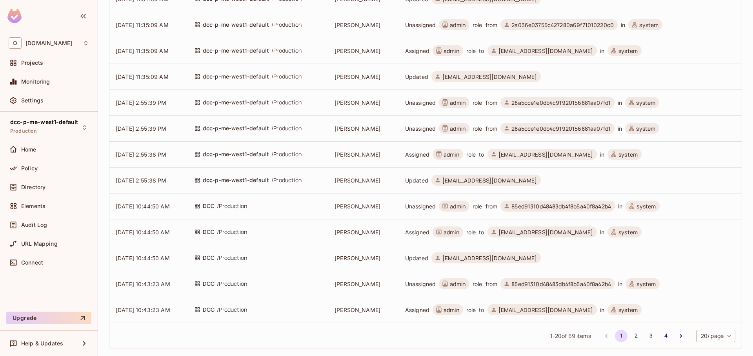
scroll to position [301, 0]
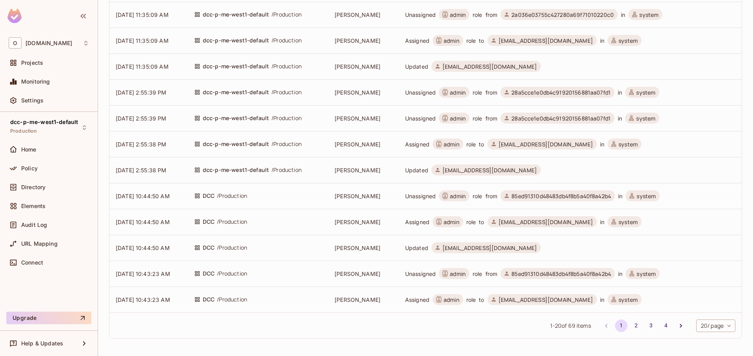
click at [461, 122] on span "admin" at bounding box center [454, 118] width 31 height 11
click at [461, 119] on span "admin" at bounding box center [458, 118] width 16 height 7
click at [448, 118] on icon at bounding box center [445, 117] width 6 height 9
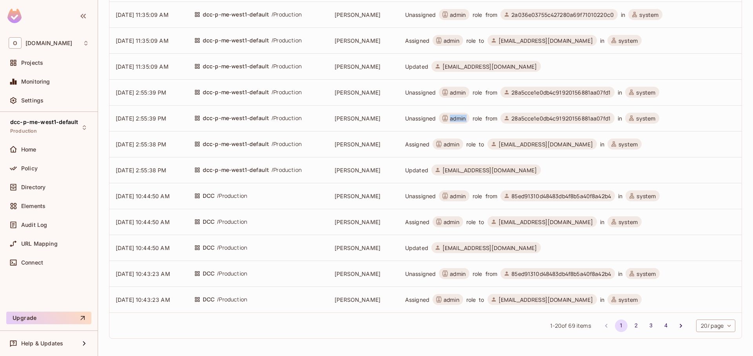
click at [448, 118] on icon at bounding box center [445, 117] width 6 height 9
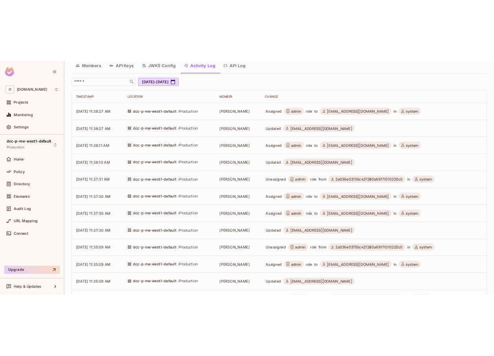
scroll to position [0, 0]
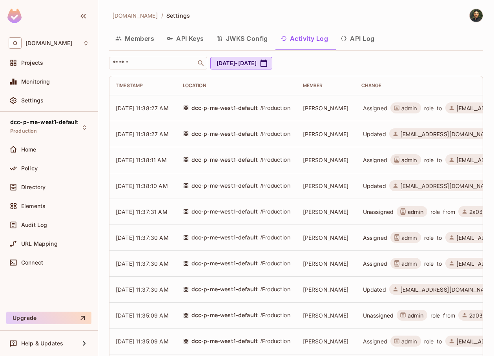
click at [407, 60] on div "​ Sep 12, 2025 - Oct 12, 2025" at bounding box center [294, 63] width 370 height 13
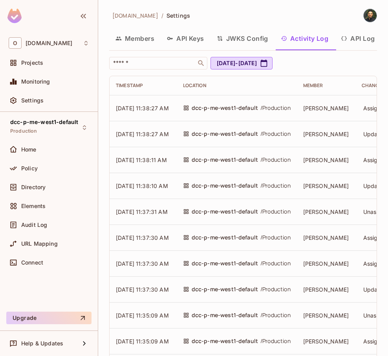
drag, startPoint x: 311, startPoint y: 270, endPoint x: 300, endPoint y: 252, distance: 20.3
click at [311, 269] on td "[PERSON_NAME]" at bounding box center [326, 263] width 58 height 26
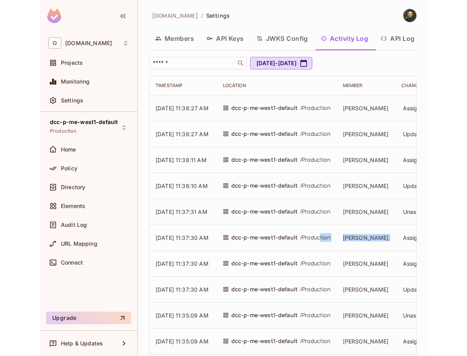
scroll to position [0, 253]
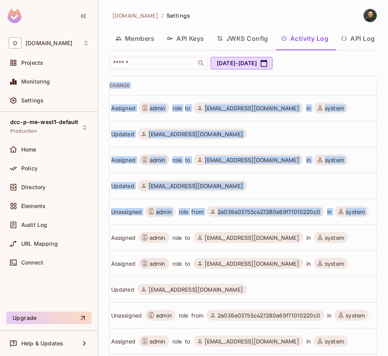
drag, startPoint x: 295, startPoint y: 236, endPoint x: 468, endPoint y: 235, distance: 172.6
click at [388, 235] on html "O [DOMAIN_NAME] Projects Monitoring Settings dcc-p-me-west1-default Production …" at bounding box center [194, 178] width 388 height 356
click at [251, 242] on span "kobim@onvego.com" at bounding box center [247, 237] width 109 height 11
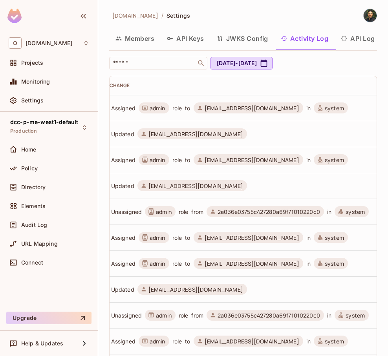
click at [239, 211] on span "2a036e03755c427280a69f71010220c0" at bounding box center [268, 211] width 102 height 7
click at [210, 232] on span "kobim@onvego.com" at bounding box center [247, 237] width 109 height 11
click at [214, 239] on span "kobim@onvego.com" at bounding box center [251, 237] width 95 height 7
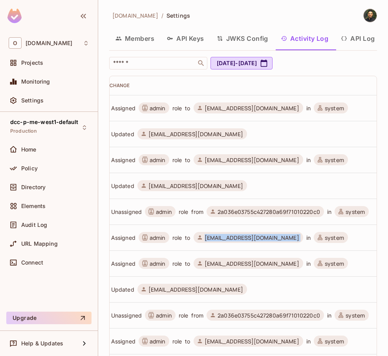
click at [214, 239] on span "kobim@onvego.com" at bounding box center [251, 237] width 95 height 7
click at [219, 239] on span "kobim@onvego.com" at bounding box center [251, 237] width 95 height 7
click at [247, 202] on td "Unassigned admin role from 2a036e03755c427280a69f71010220c0 in system" at bounding box center [239, 212] width 273 height 26
click at [253, 212] on span "2a036e03755c427280a69f71010220c0" at bounding box center [268, 211] width 102 height 7
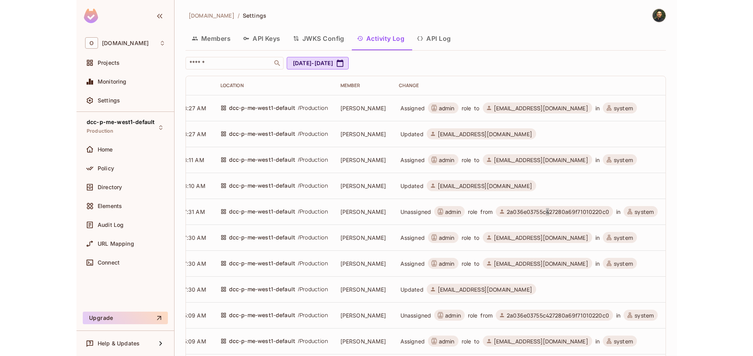
scroll to position [0, 7]
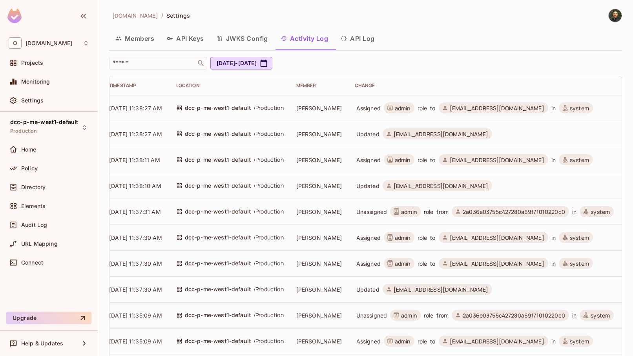
click at [441, 222] on td "Unassigned admin role from 2a036e03755c427280a69f71010220c0 in system" at bounding box center [484, 212] width 273 height 26
drag, startPoint x: 410, startPoint y: 213, endPoint x: 611, endPoint y: 214, distance: 200.9
click at [494, 214] on td "Unassigned admin role from 2a036e03755c427280a69f71010220c0 in system" at bounding box center [484, 212] width 273 height 26
click at [494, 229] on td "Assigned admin role to kobim@onvego.com in system" at bounding box center [484, 237] width 273 height 26
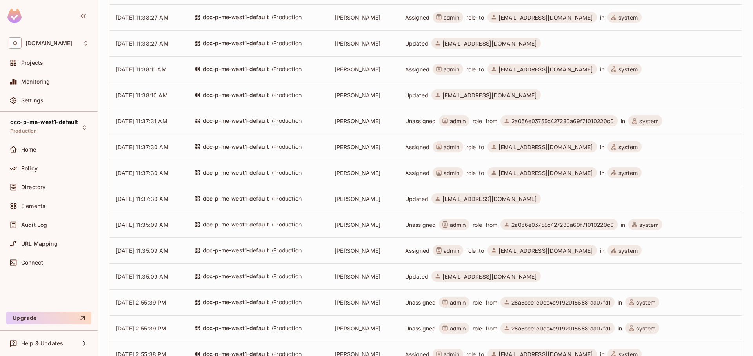
scroll to position [0, 0]
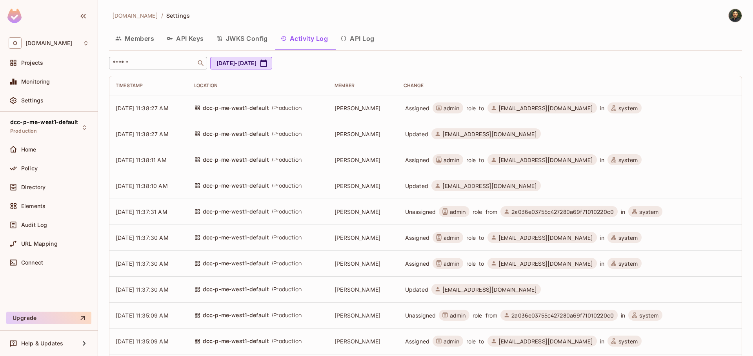
click at [163, 62] on input "text" at bounding box center [152, 63] width 82 height 8
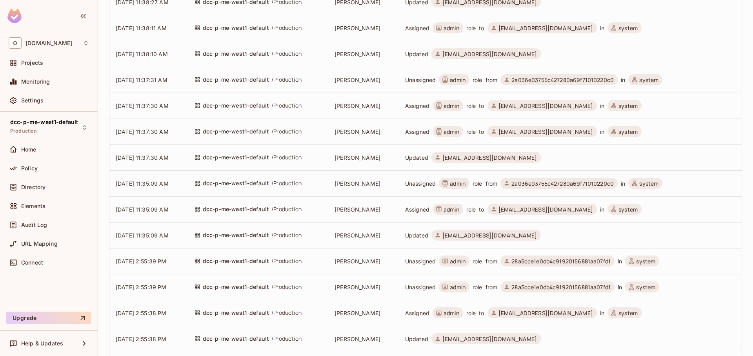
scroll to position [235, 0]
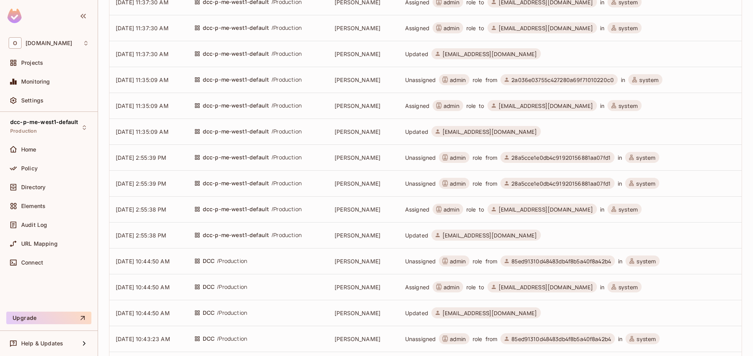
click at [352, 262] on span "Alon Yair" at bounding box center [358, 261] width 46 height 7
copy span "Alon Yair"
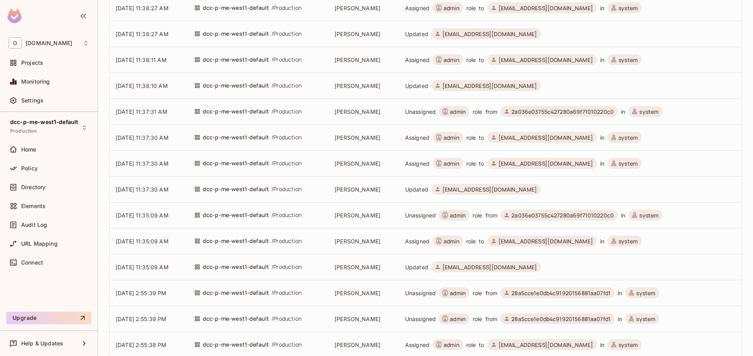
scroll to position [0, 0]
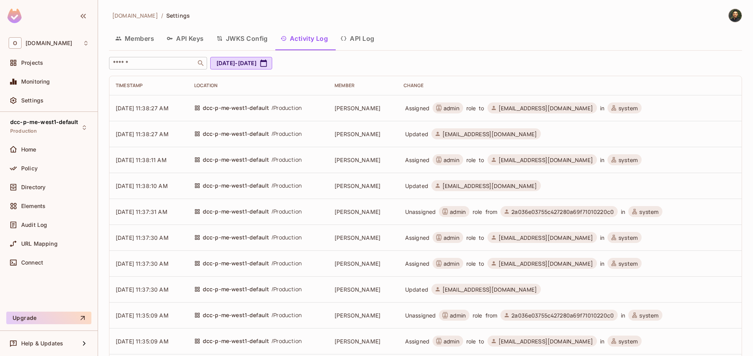
click at [149, 65] on input "text" at bounding box center [152, 63] width 82 height 8
paste input "*********"
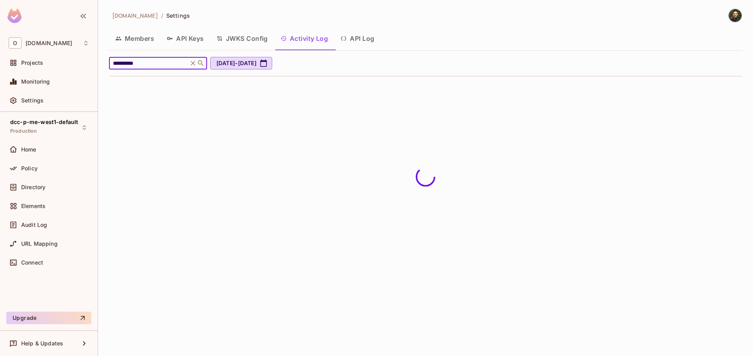
click at [407, 64] on div "********* ​ Sep 12, 2025 - Oct 12, 2025" at bounding box center [423, 63] width 629 height 13
click at [181, 64] on input "*********" at bounding box center [148, 63] width 75 height 8
type input "*********"
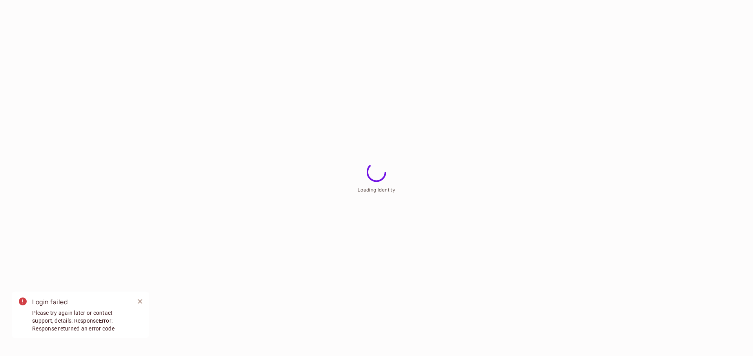
click at [141, 303] on icon "Close" at bounding box center [140, 301] width 8 height 8
click at [400, 0] on html "Loading Identity Login failed Please try again later or contact support, detail…" at bounding box center [376, 0] width 753 height 0
click at [84, 257] on span "Please try again later or contact support, details: ResponseError: Response ret…" at bounding box center [80, 257] width 96 height 24
click at [85, 257] on span "Please try again later or contact support, details: ResponseError: Response ret…" at bounding box center [80, 257] width 96 height 24
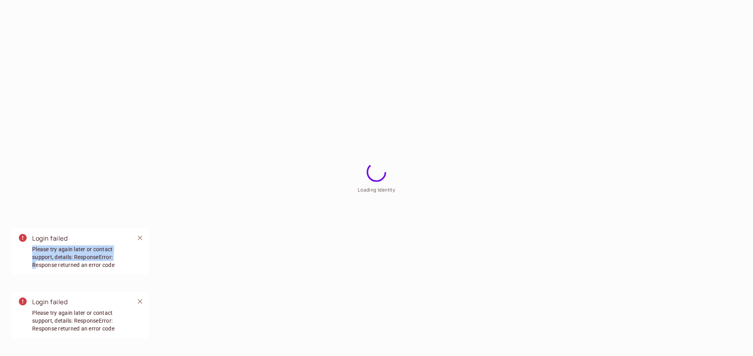
click at [85, 257] on span "Please try again later or contact support, details: ResponseError: Response ret…" at bounding box center [80, 257] width 96 height 24
click at [86, 270] on div "Login failed Please try again later or contact support, details: ResponseError:…" at bounding box center [80, 251] width 96 height 42
click at [277, 0] on html "Loading Identity Login failed Please try again later or contact support, detail…" at bounding box center [376, 0] width 753 height 0
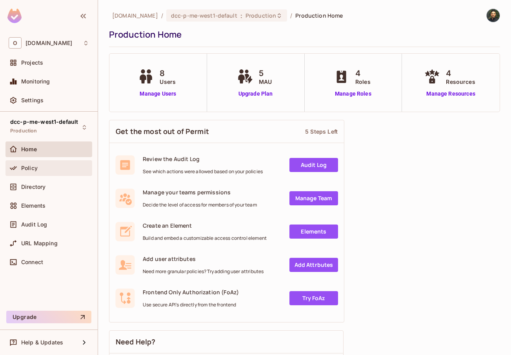
click at [12, 166] on icon at bounding box center [13, 168] width 8 height 8
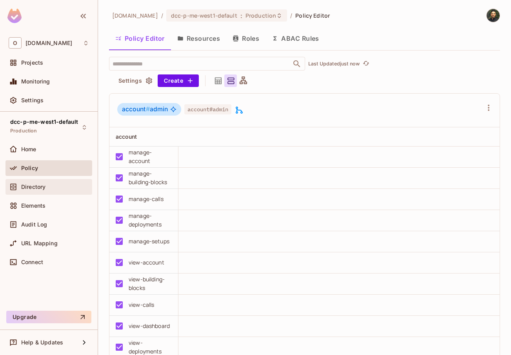
click at [26, 188] on span "Directory" at bounding box center [33, 187] width 24 height 6
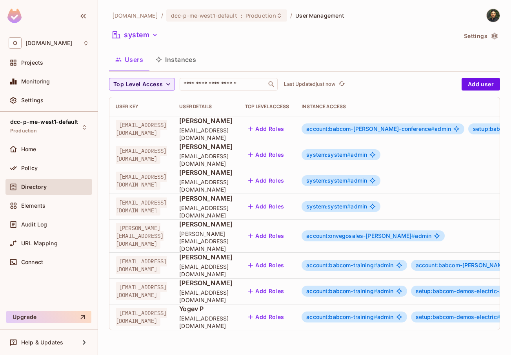
click at [47, 92] on div "Monitoring" at bounding box center [48, 83] width 87 height 19
click at [52, 68] on div "Projects" at bounding box center [48, 63] width 87 height 16
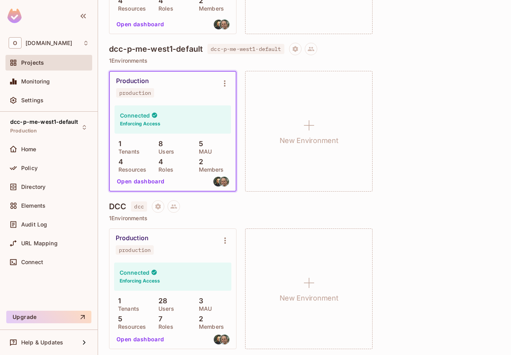
scroll to position [196, 0]
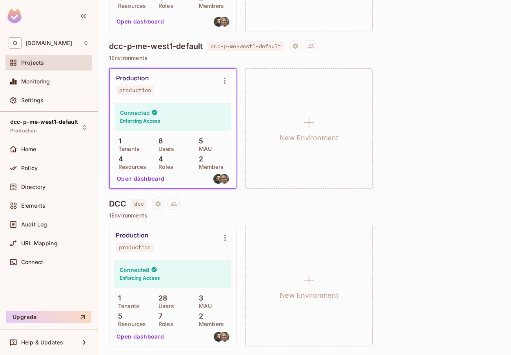
click at [471, 84] on div "Production production Connected Enforcing Access 1 Tenants 8 Users 5 MAU 4 Reso…" at bounding box center [304, 128] width 391 height 121
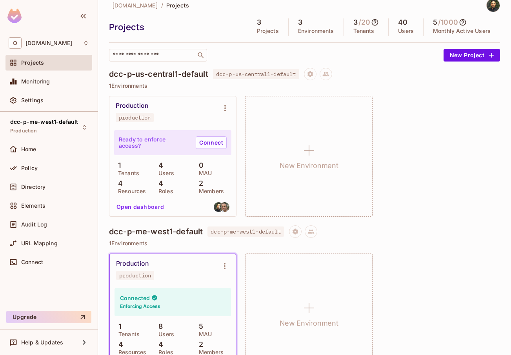
scroll to position [7, 0]
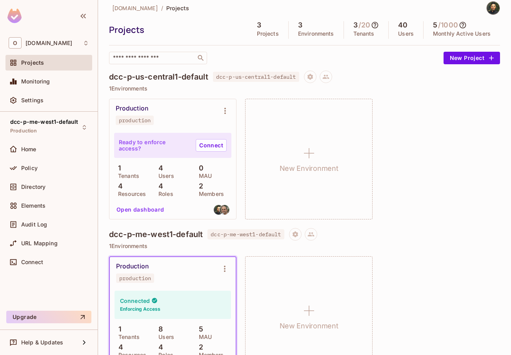
click at [433, 136] on div "Production production Ready to enforce access? Connect 1 Tenants 4 Users 0 MAU …" at bounding box center [304, 159] width 391 height 121
